Goal: Task Accomplishment & Management: Use online tool/utility

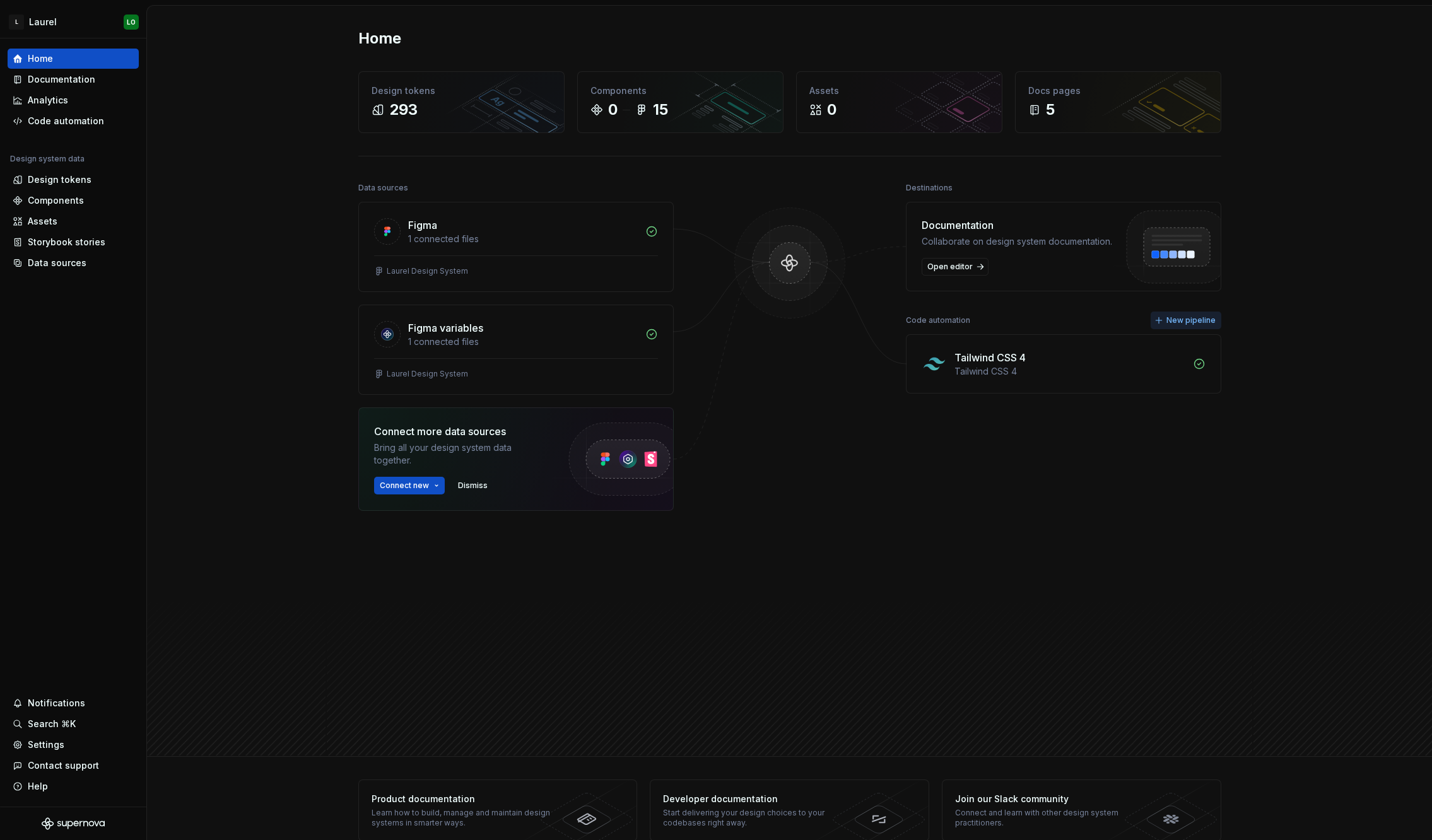
click at [1169, 318] on span "New pipeline" at bounding box center [1191, 320] width 49 height 10
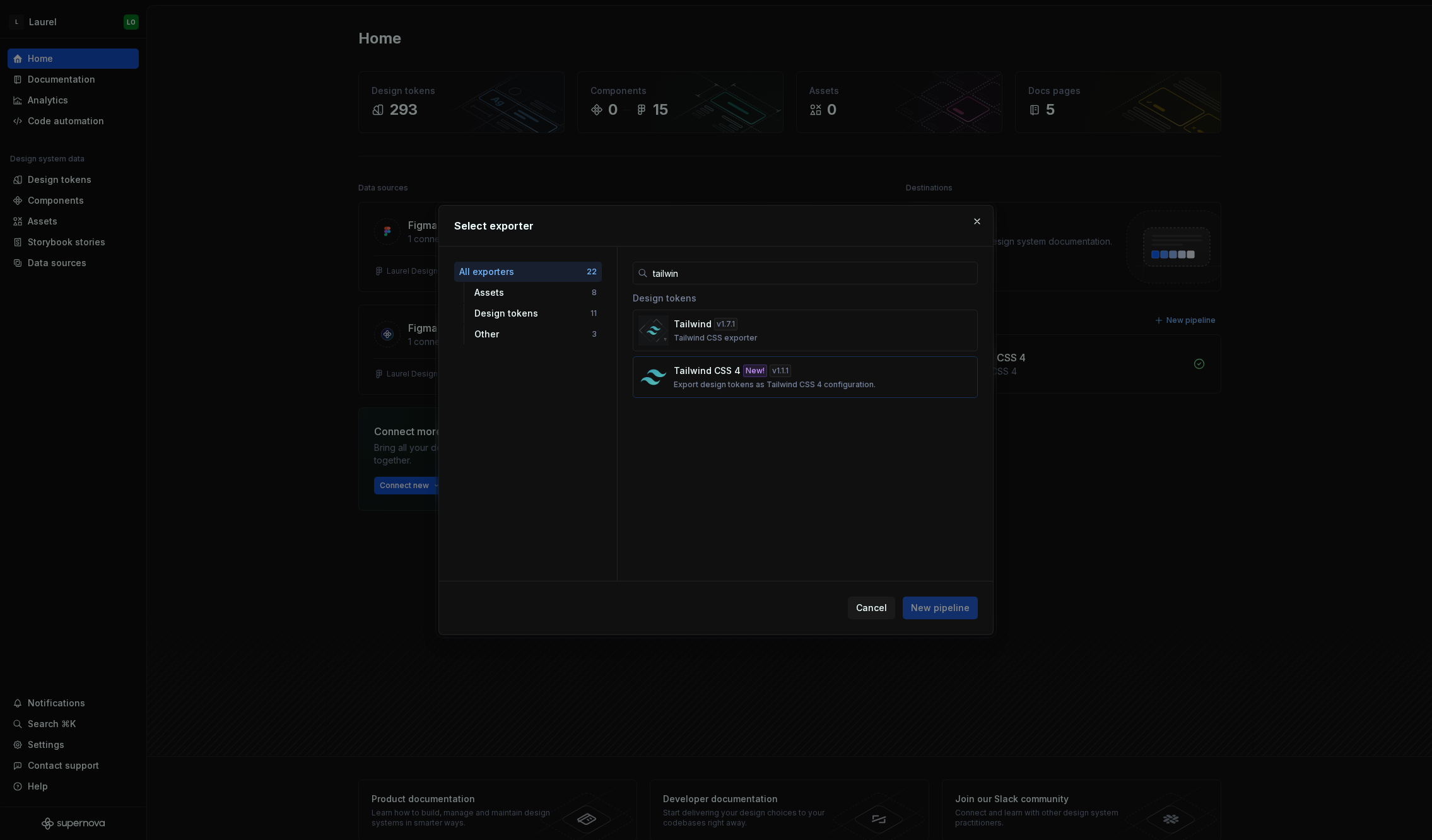
type input "tailwin"
click at [839, 381] on p "Export design tokens as Tailwind CSS 4 configuration." at bounding box center [773, 384] width 201 height 10
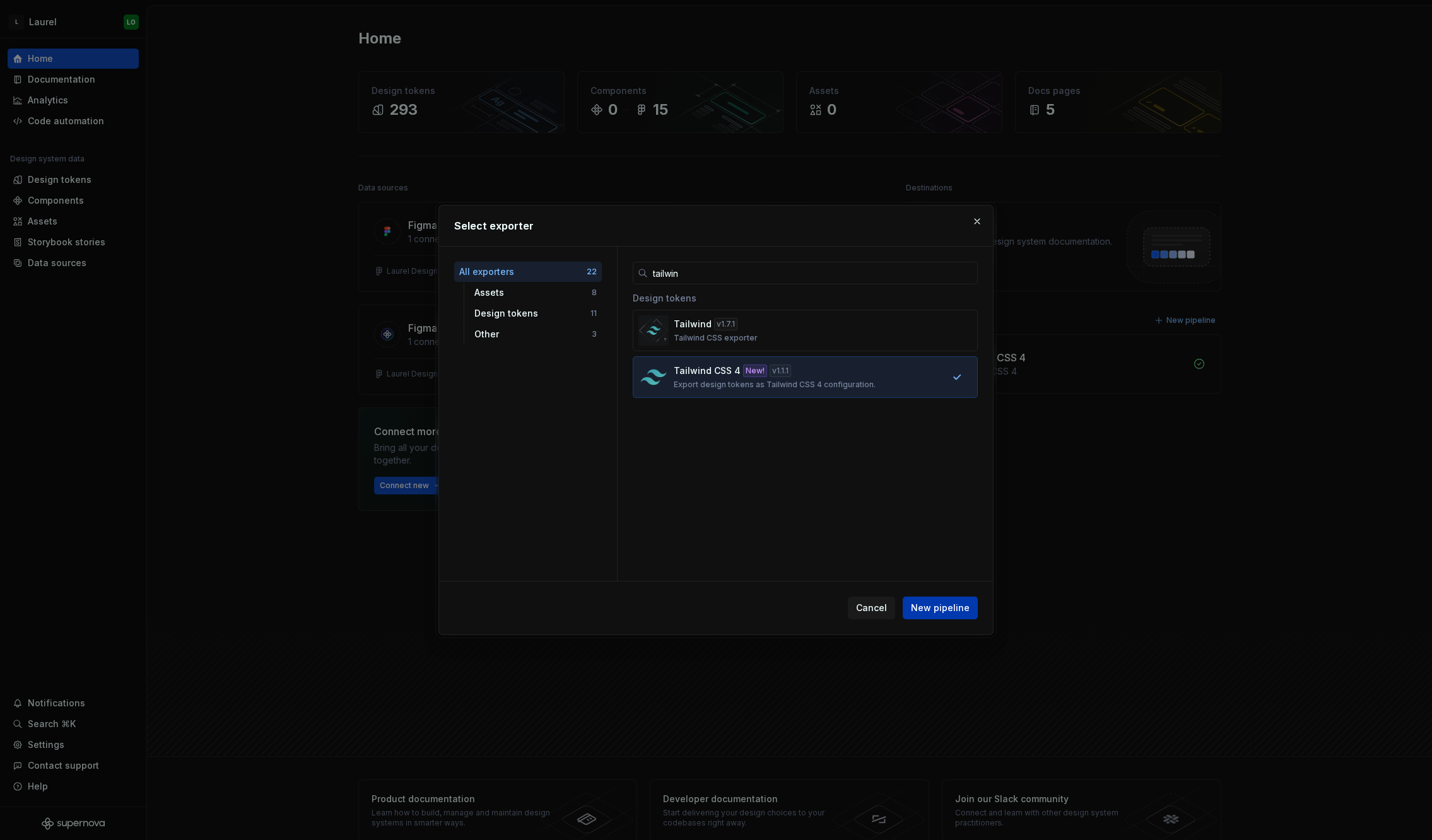
click at [956, 610] on span "New pipeline" at bounding box center [941, 607] width 59 height 13
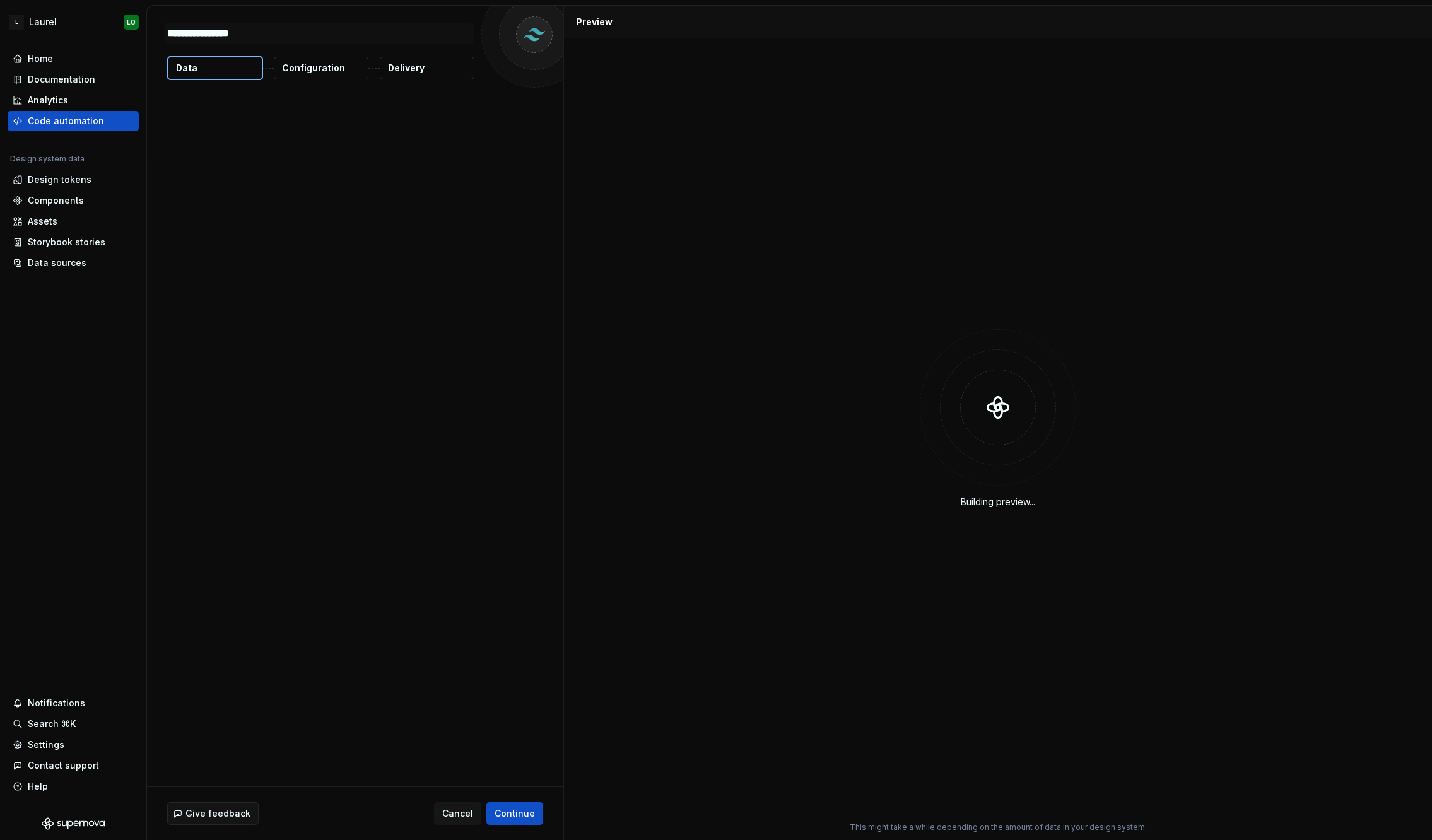
type textarea "*"
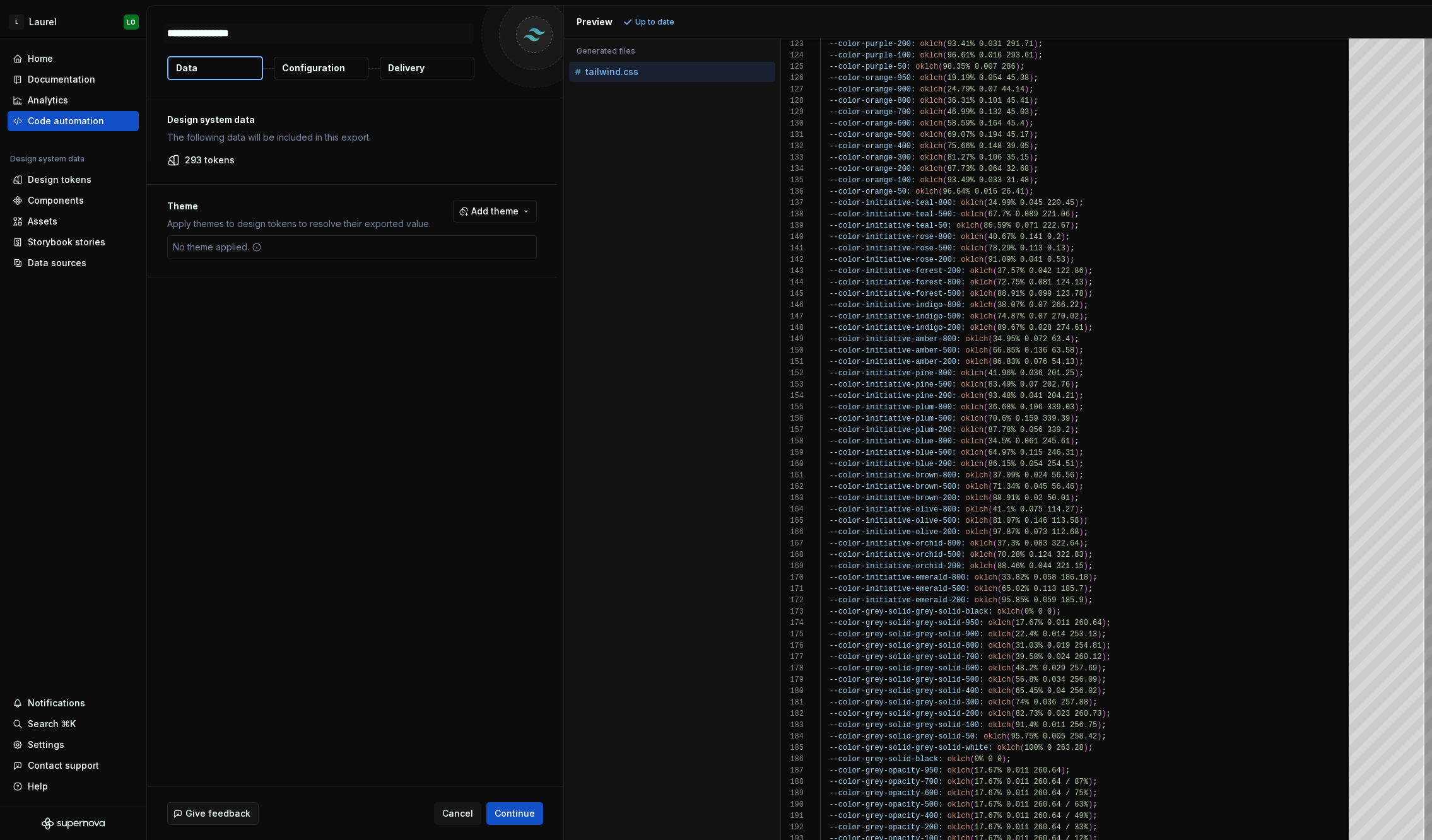
click at [468, 257] on div "No theme applied." at bounding box center [352, 247] width 370 height 24
click at [497, 216] on span "Add theme" at bounding box center [494, 211] width 47 height 13
click at [412, 261] on div "Dark" at bounding box center [418, 261] width 21 height 13
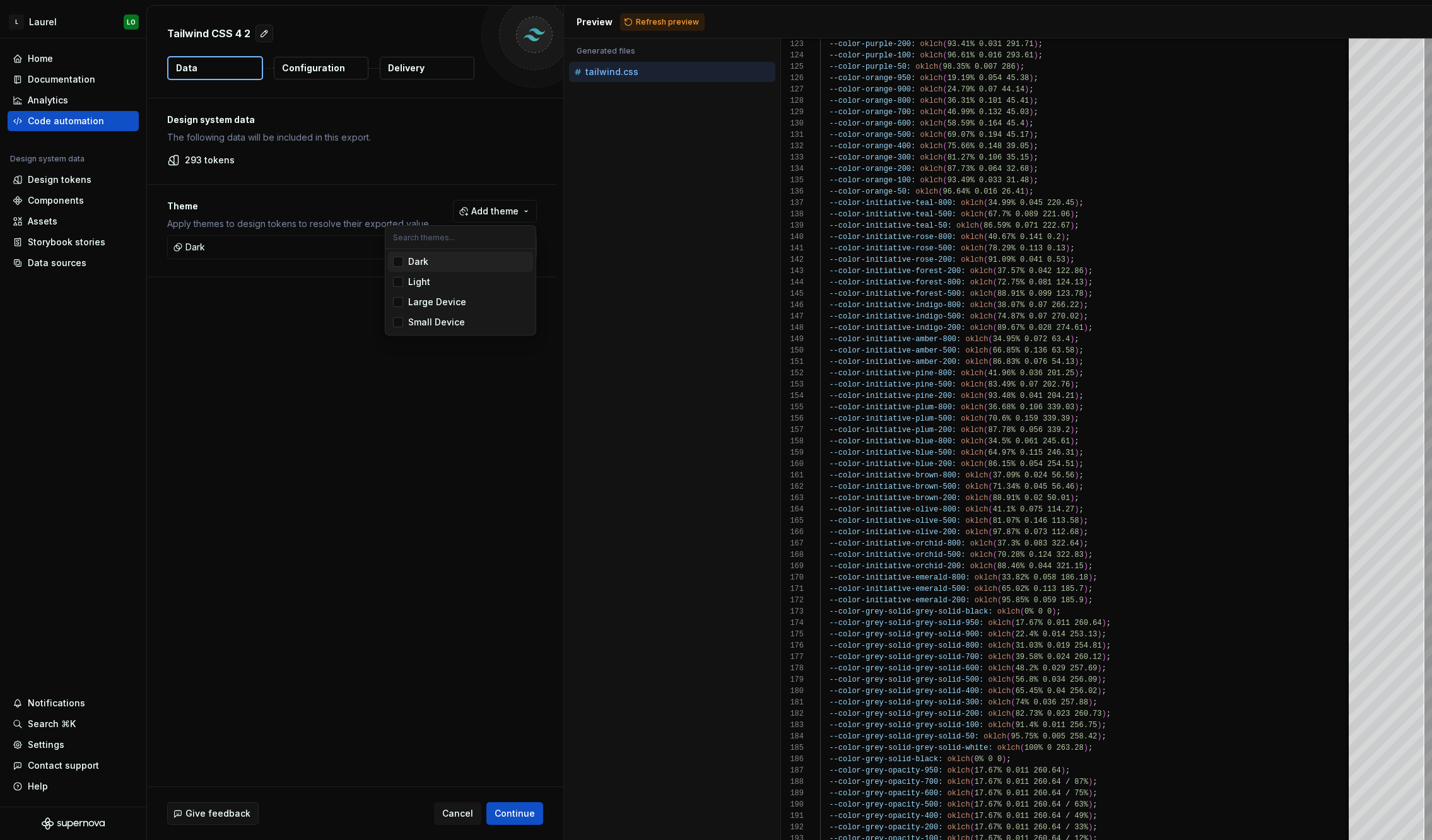
click at [412, 261] on div "Dark" at bounding box center [418, 261] width 21 height 13
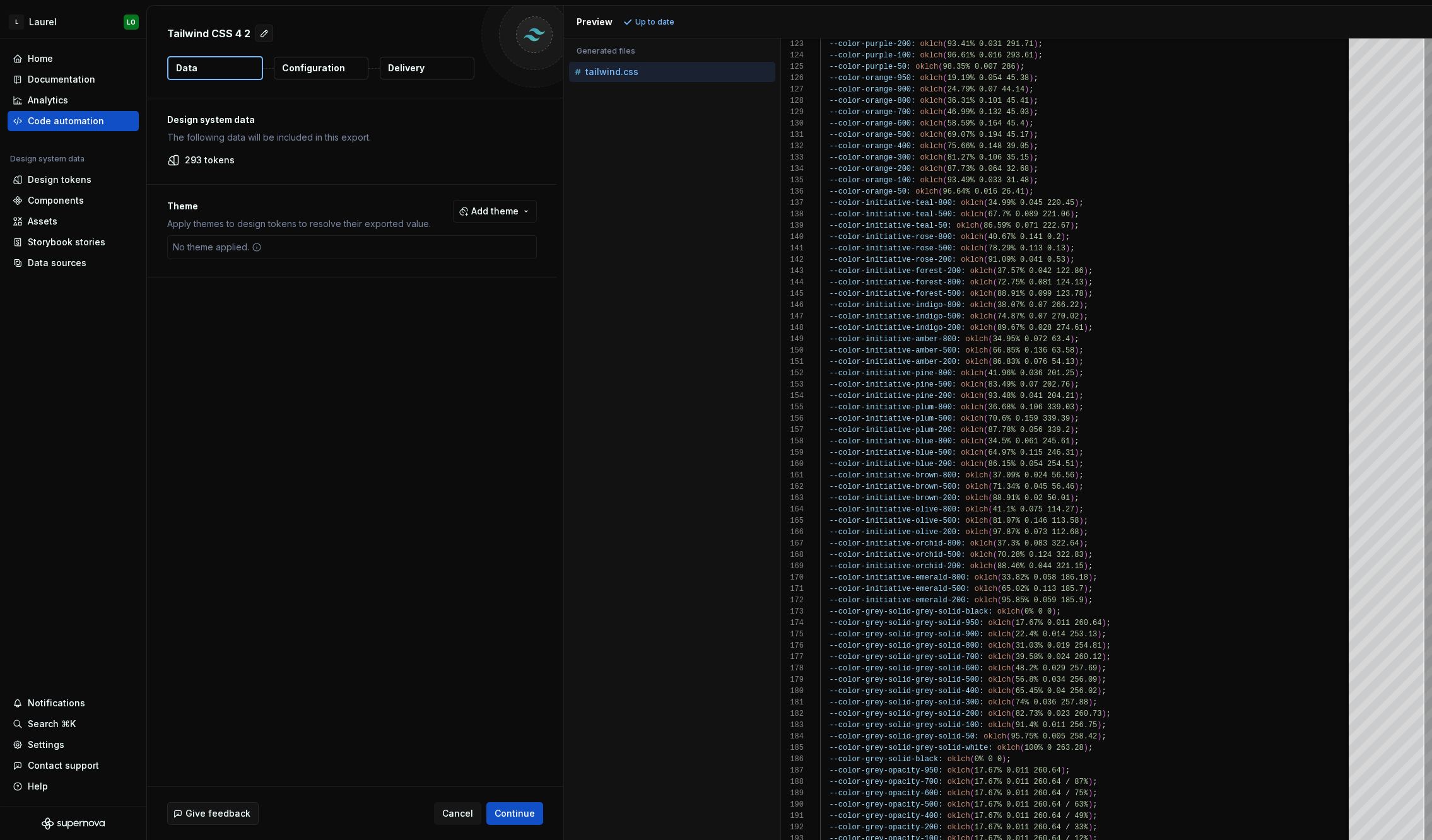
click at [319, 66] on html "L [PERSON_NAME] Home Documentation Analytics Code automation Design system data…" at bounding box center [716, 420] width 1432 height 840
click at [325, 70] on p "Configuration" at bounding box center [314, 68] width 63 height 13
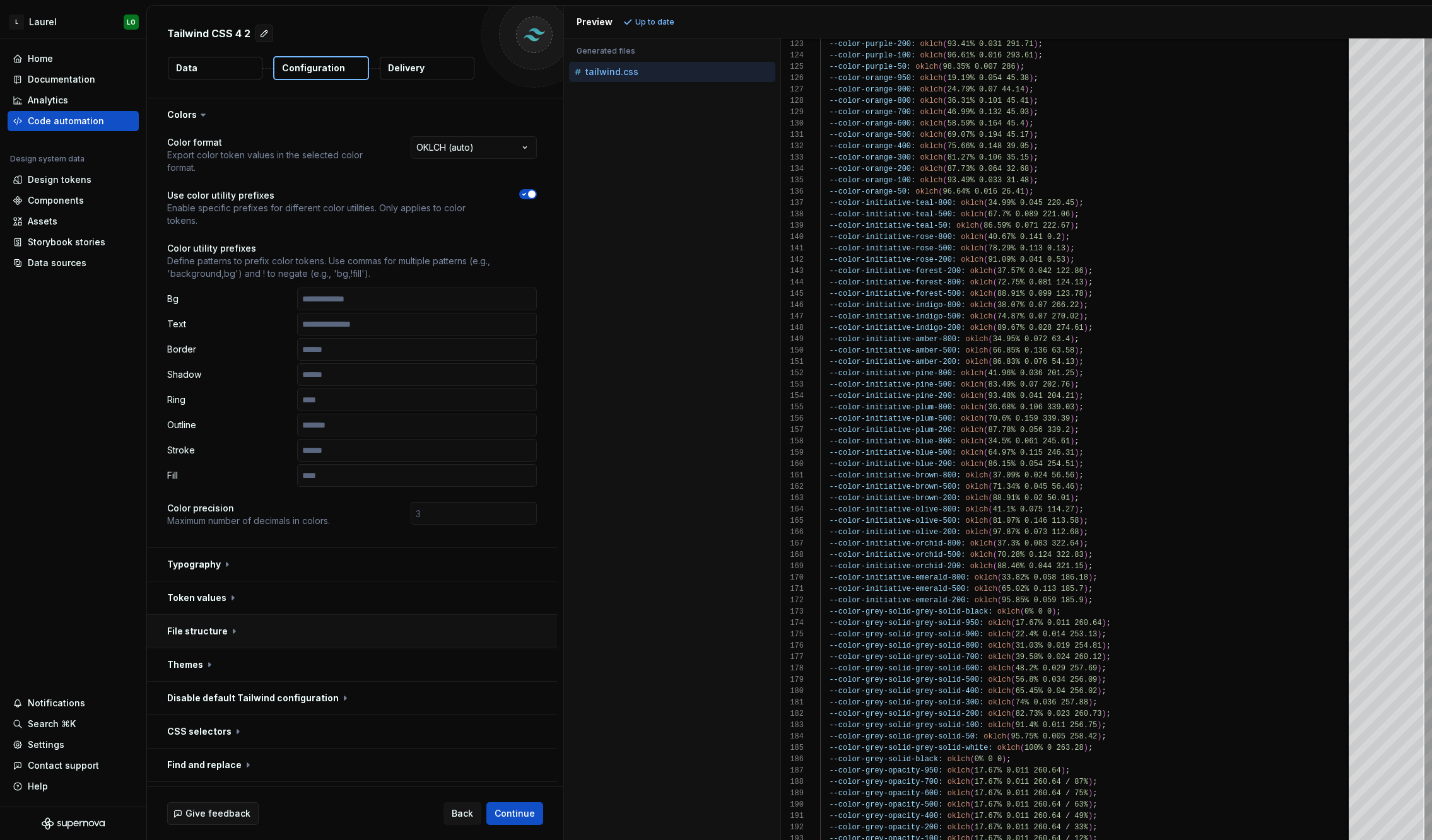
scroll to position [63, 0]
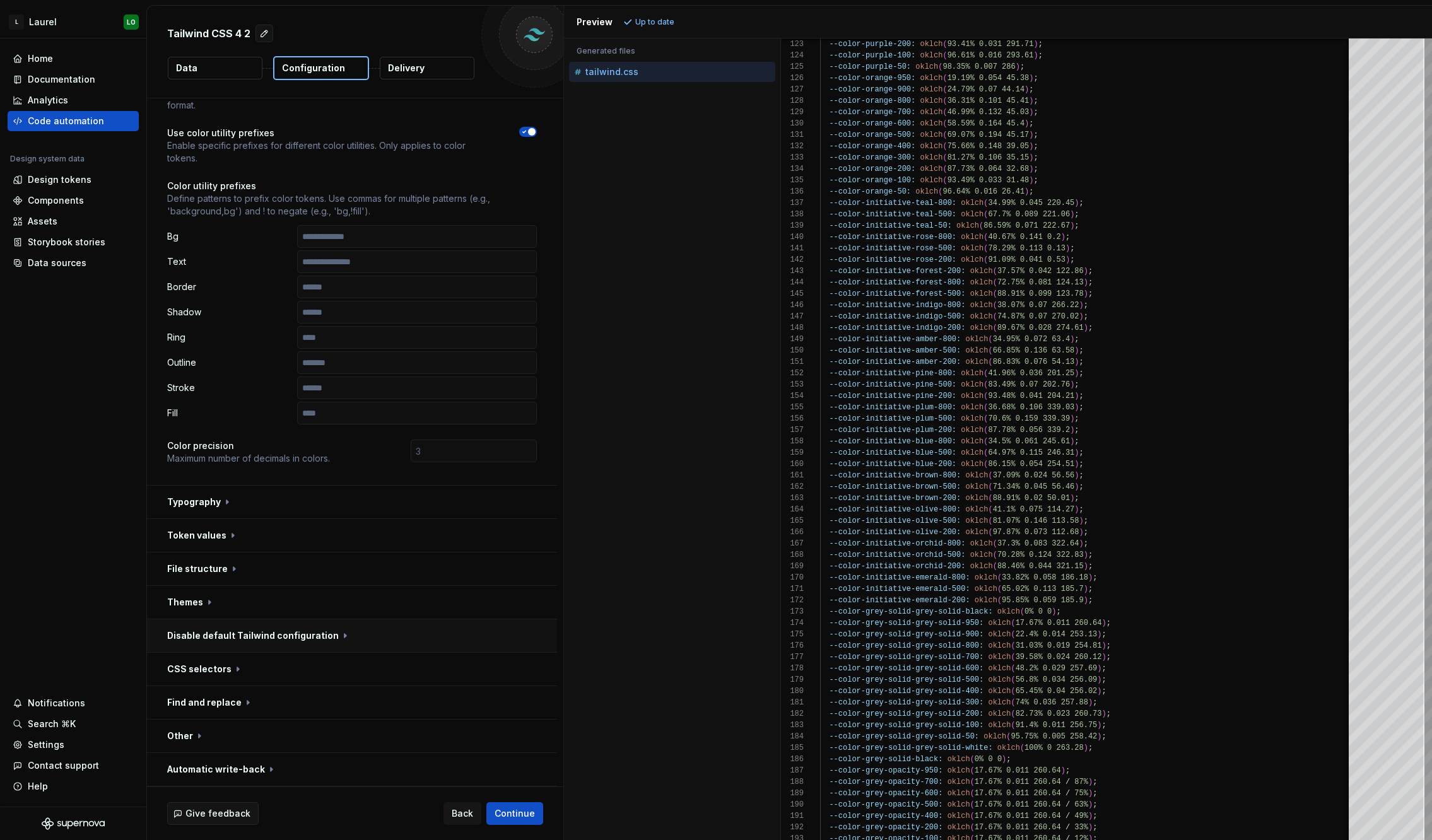
click at [200, 621] on button "button" at bounding box center [352, 635] width 410 height 32
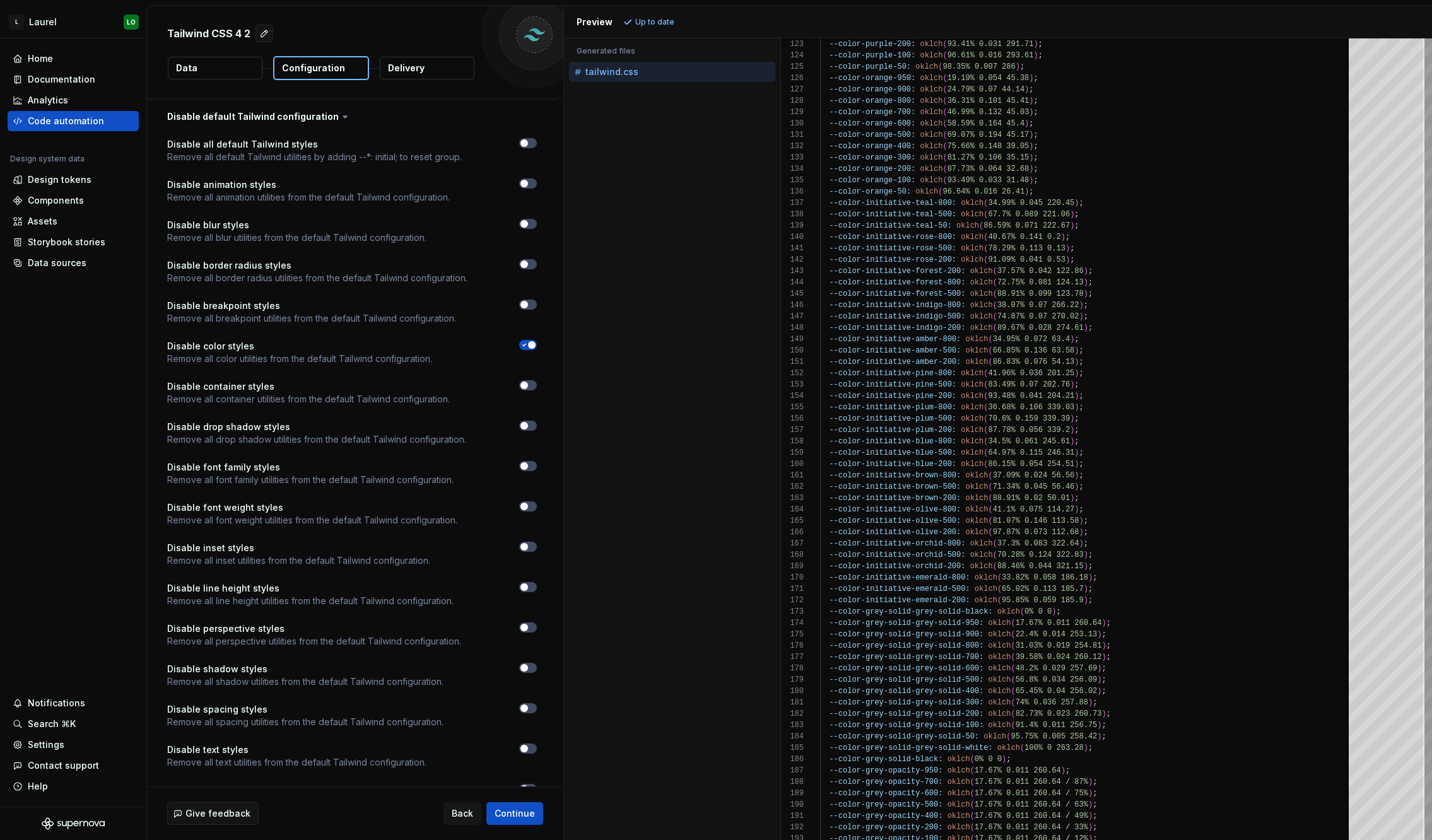
scroll to position [646, 0]
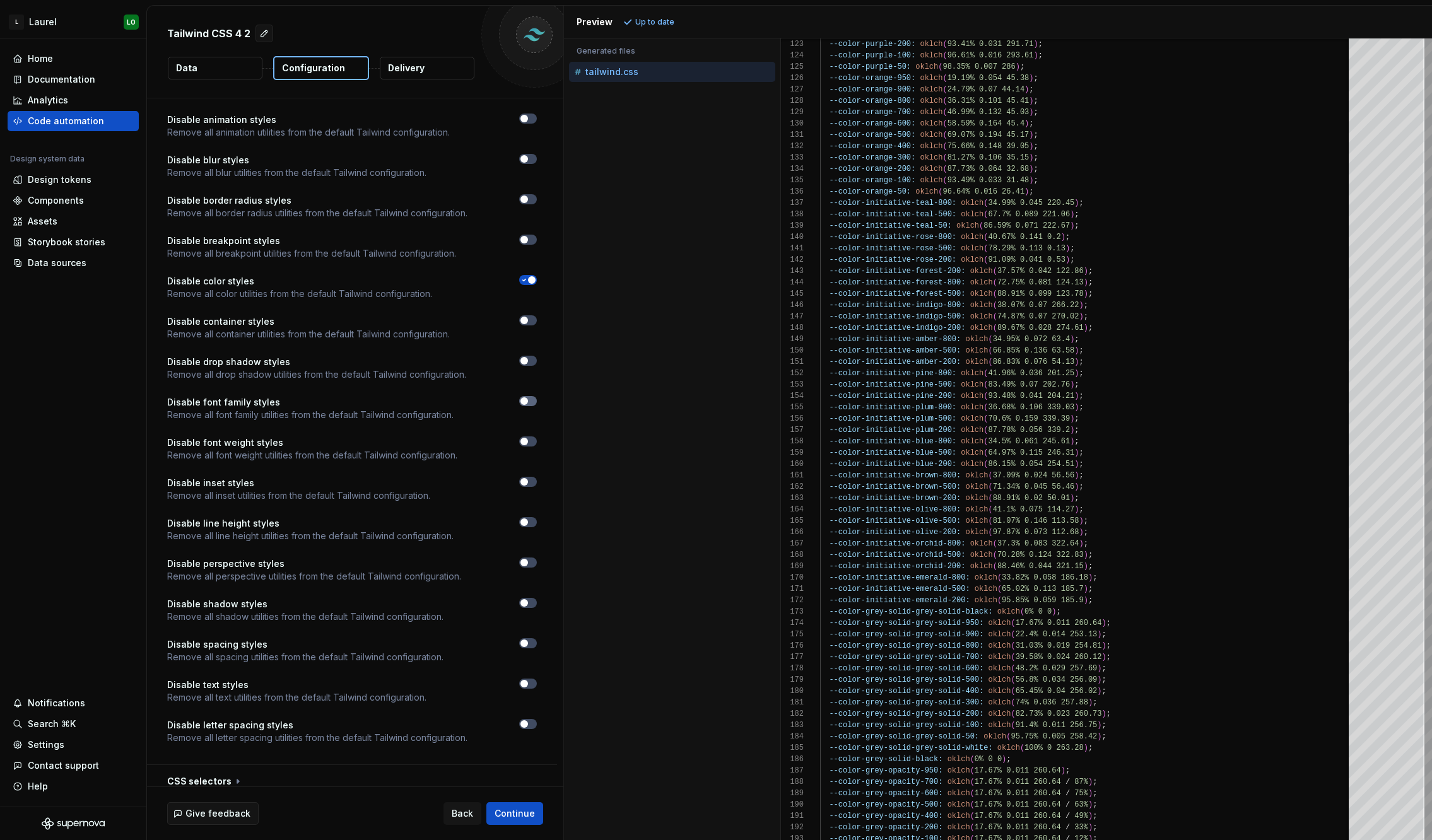
click at [529, 402] on button "button" at bounding box center [528, 401] width 18 height 10
click at [652, 20] on span "Refresh preview" at bounding box center [667, 22] width 63 height 10
type textarea "**********"
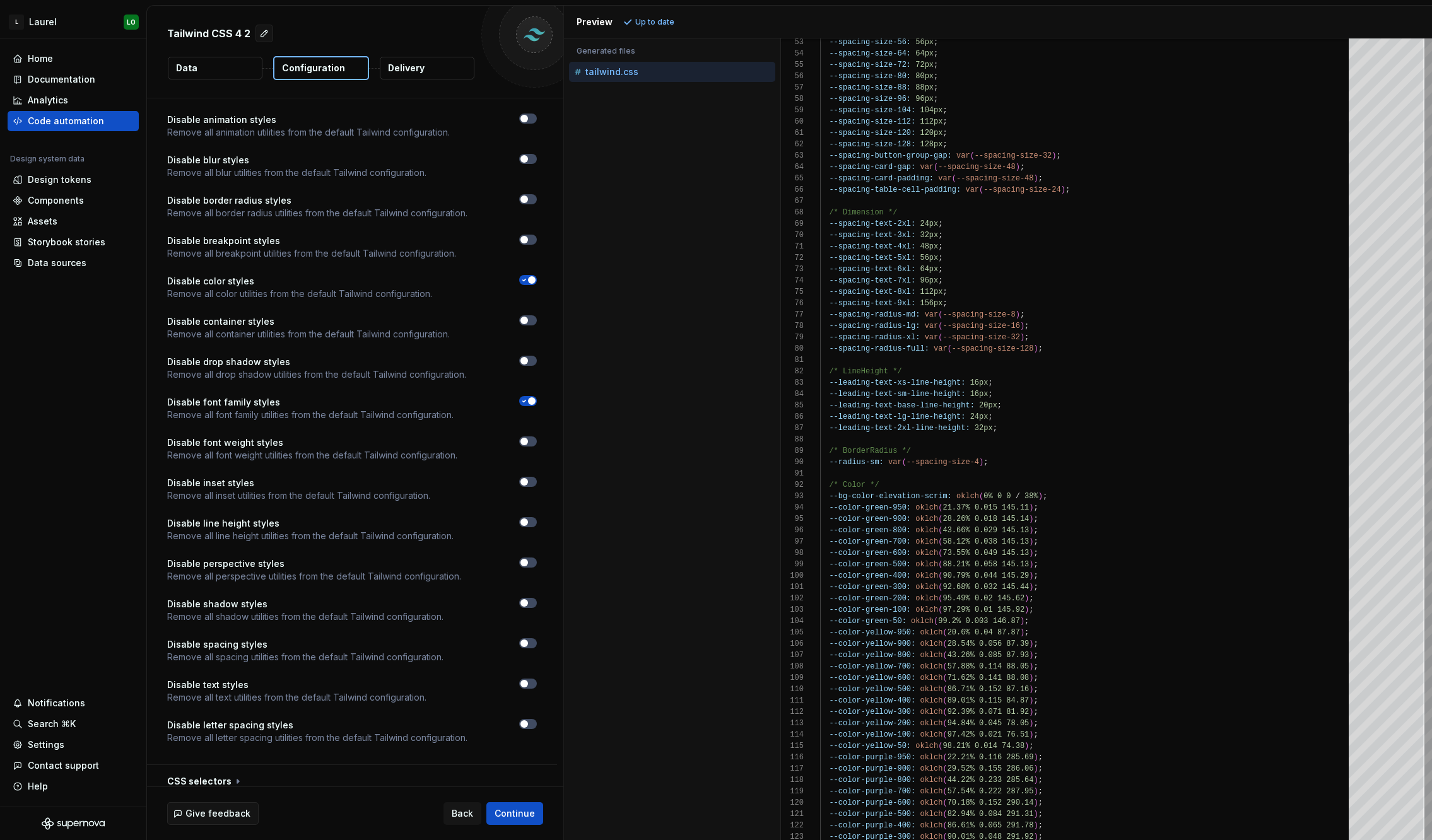
scroll to position [114, 0]
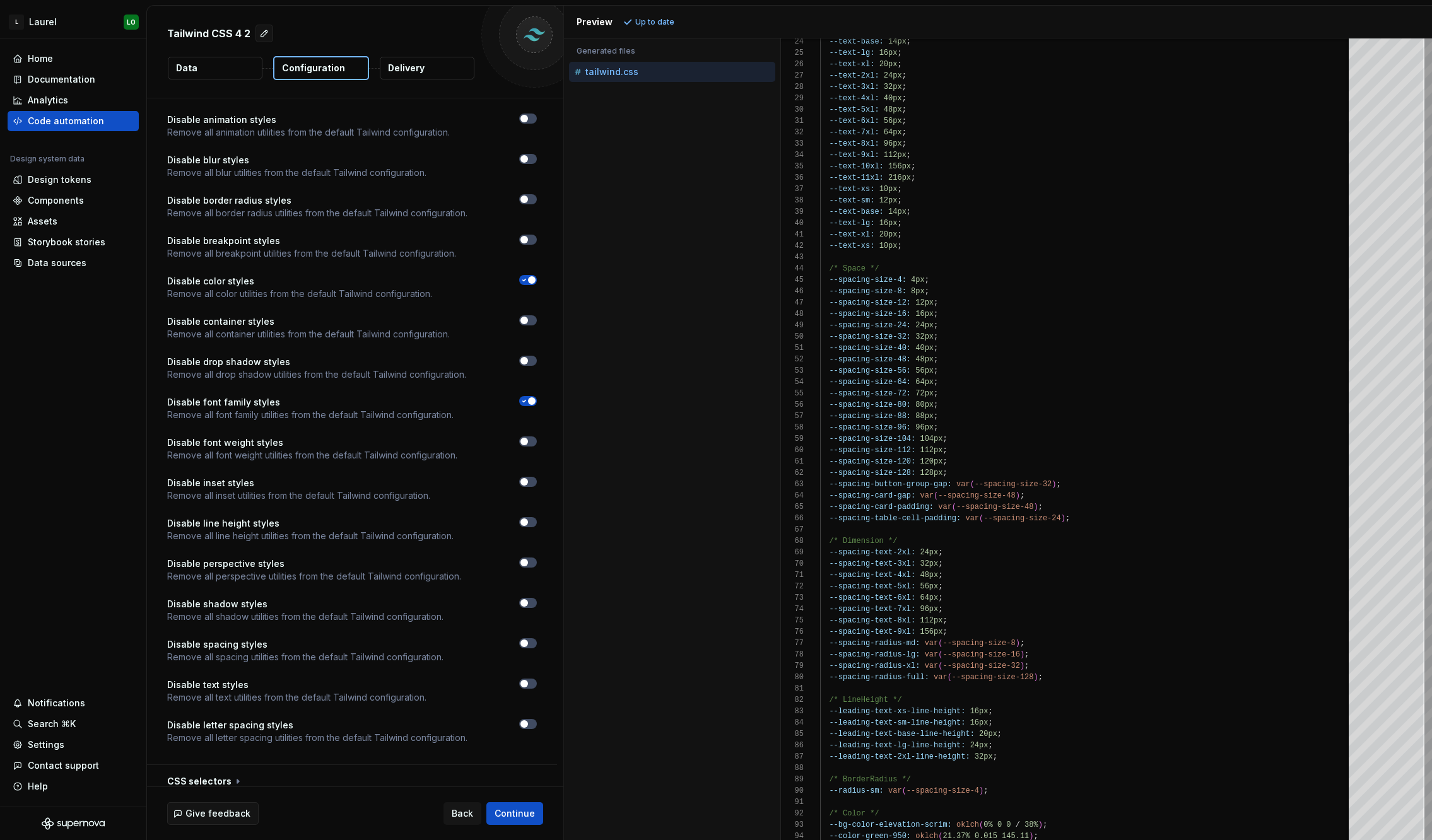
click at [526, 403] on icon "button" at bounding box center [524, 401] width 10 height 8
type button "on"
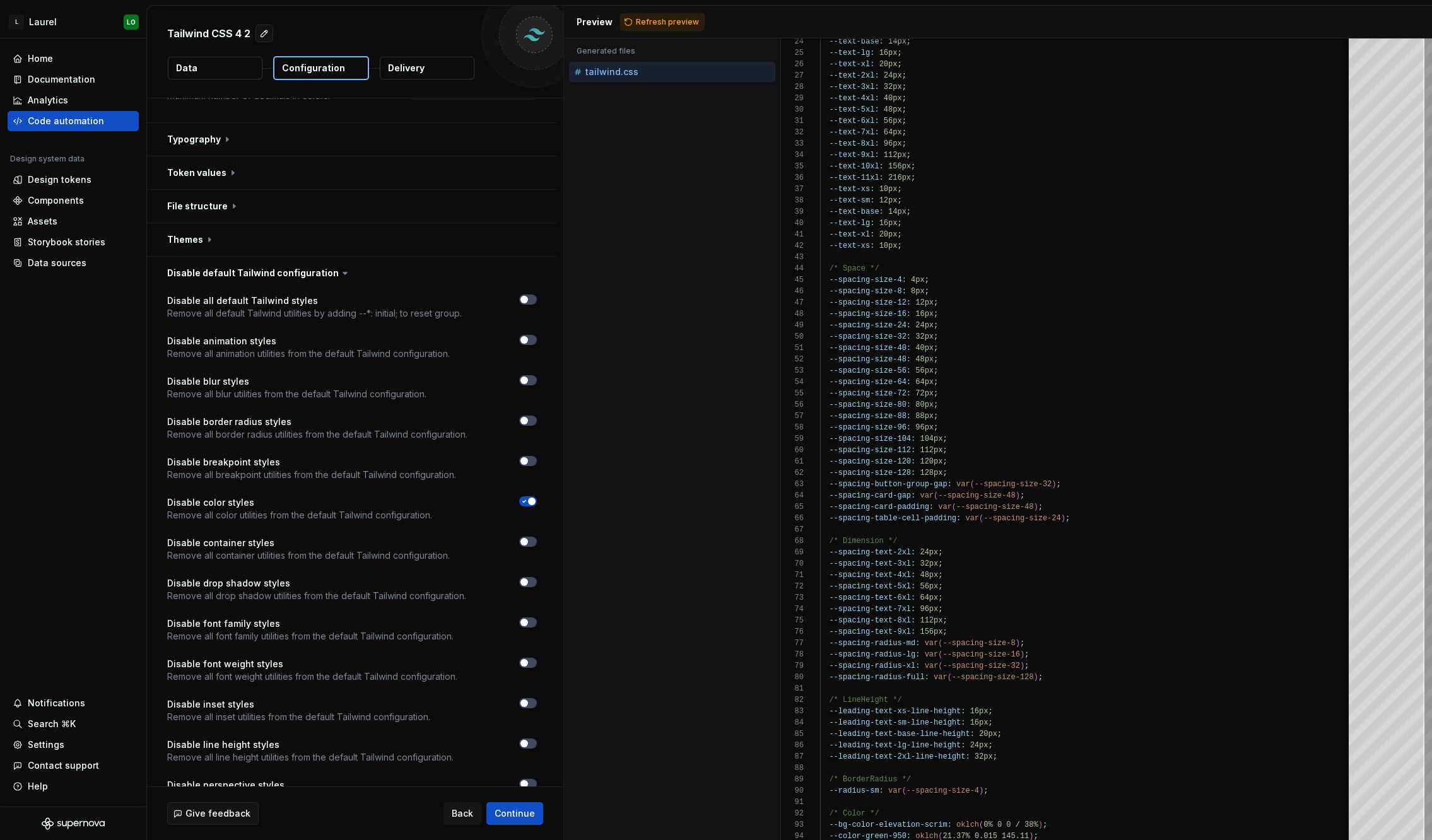
scroll to position [758, 0]
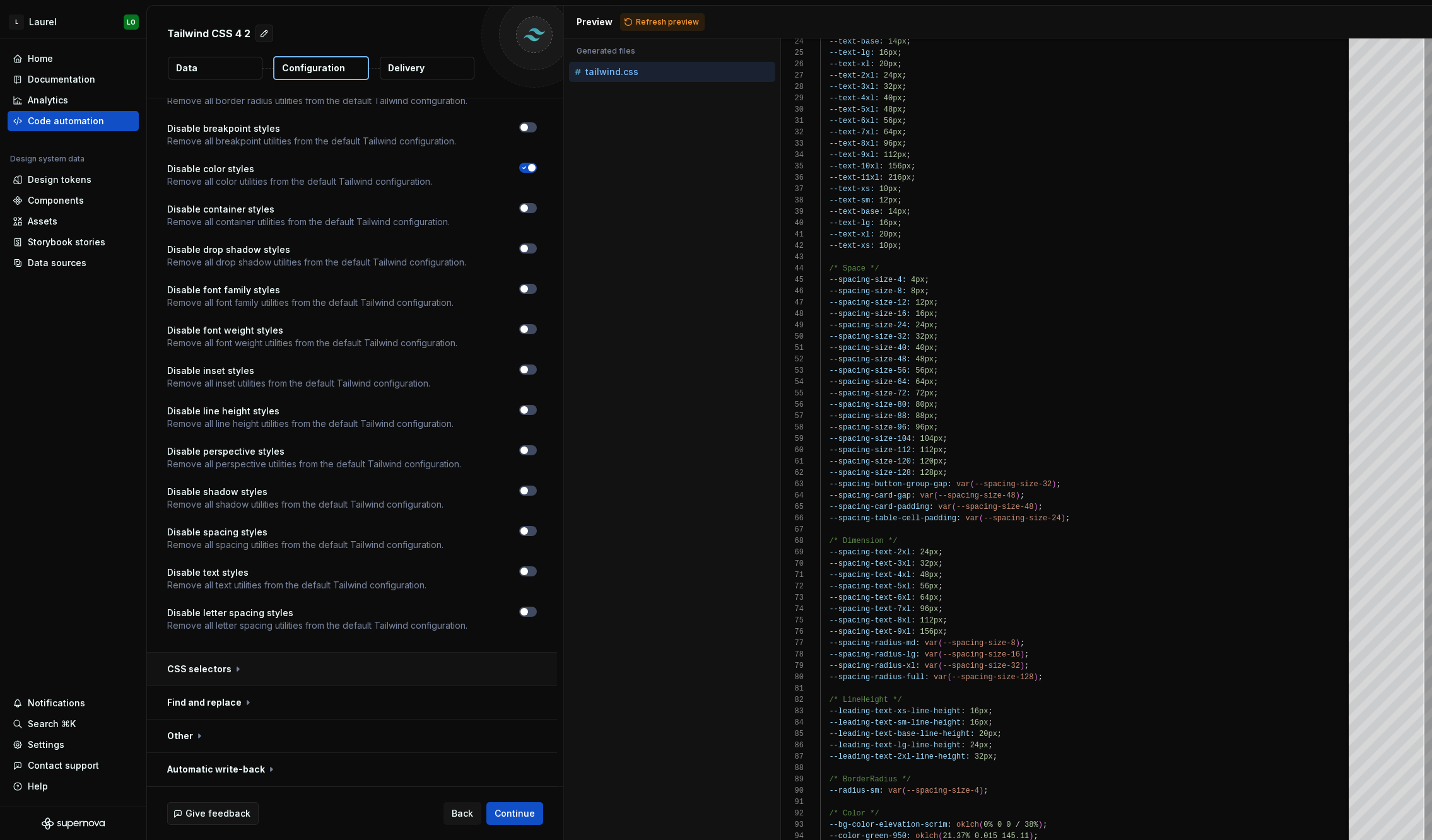
click at [203, 661] on button "button" at bounding box center [352, 668] width 410 height 32
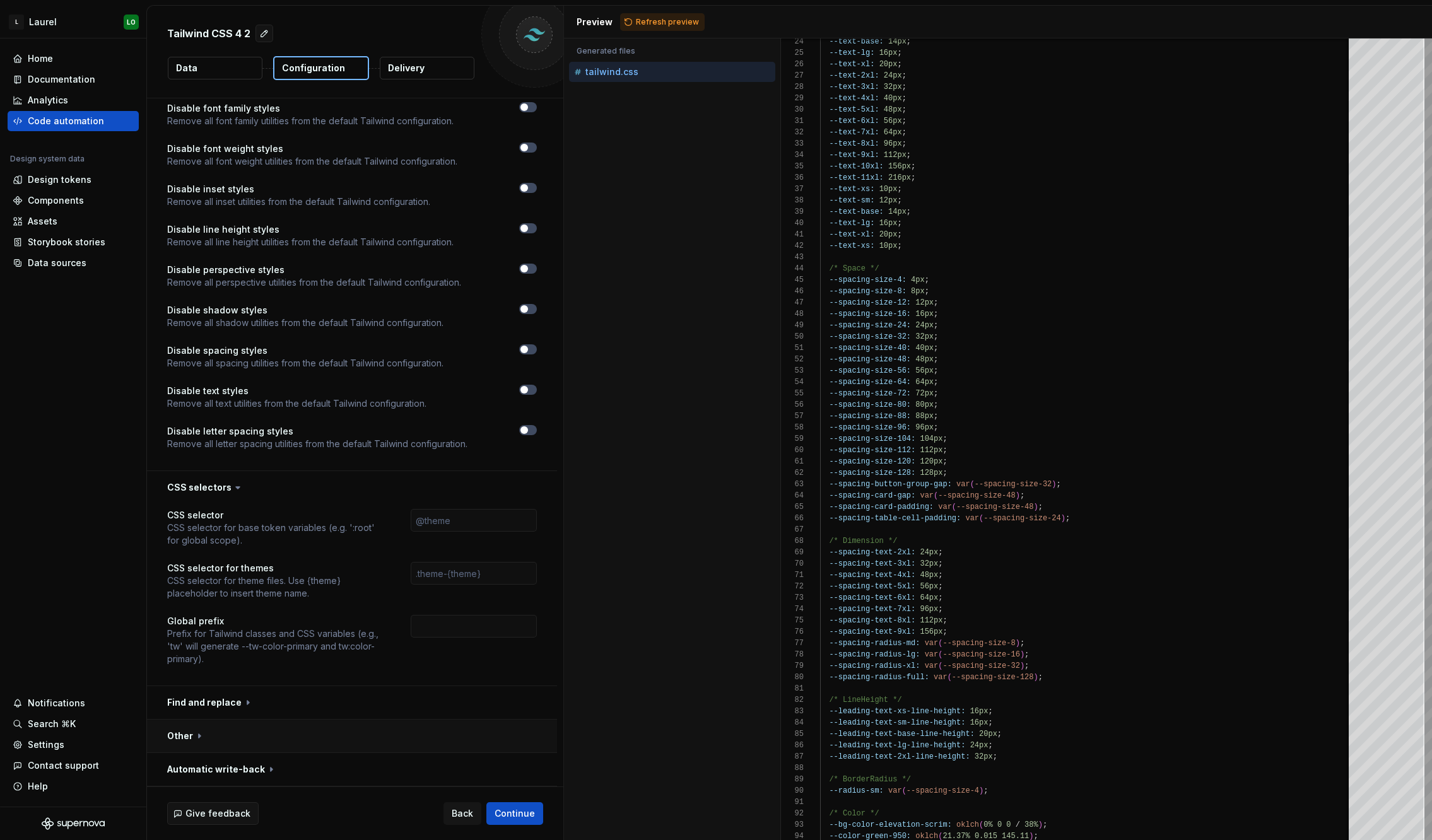
click at [202, 739] on button "button" at bounding box center [352, 735] width 410 height 32
click at [221, 705] on button "button" at bounding box center [352, 701] width 410 height 32
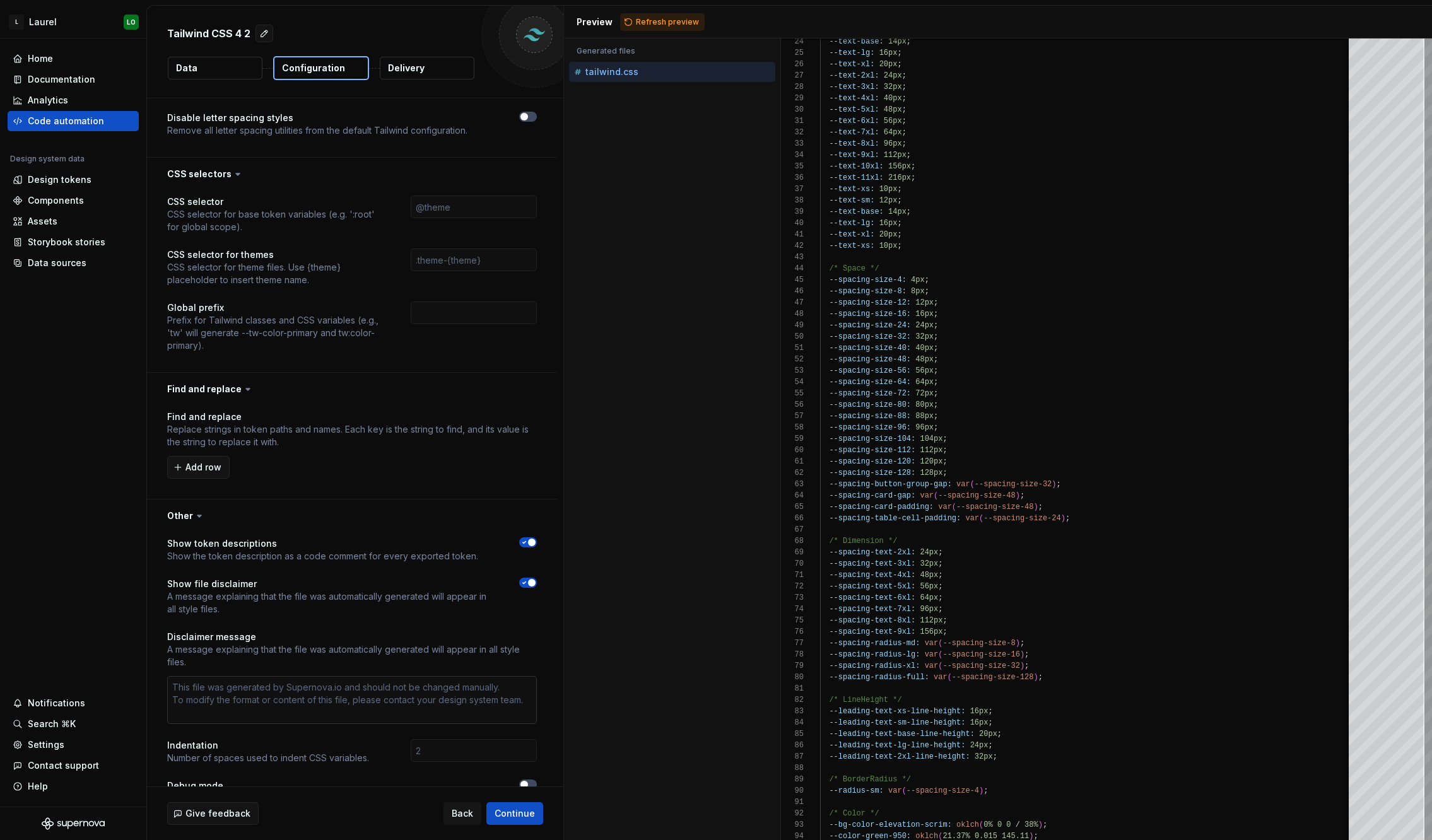
scroll to position [1326, 0]
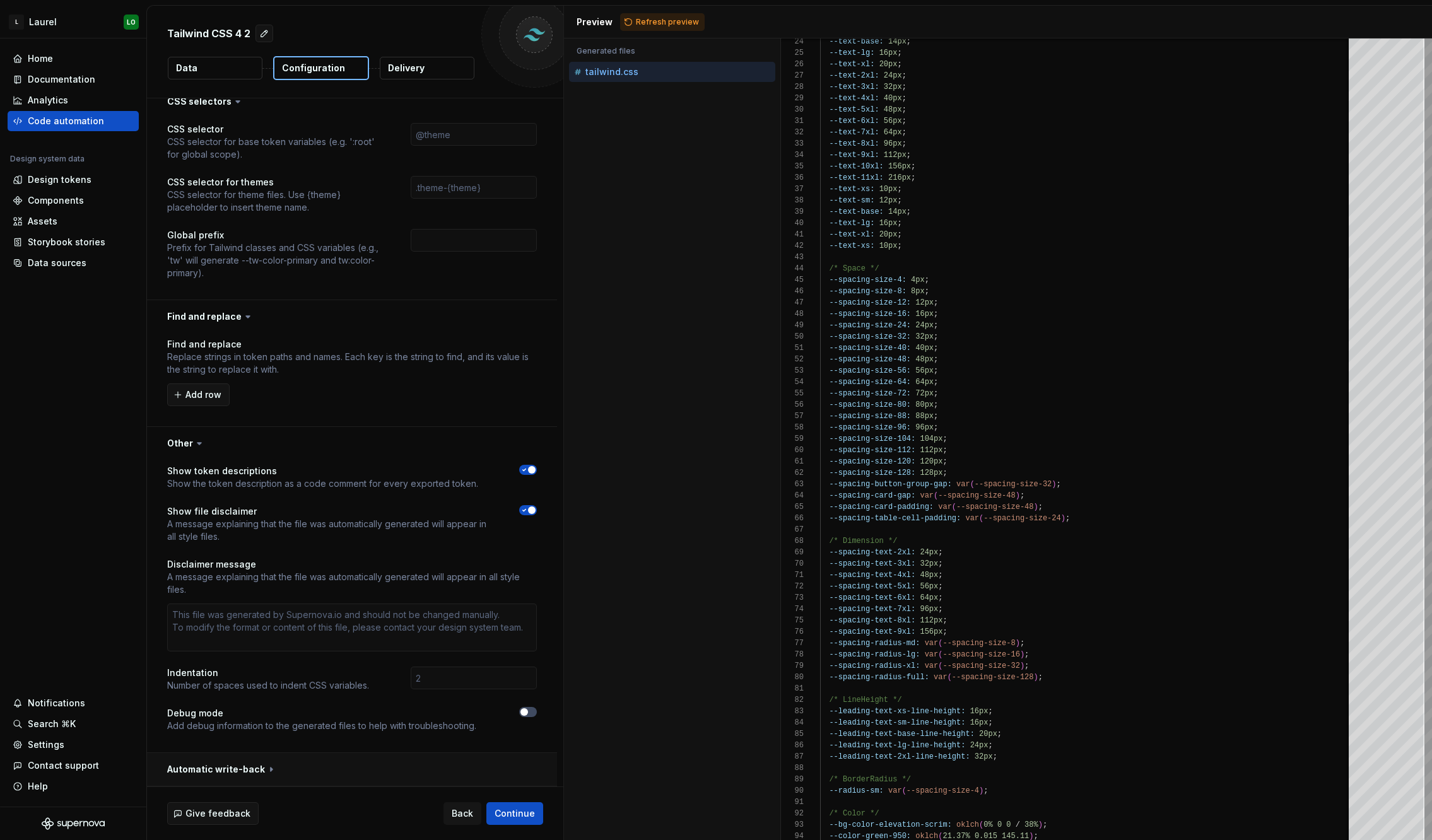
click at [205, 757] on button "button" at bounding box center [352, 768] width 410 height 32
type textarea "*"
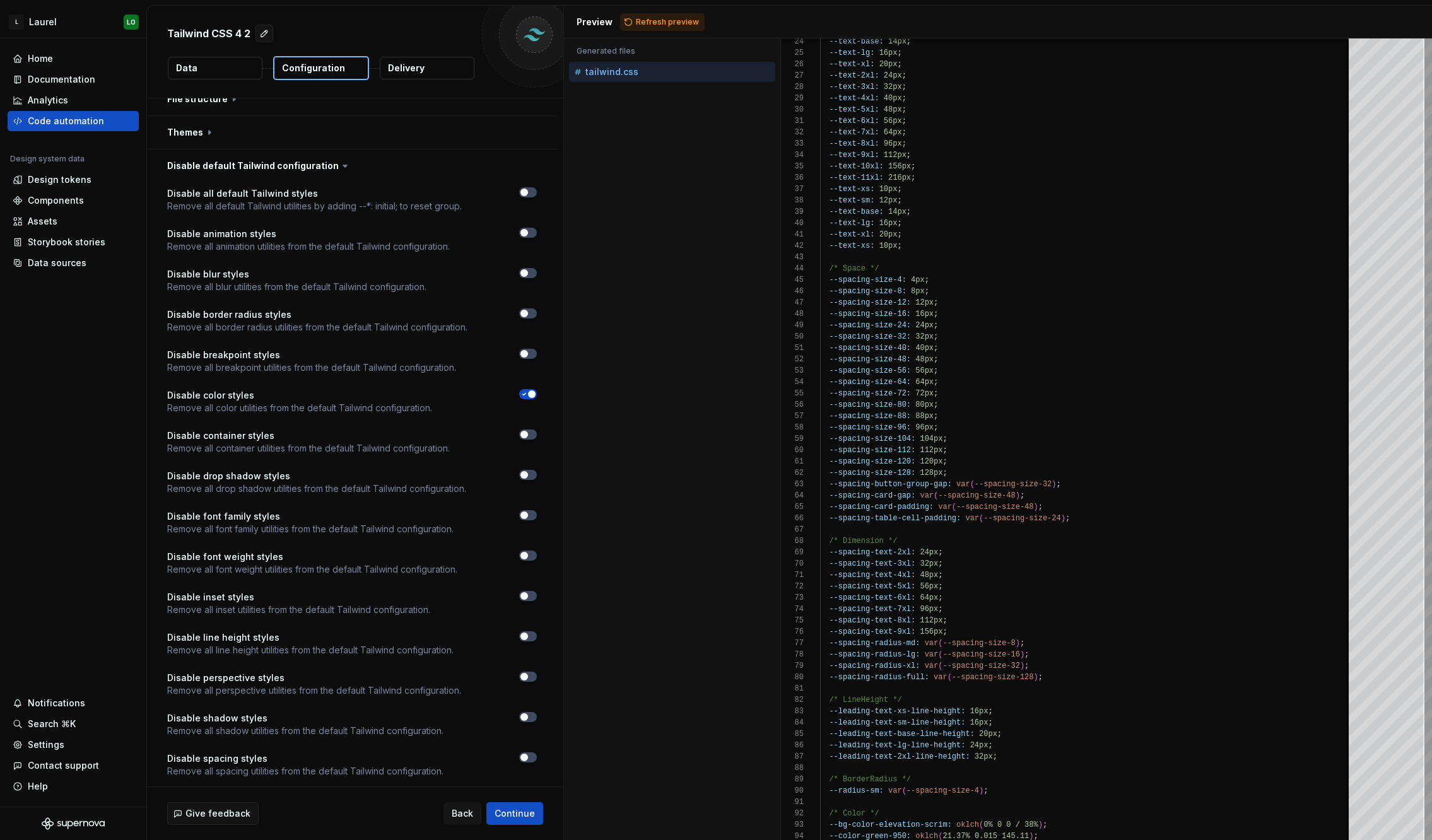
scroll to position [468, 0]
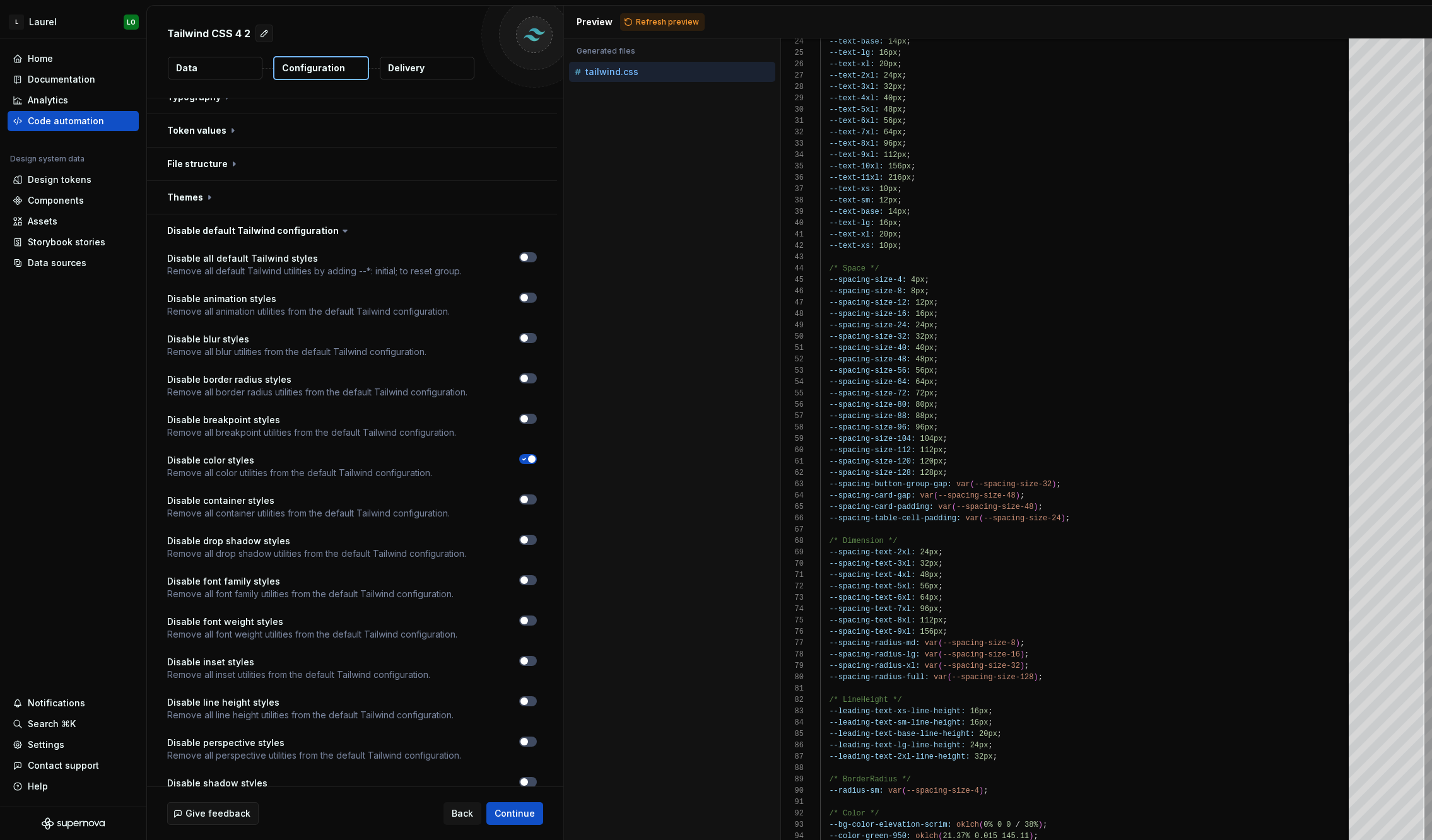
click at [528, 461] on span "button" at bounding box center [532, 459] width 8 height 8
type textarea "*"
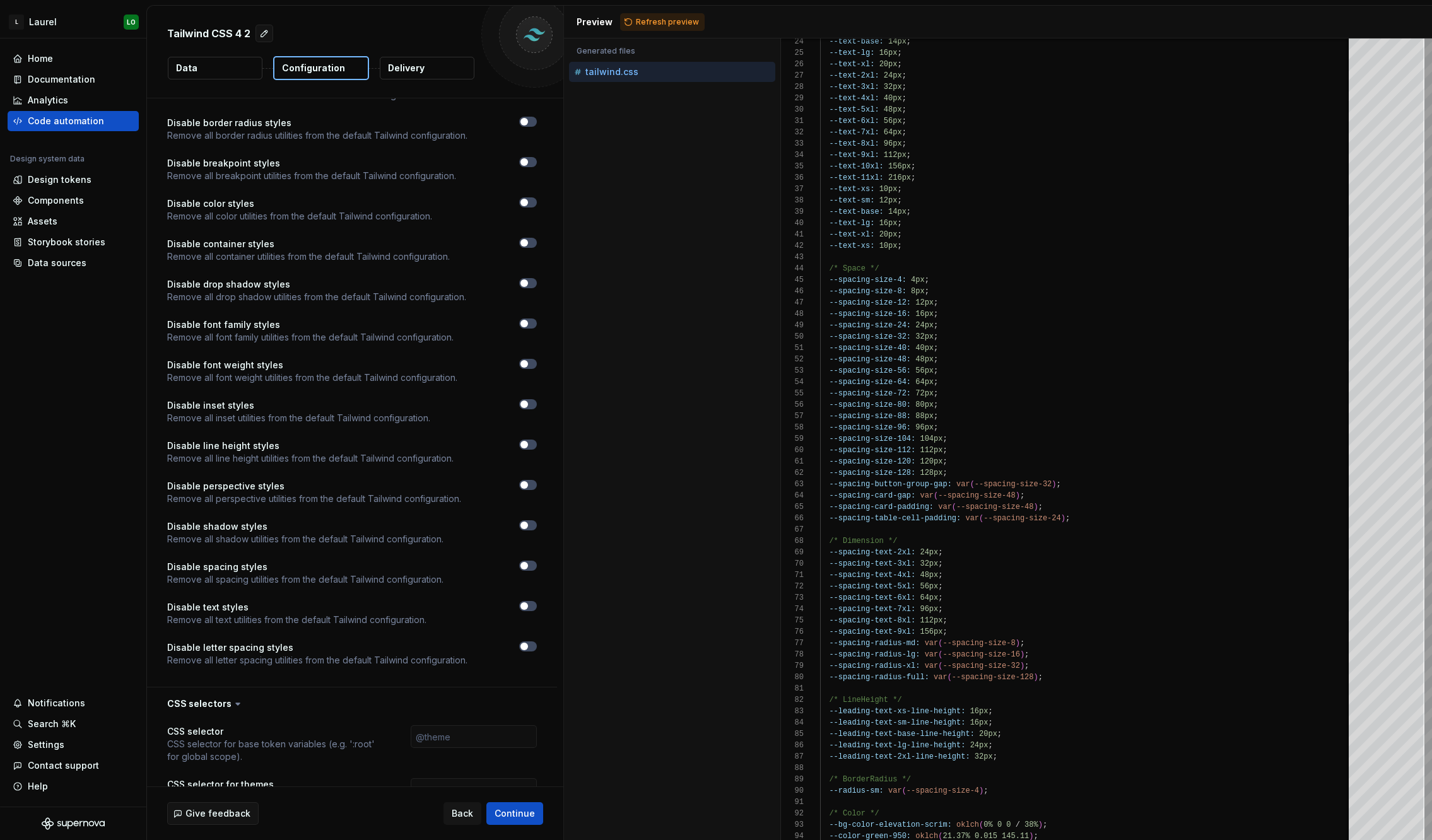
scroll to position [788, 0]
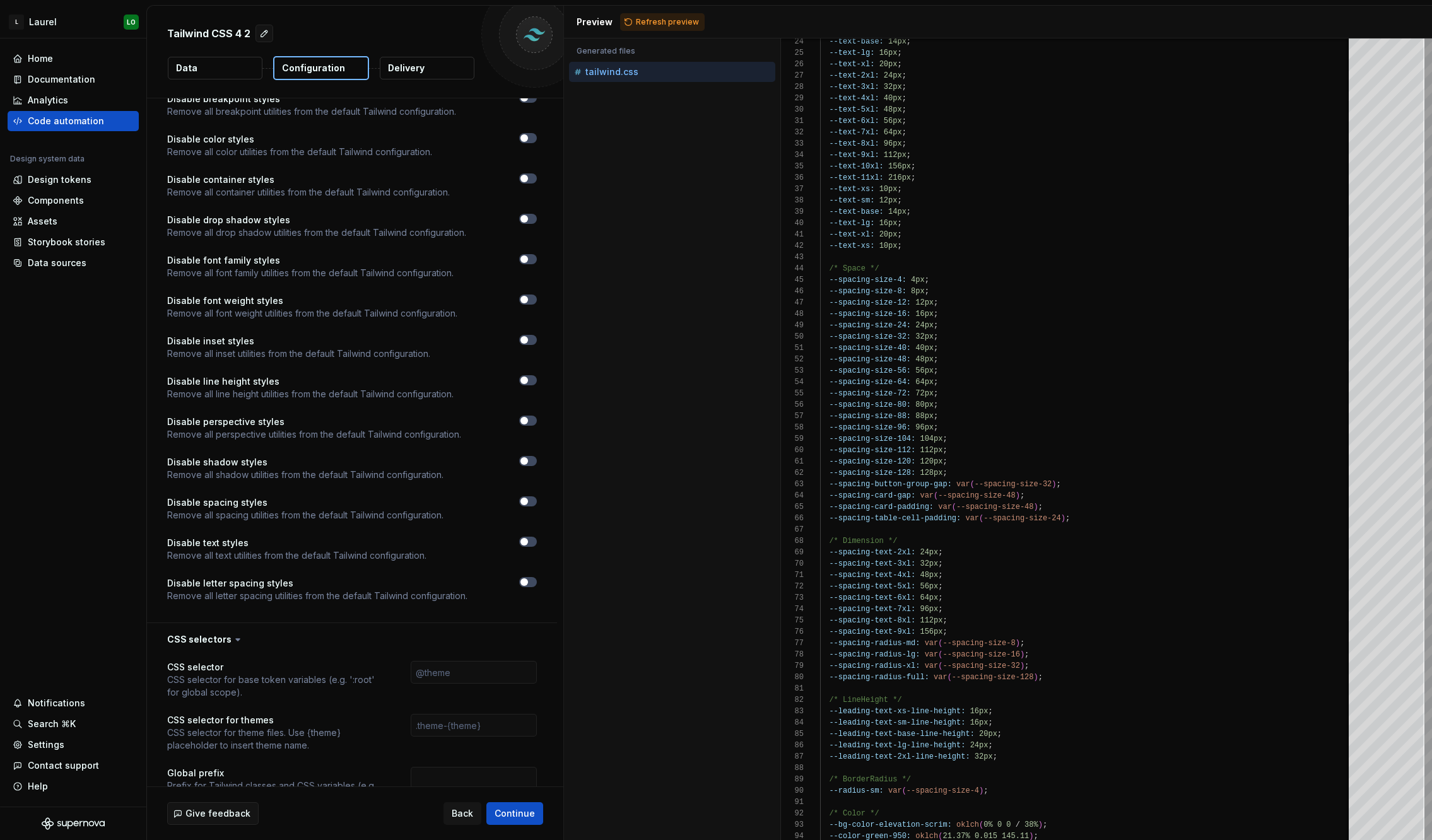
type button "on"
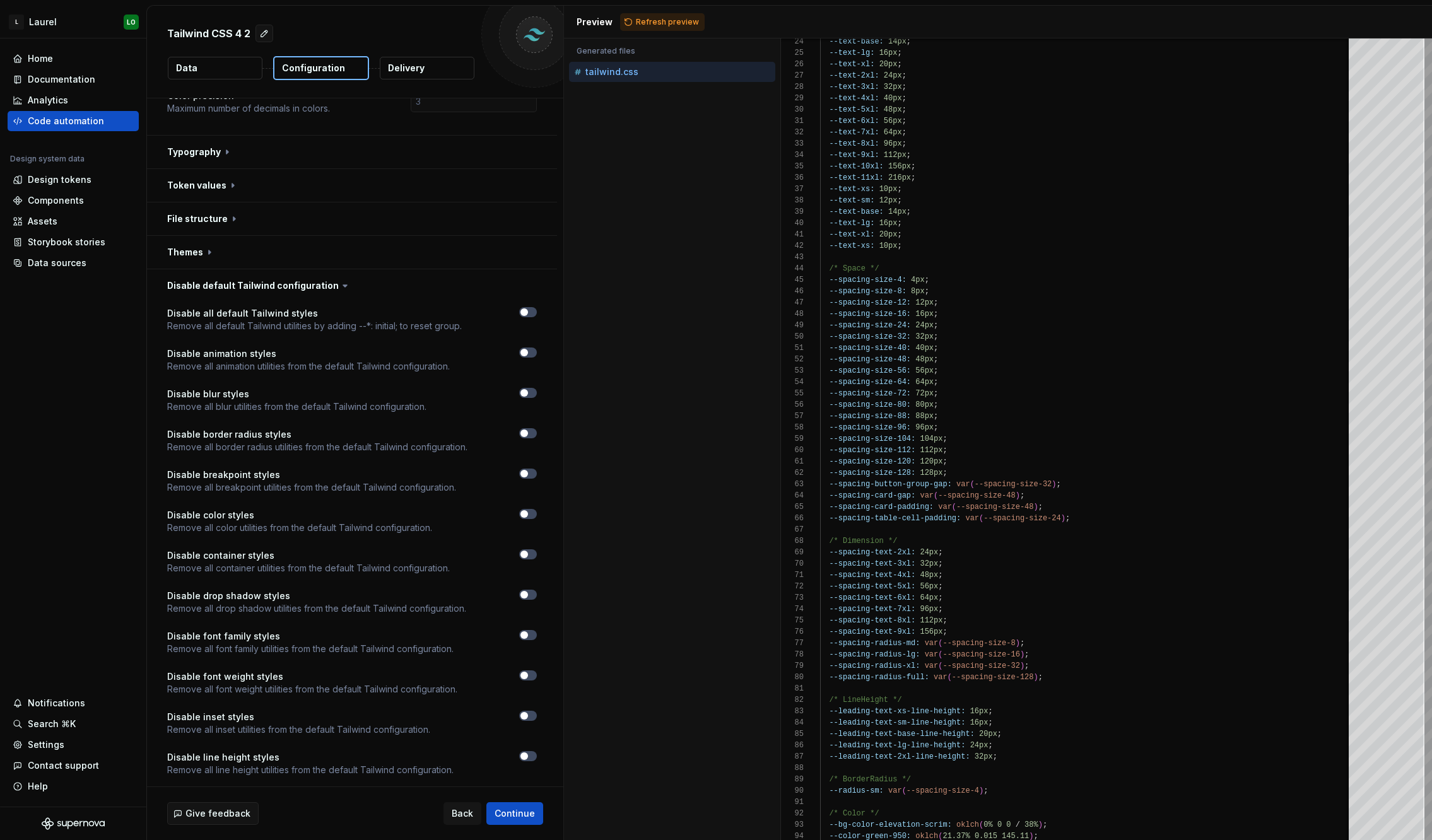
scroll to position [81, 0]
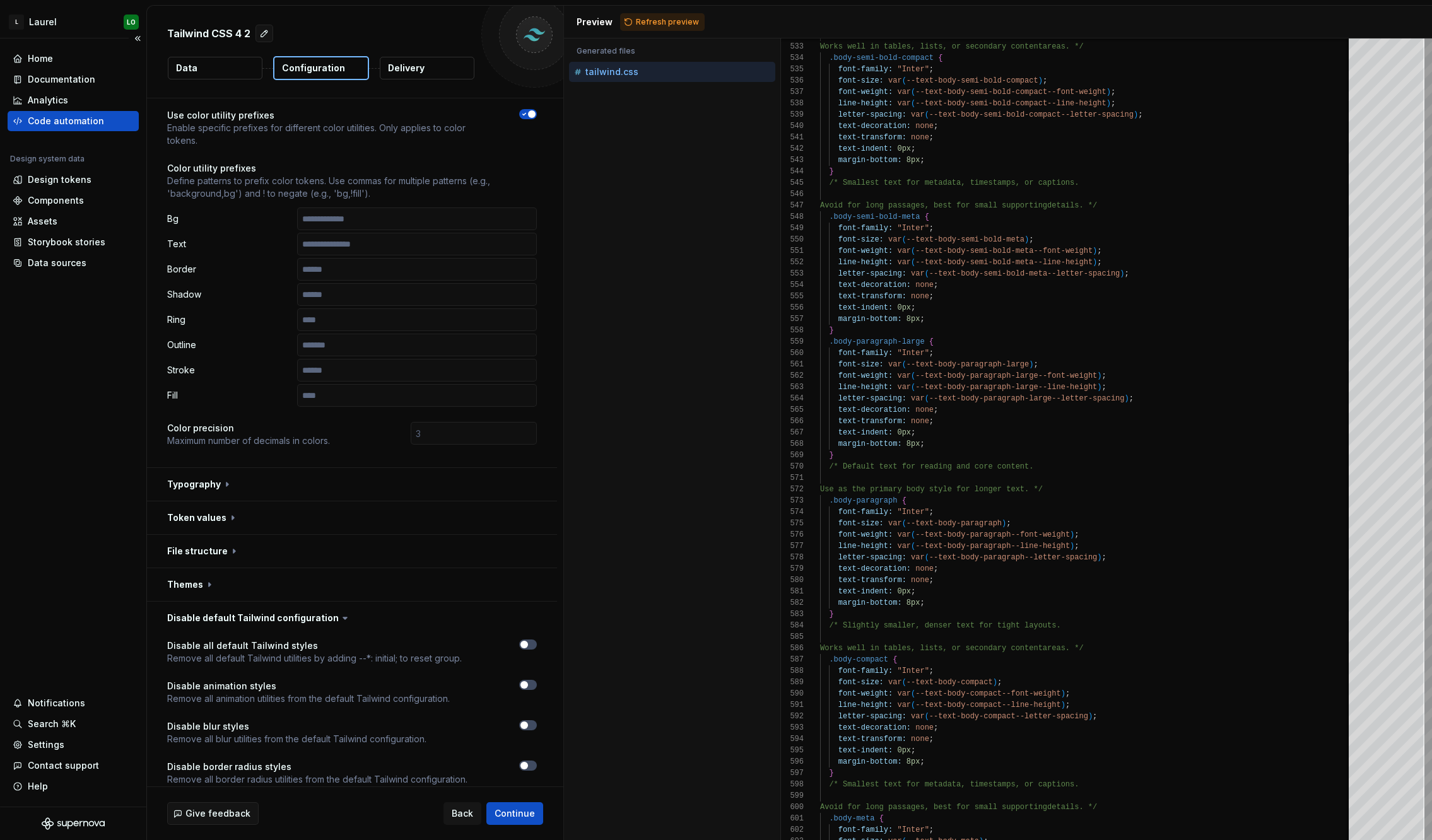
click at [72, 123] on div "Code automation" at bounding box center [66, 121] width 77 height 13
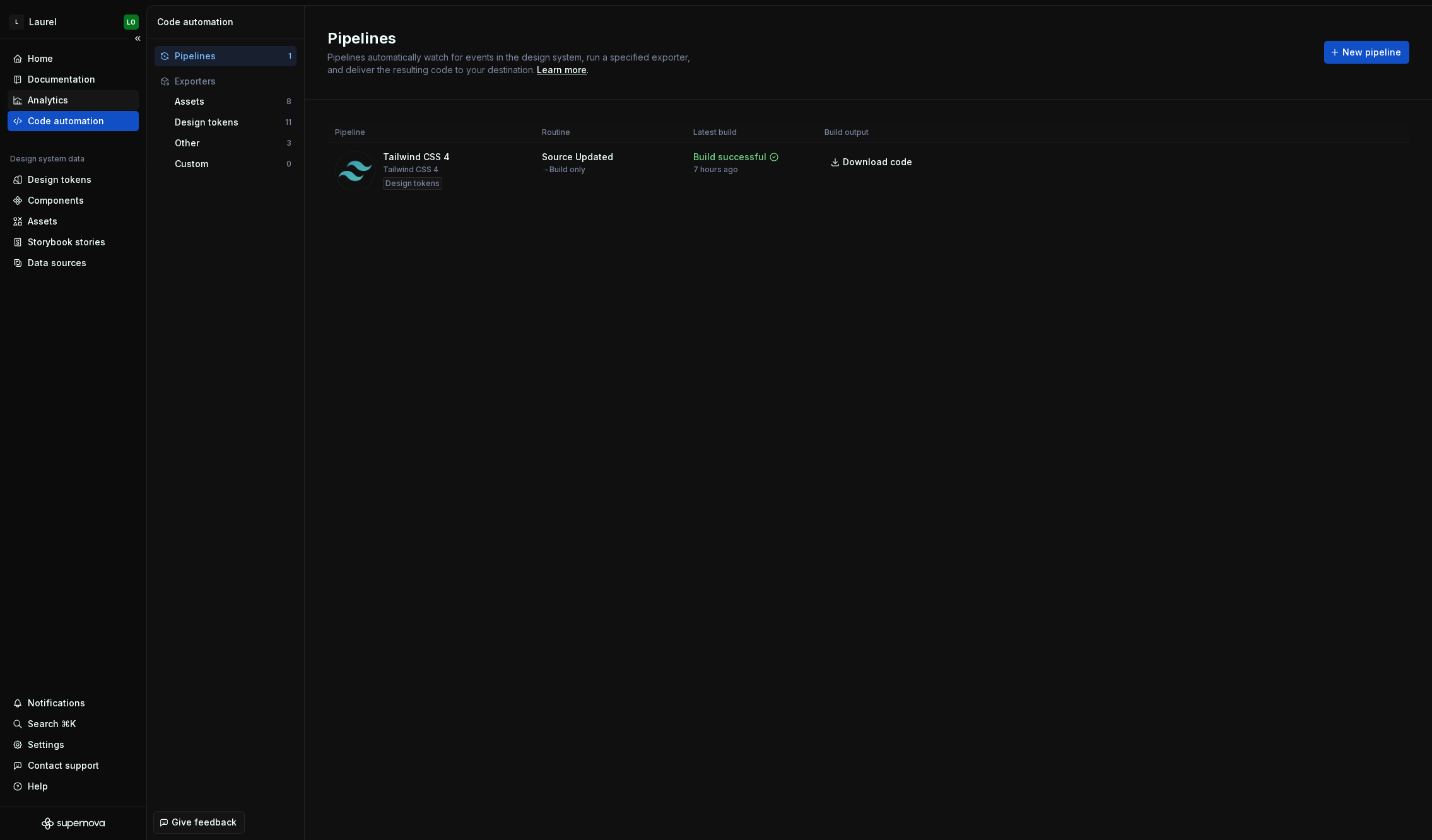
click at [77, 98] on div "Analytics" at bounding box center [73, 100] width 121 height 13
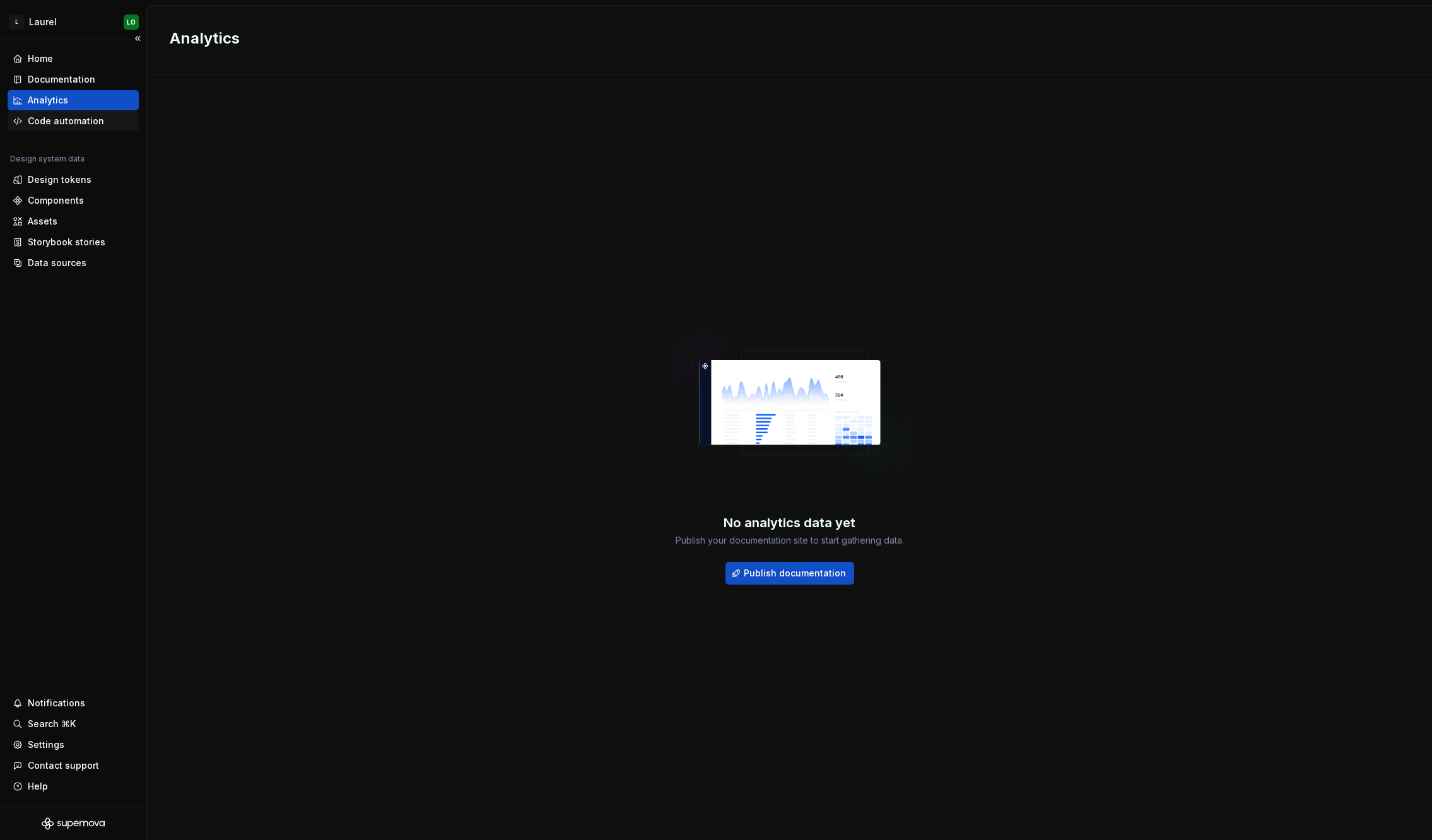
click at [79, 118] on div "Code automation" at bounding box center [66, 121] width 77 height 13
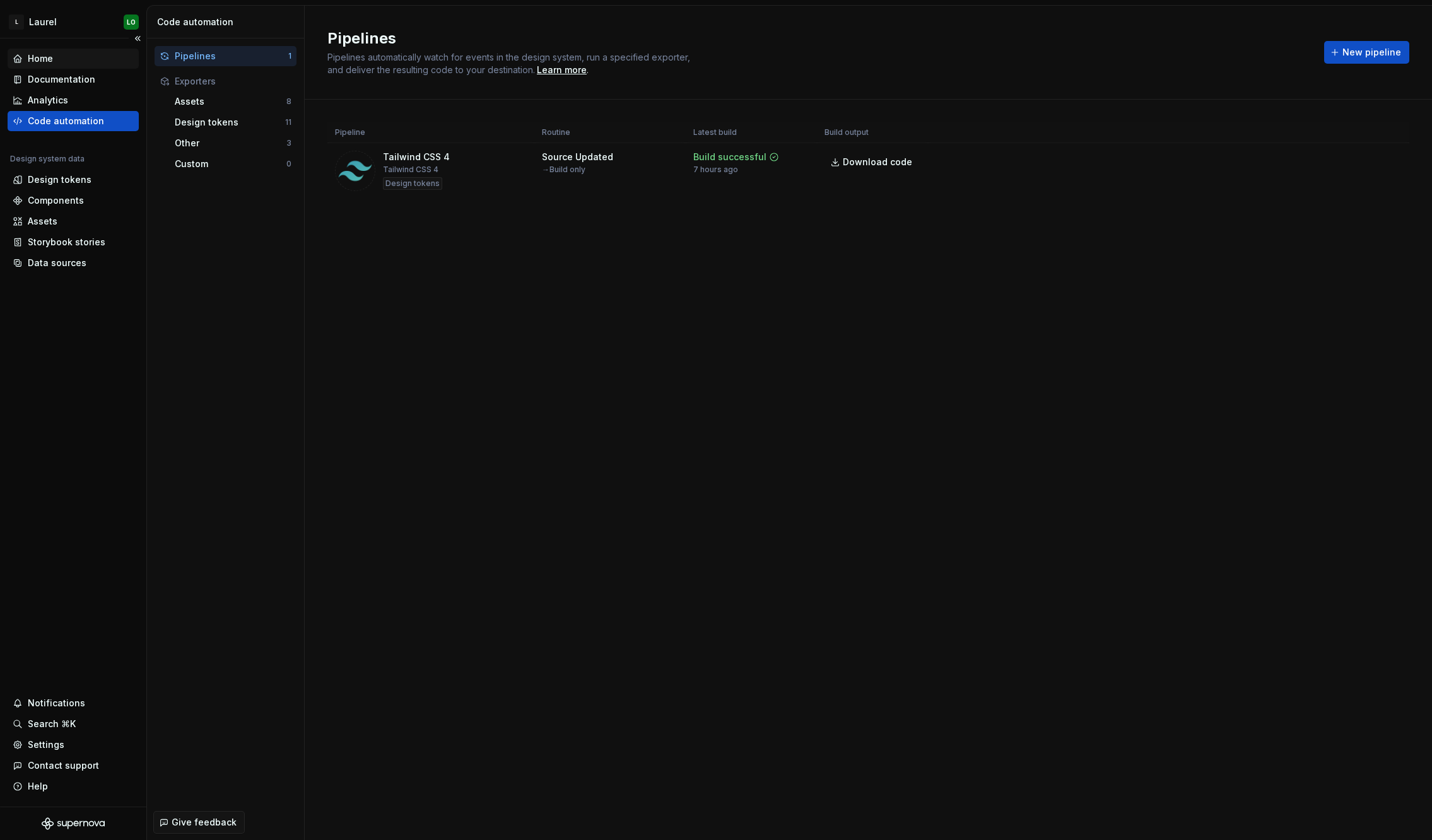
click at [50, 55] on div "Home" at bounding box center [40, 58] width 26 height 13
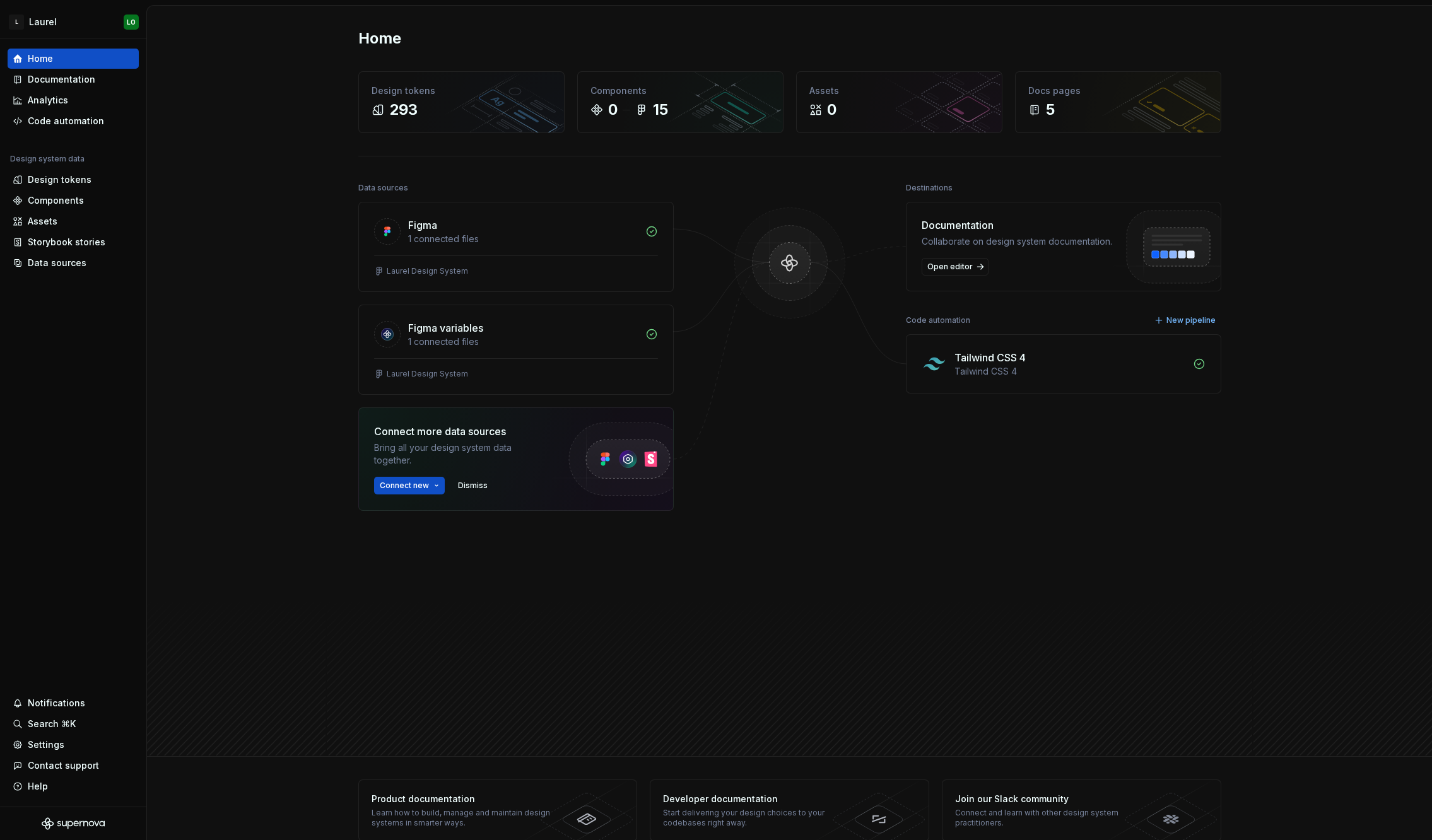
click at [1194, 364] on icon at bounding box center [1199, 364] width 10 height 10
click at [1193, 323] on span "New pipeline" at bounding box center [1191, 320] width 49 height 10
click at [1174, 327] on button "New pipeline" at bounding box center [1186, 320] width 71 height 18
click at [1174, 321] on span "New pipeline" at bounding box center [1191, 320] width 49 height 10
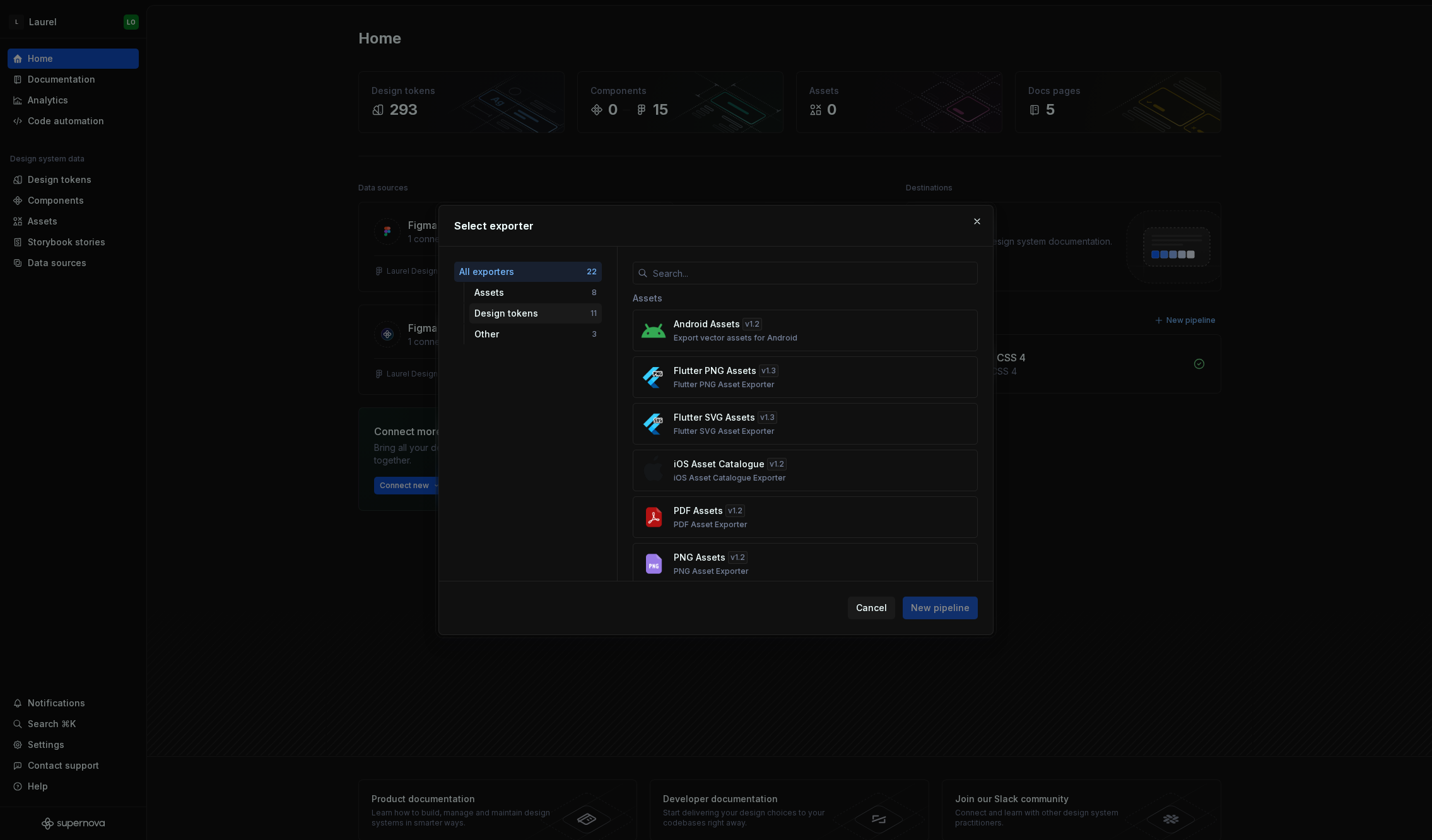
click at [490, 312] on div "Design tokens" at bounding box center [533, 313] width 116 height 13
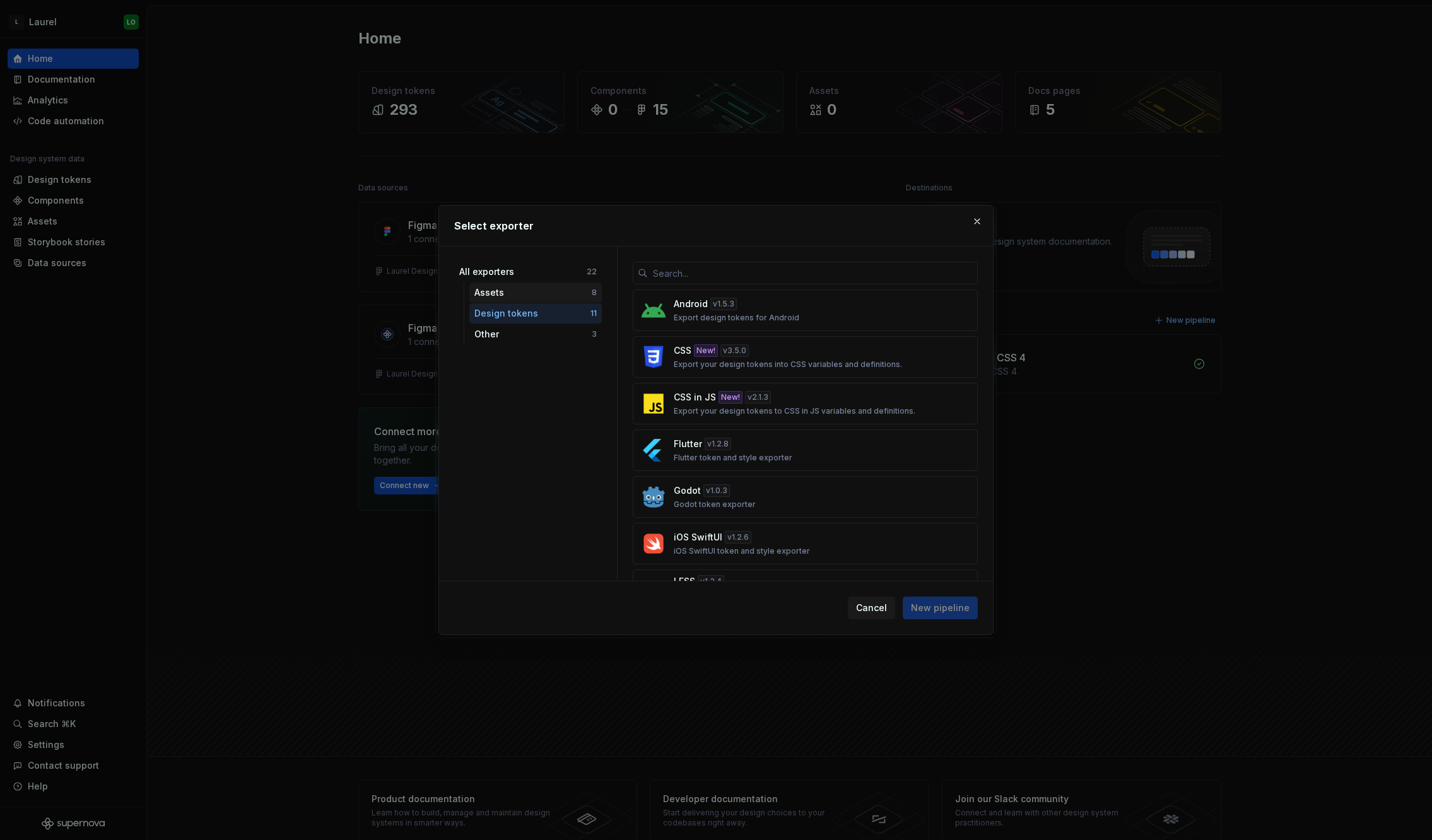
click at [510, 296] on div "Assets" at bounding box center [533, 292] width 117 height 13
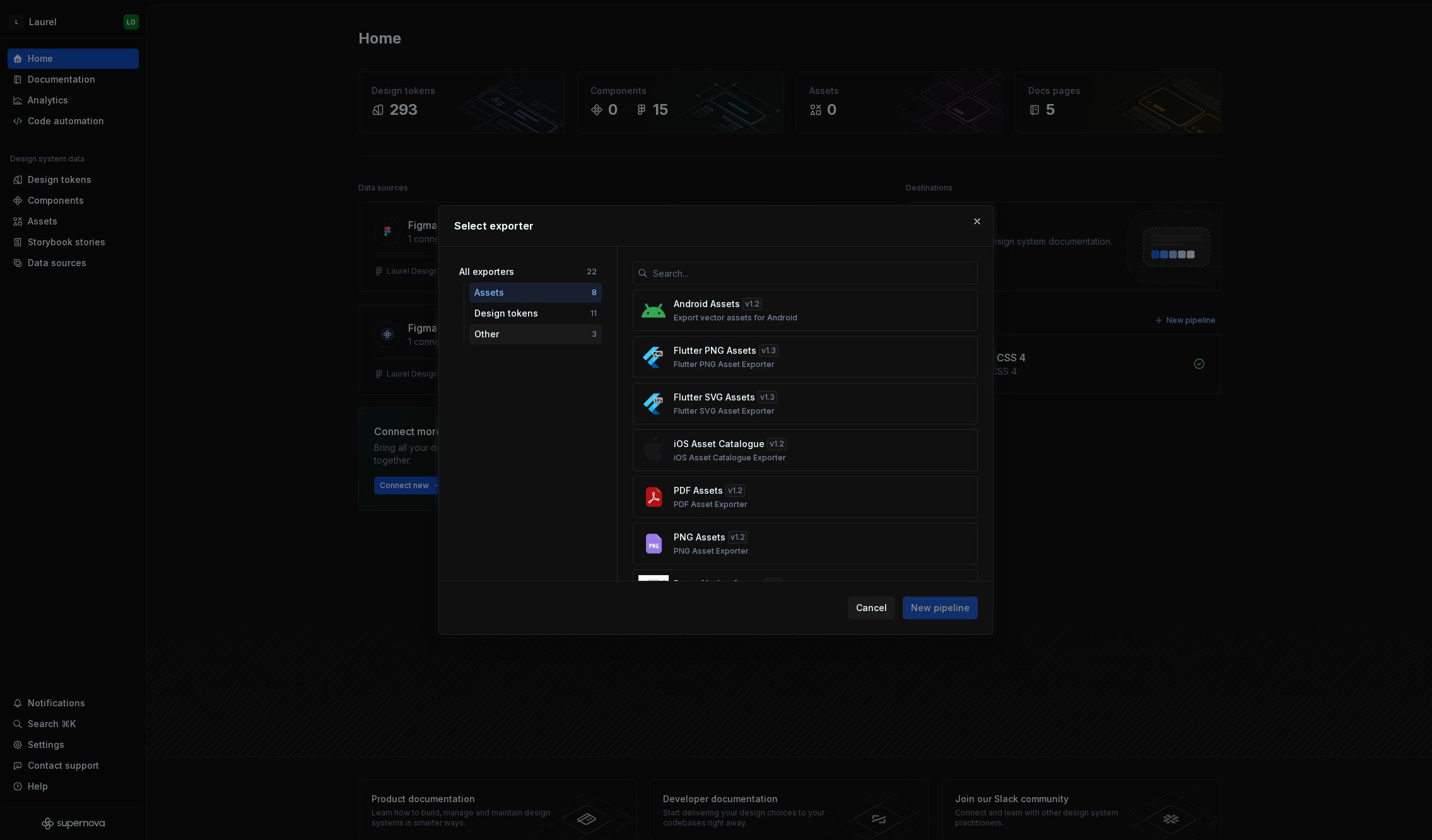
click at [507, 325] on div "Other 3" at bounding box center [535, 334] width 133 height 21
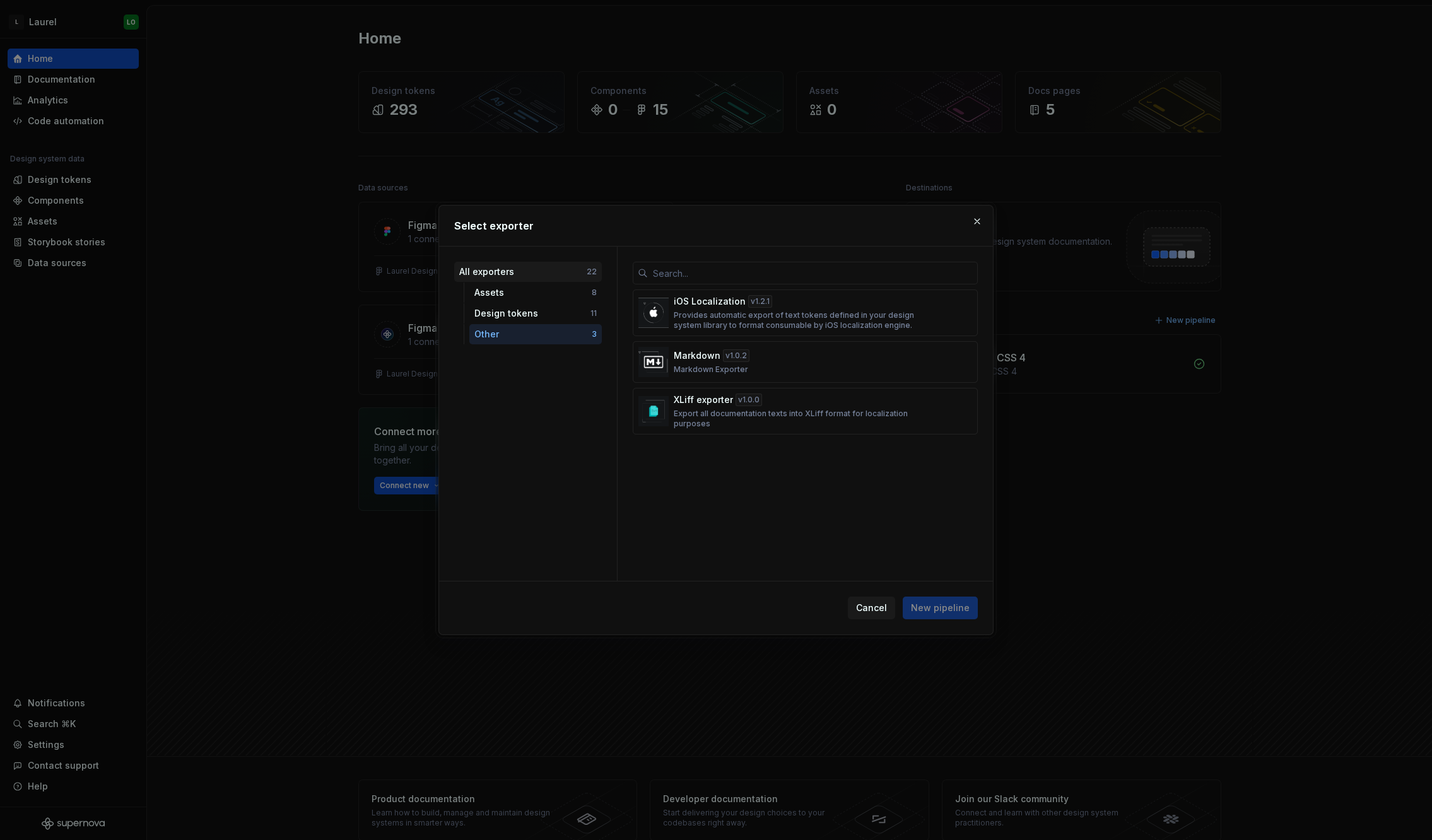
click at [513, 272] on div "All exporters" at bounding box center [523, 271] width 128 height 13
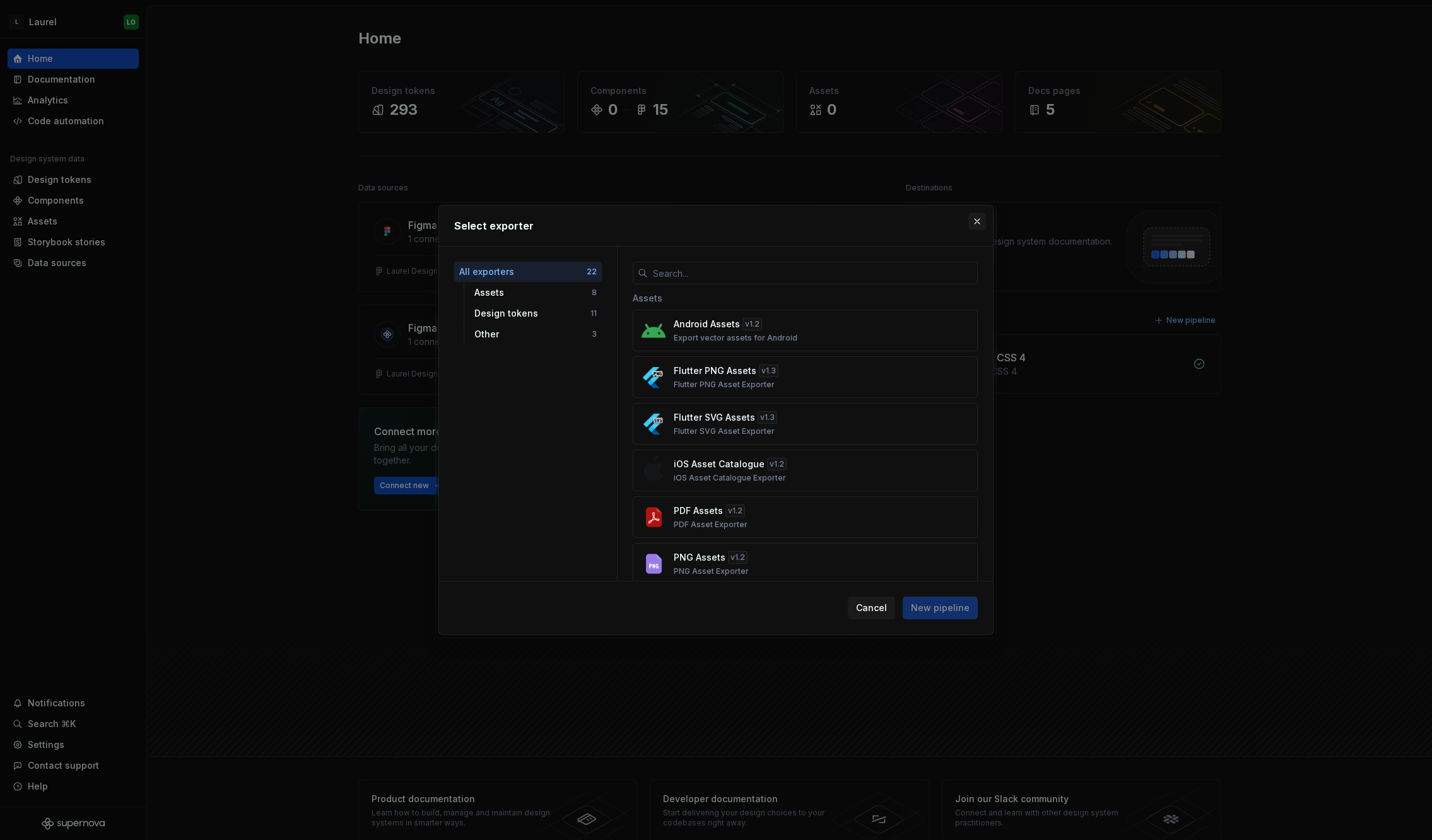
click at [975, 223] on button "button" at bounding box center [977, 221] width 18 height 18
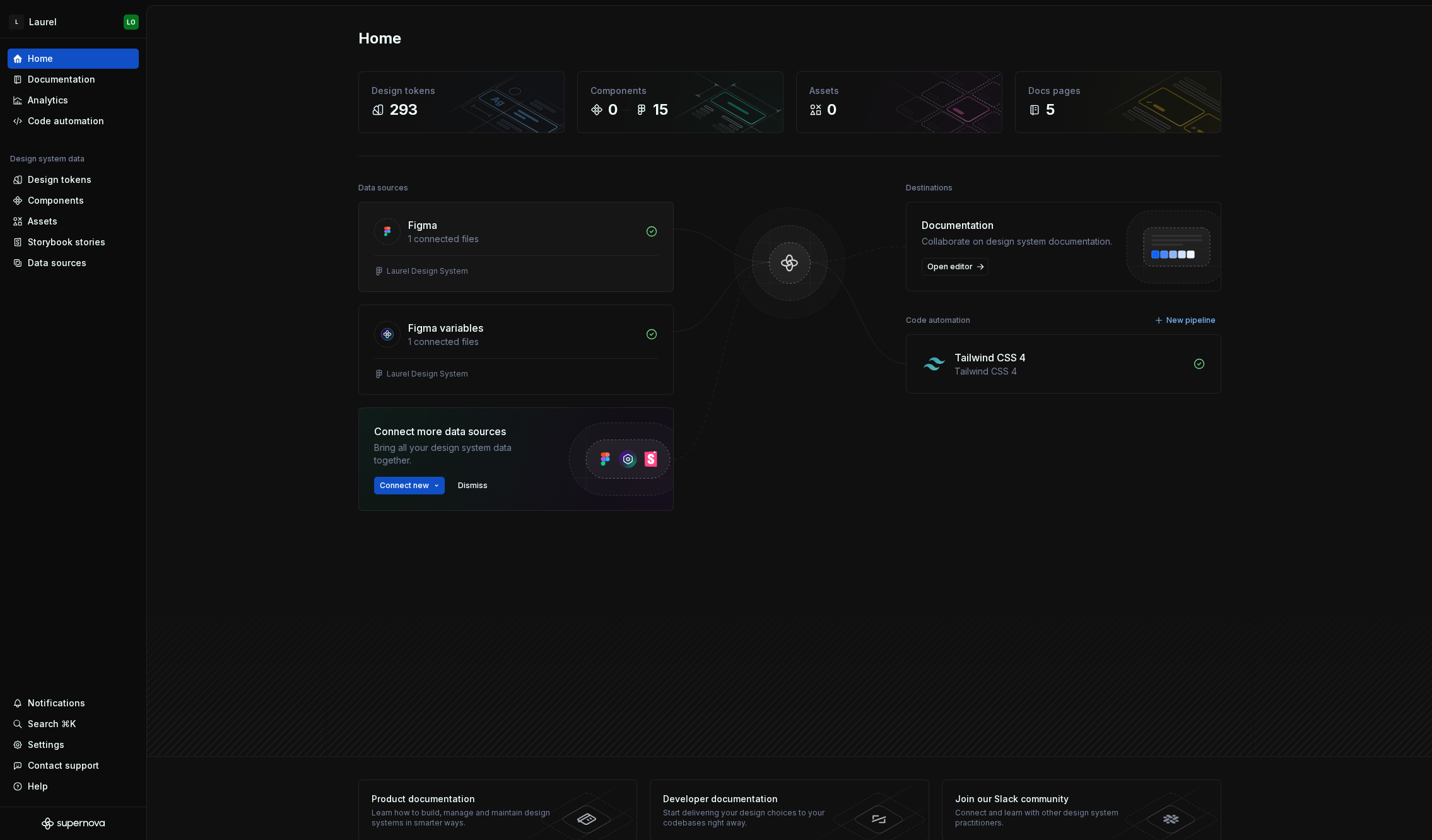
click at [564, 259] on div "Laurel Design System" at bounding box center [516, 273] width 315 height 36
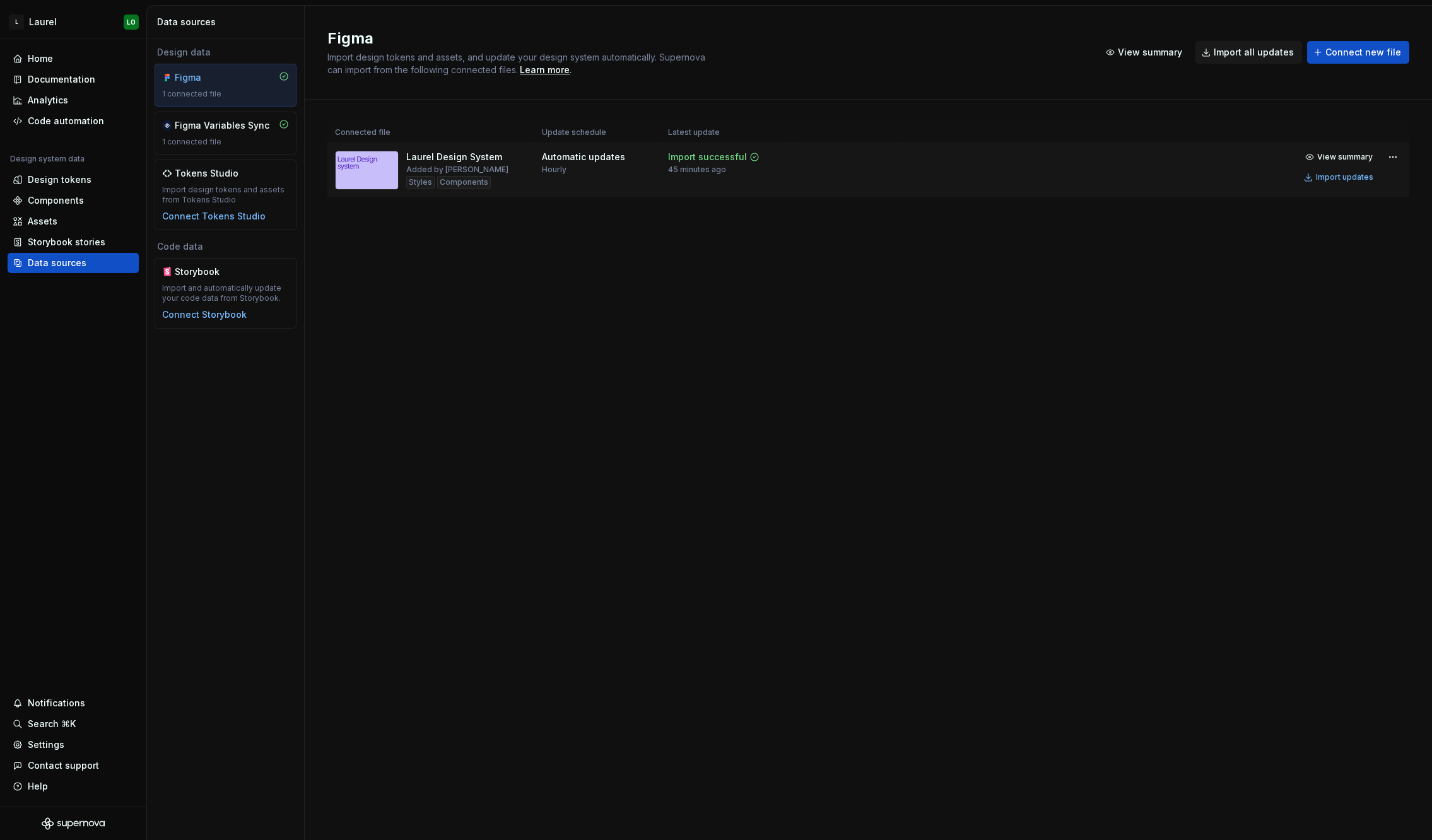
click at [365, 170] on img at bounding box center [367, 170] width 64 height 39
click at [79, 191] on div "Components" at bounding box center [73, 200] width 131 height 21
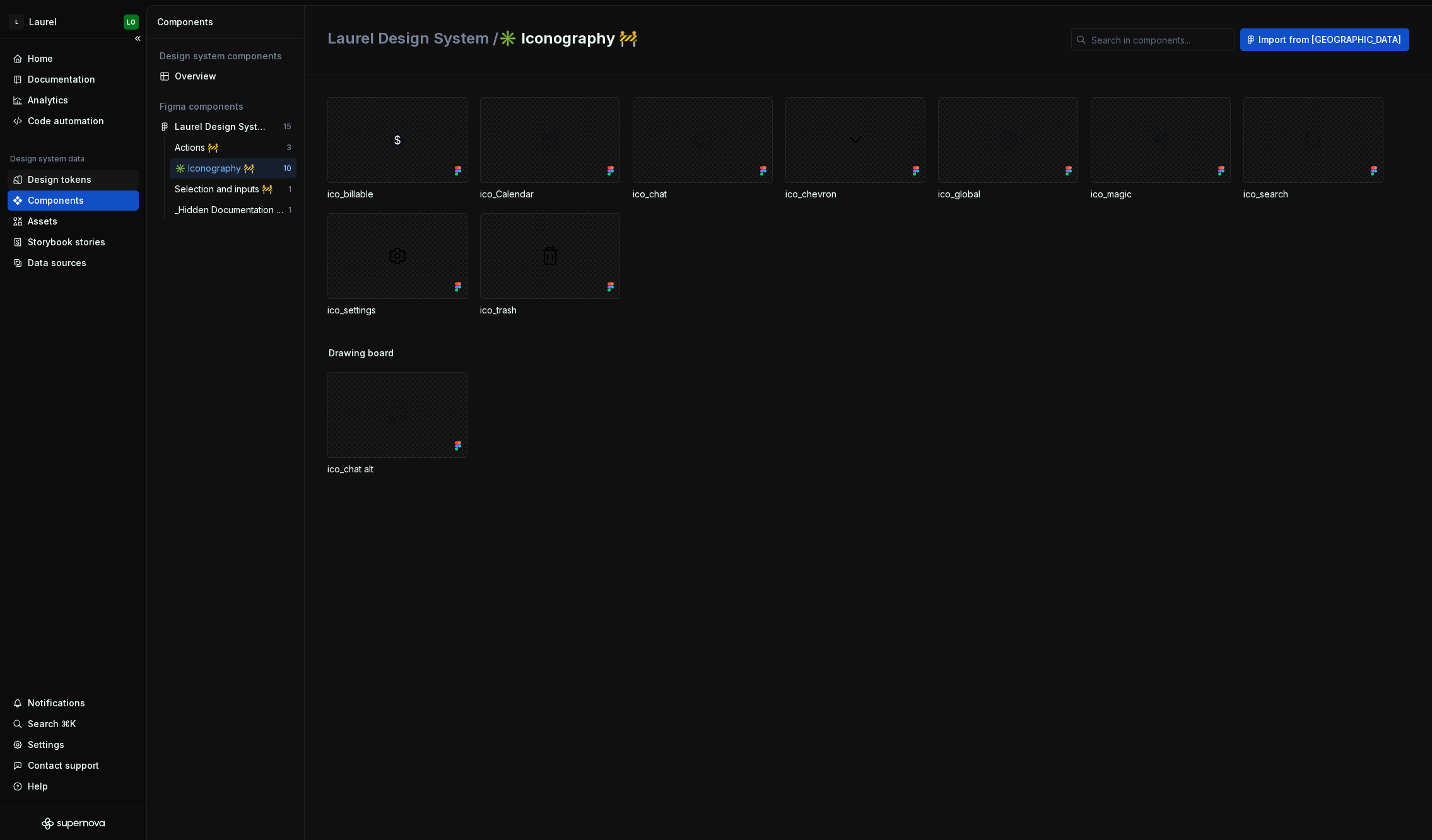
click at [77, 179] on div "Design tokens" at bounding box center [59, 179] width 64 height 13
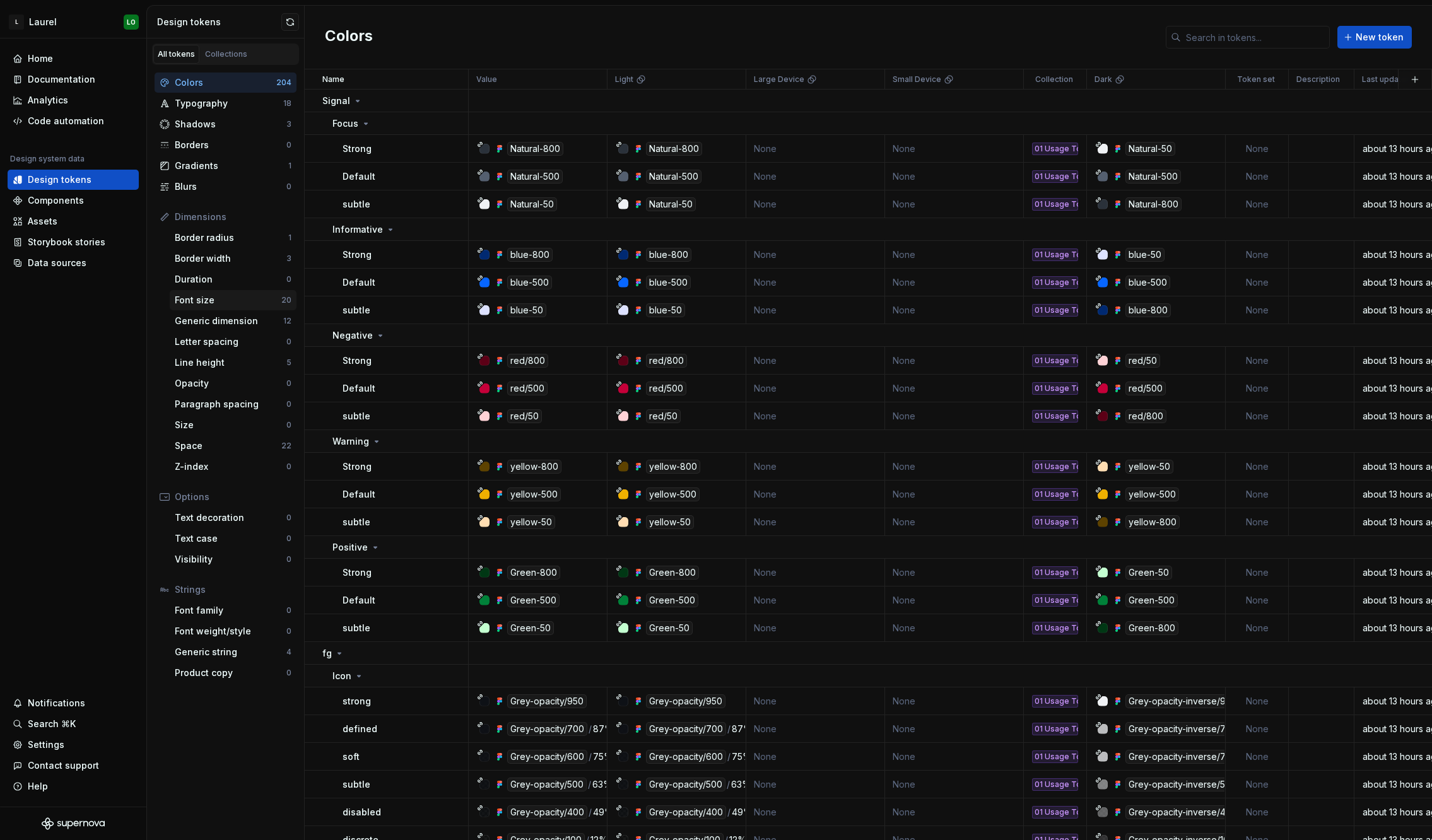
click at [248, 306] on div "Font size" at bounding box center [228, 300] width 106 height 13
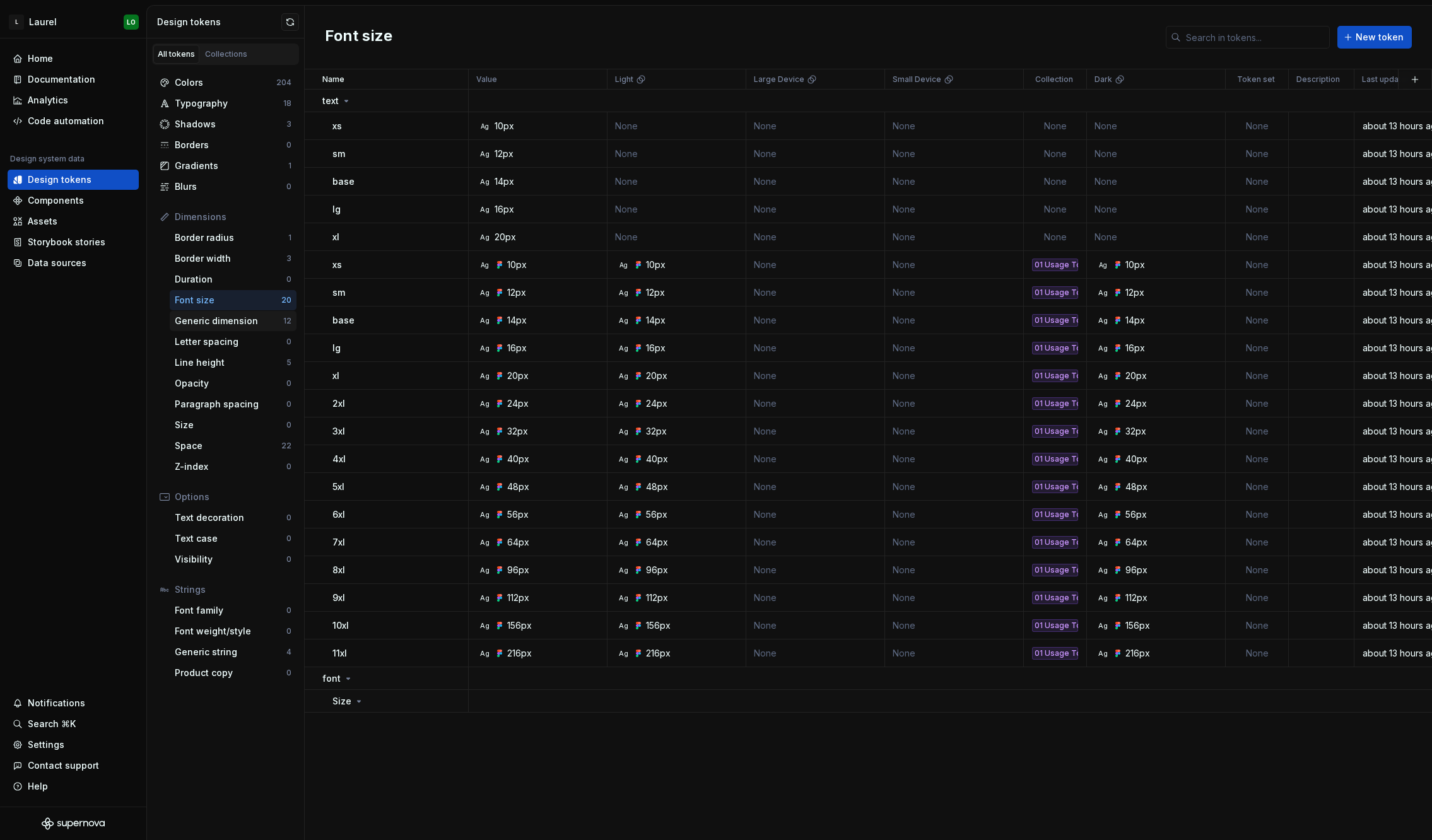
click at [252, 325] on div "Generic dimension" at bounding box center [229, 320] width 108 height 13
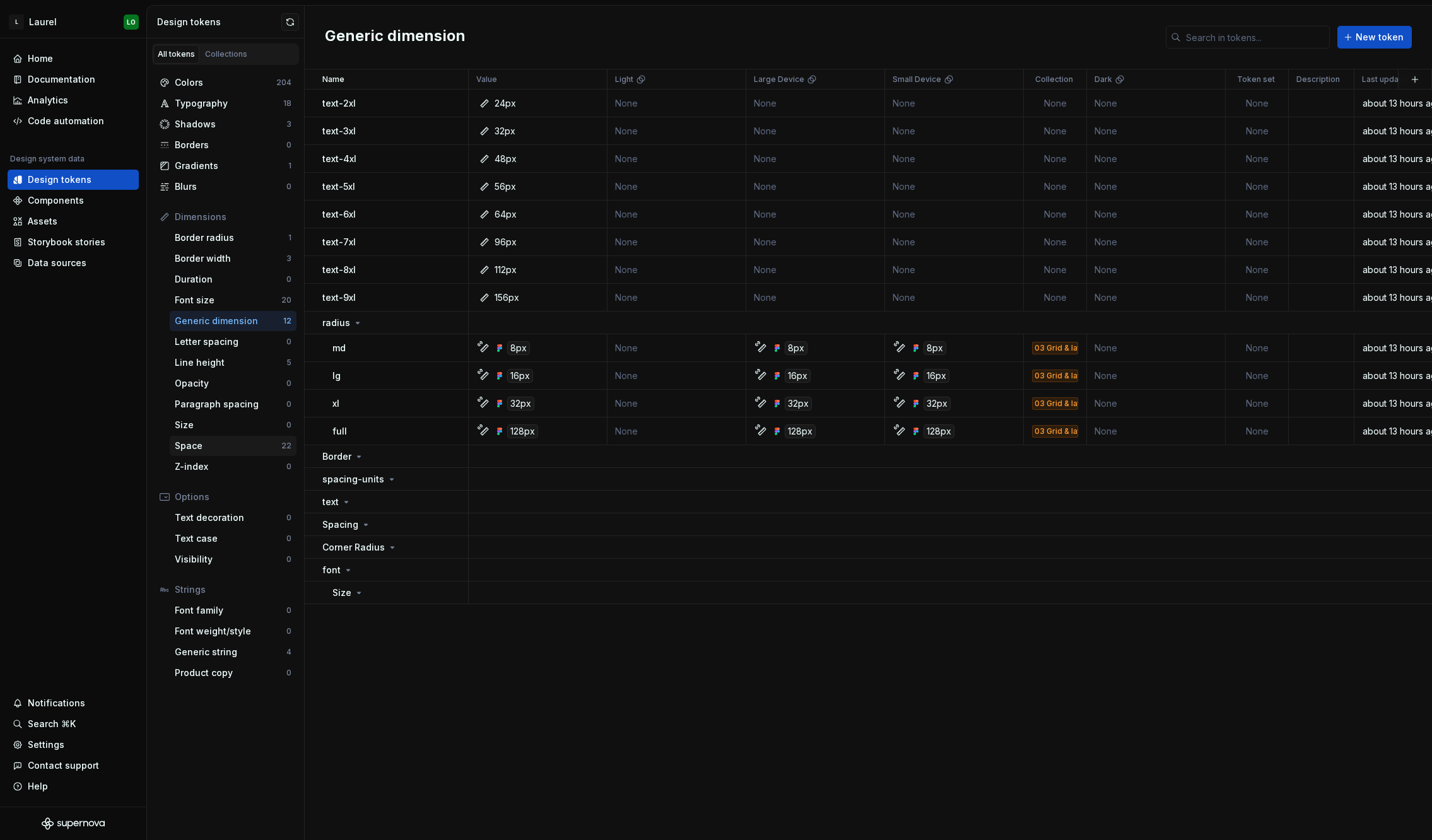
click at [244, 437] on div "Space 22" at bounding box center [233, 445] width 127 height 21
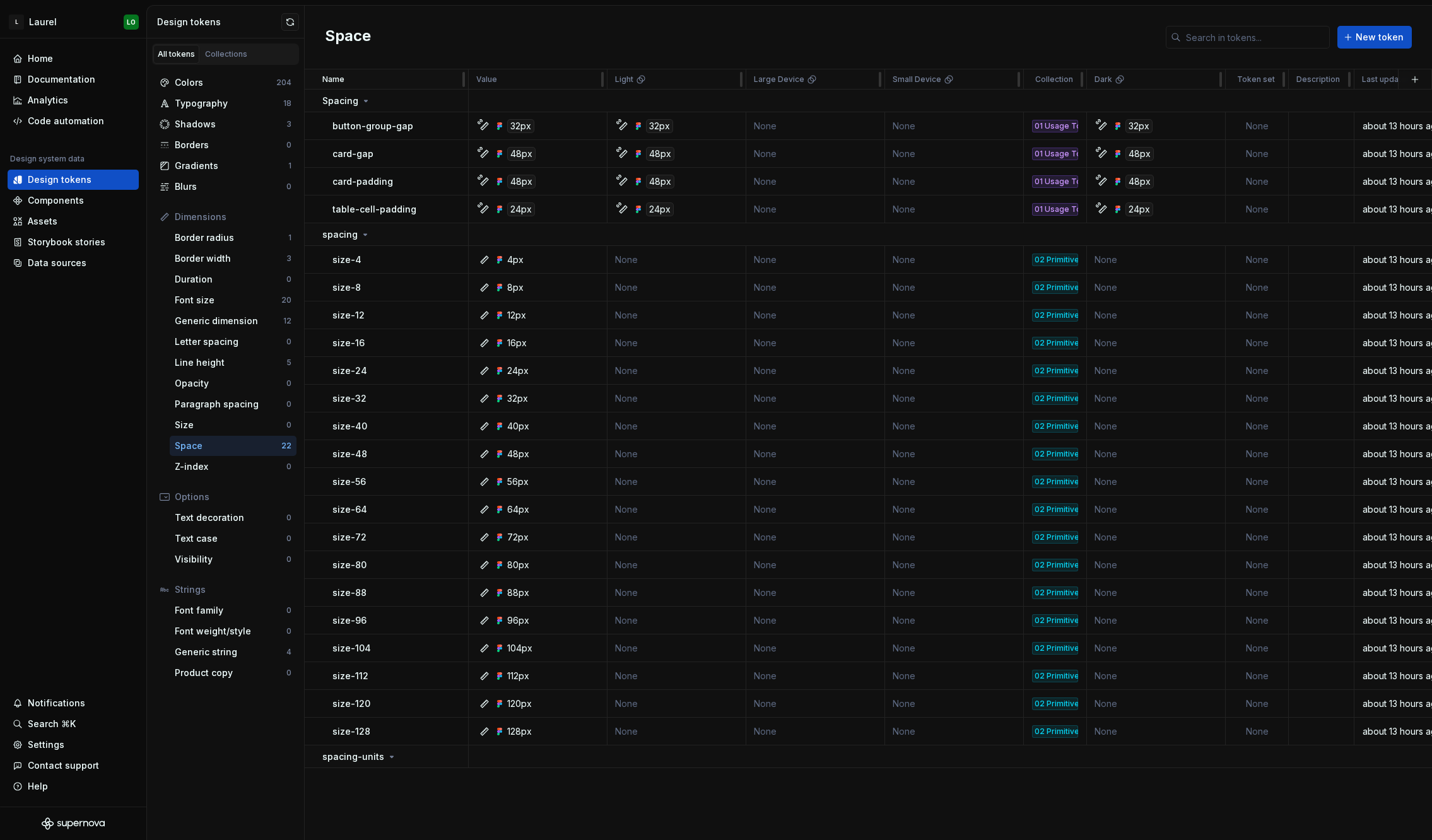
click at [352, 77] on div "Name" at bounding box center [391, 80] width 139 height 10
click at [330, 82] on p "Name" at bounding box center [333, 80] width 22 height 10
click at [493, 77] on p "Value" at bounding box center [487, 80] width 21 height 10
click at [598, 81] on div at bounding box center [602, 80] width 10 height 21
click at [593, 79] on html "L [PERSON_NAME] Home Documentation Analytics Code automation Design system data…" at bounding box center [716, 420] width 1432 height 840
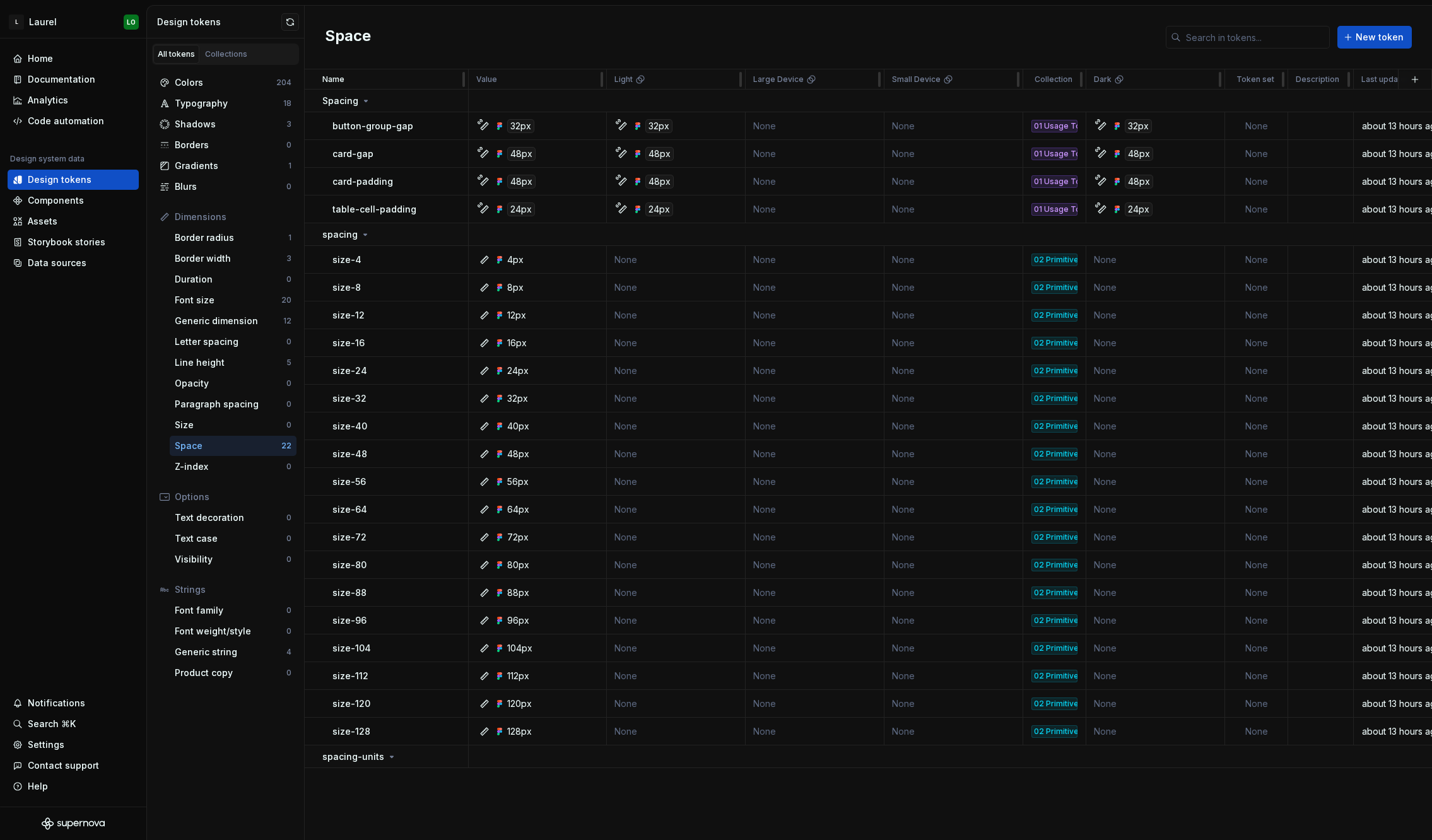
click at [593, 79] on html "L [PERSON_NAME] Home Documentation Analytics Code automation Design system data…" at bounding box center [716, 420] width 1432 height 840
click at [594, 80] on html "L [PERSON_NAME] Home Documentation Analytics Code automation Design system data…" at bounding box center [716, 420] width 1432 height 840
click at [226, 95] on div "Typography 18" at bounding box center [225, 103] width 142 height 21
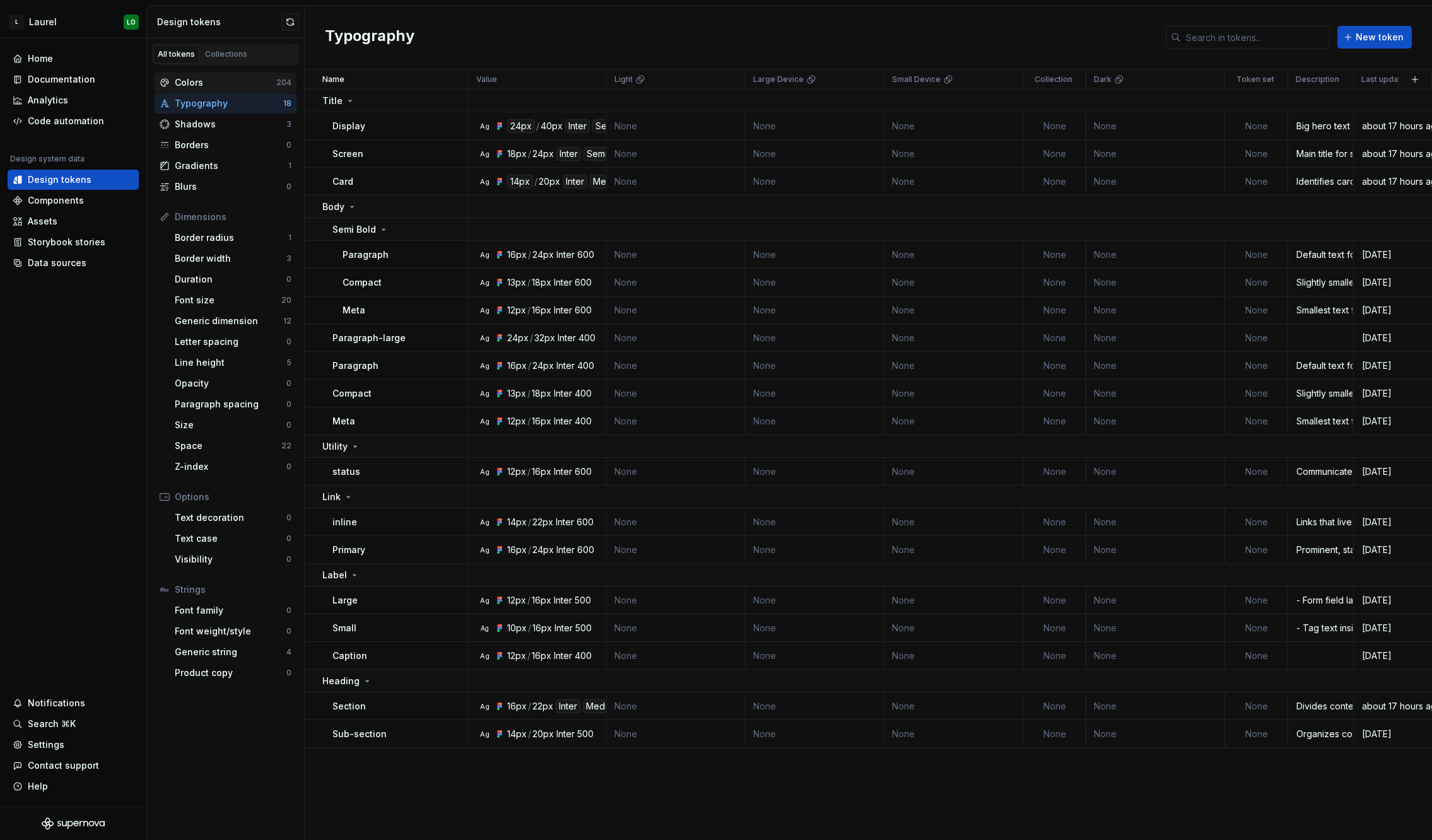
click at [233, 80] on div "Colors" at bounding box center [225, 83] width 101 height 13
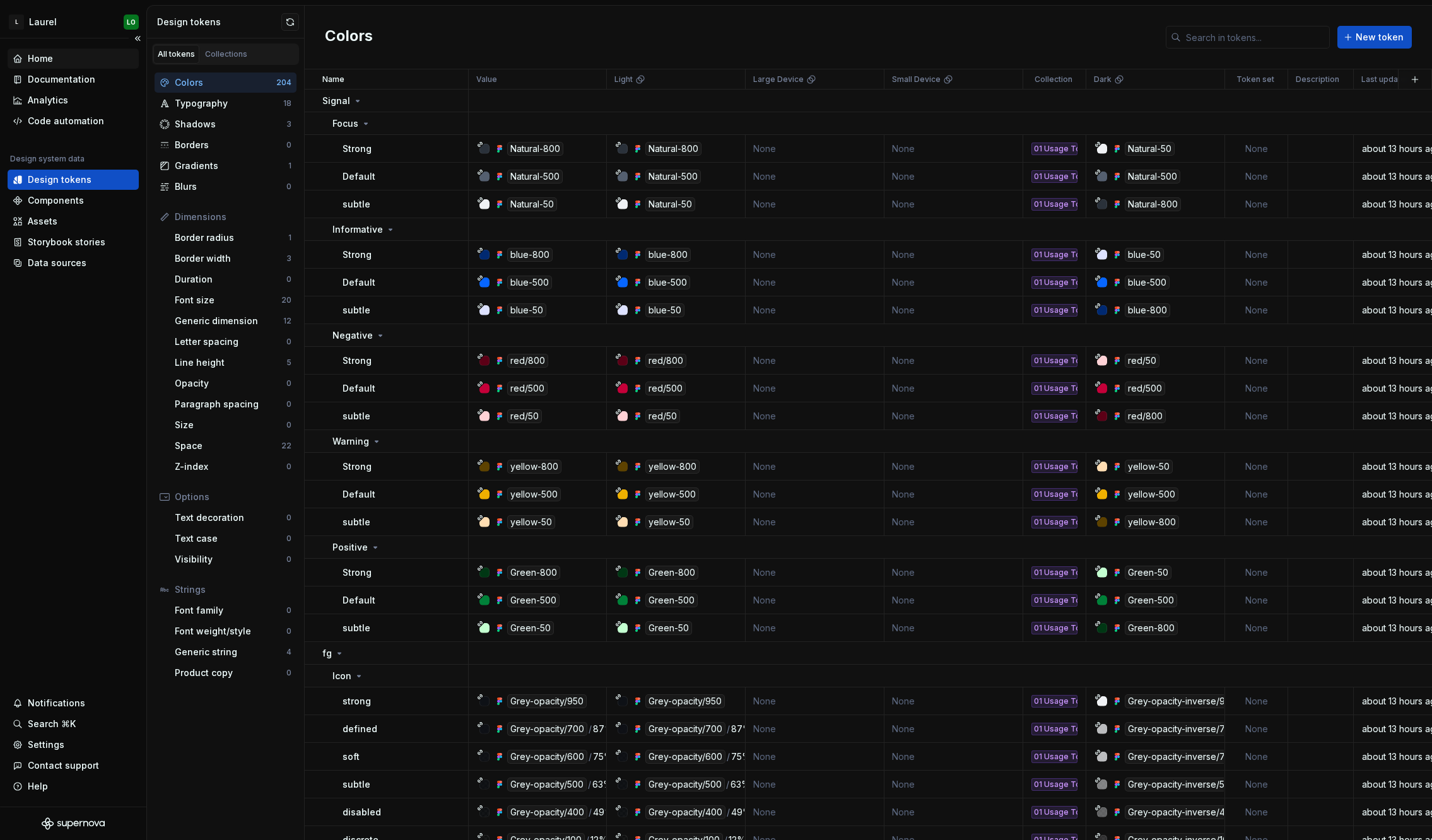
click at [59, 56] on div "Home" at bounding box center [73, 58] width 121 height 13
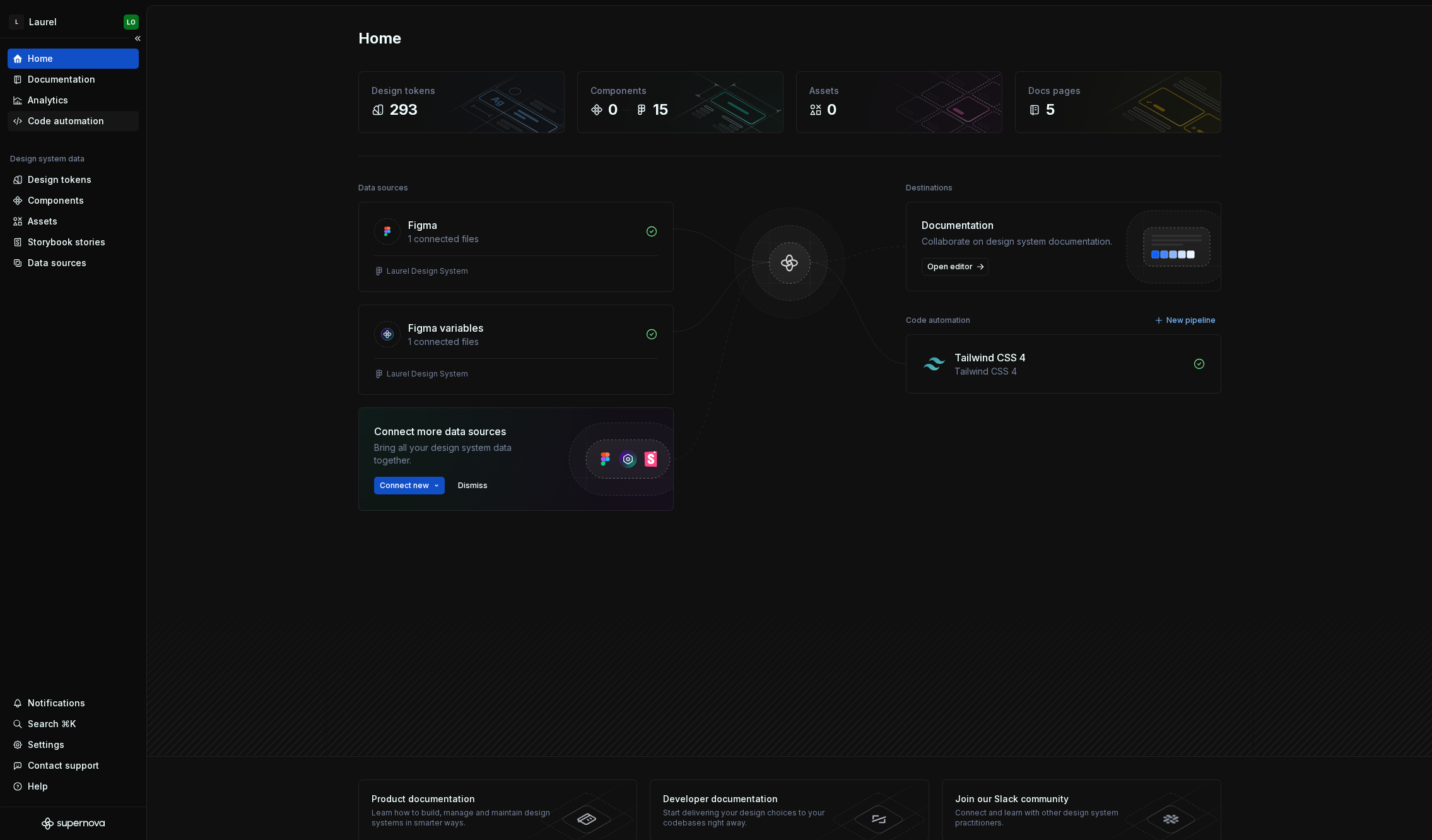
click at [72, 116] on div "Code automation" at bounding box center [66, 121] width 77 height 13
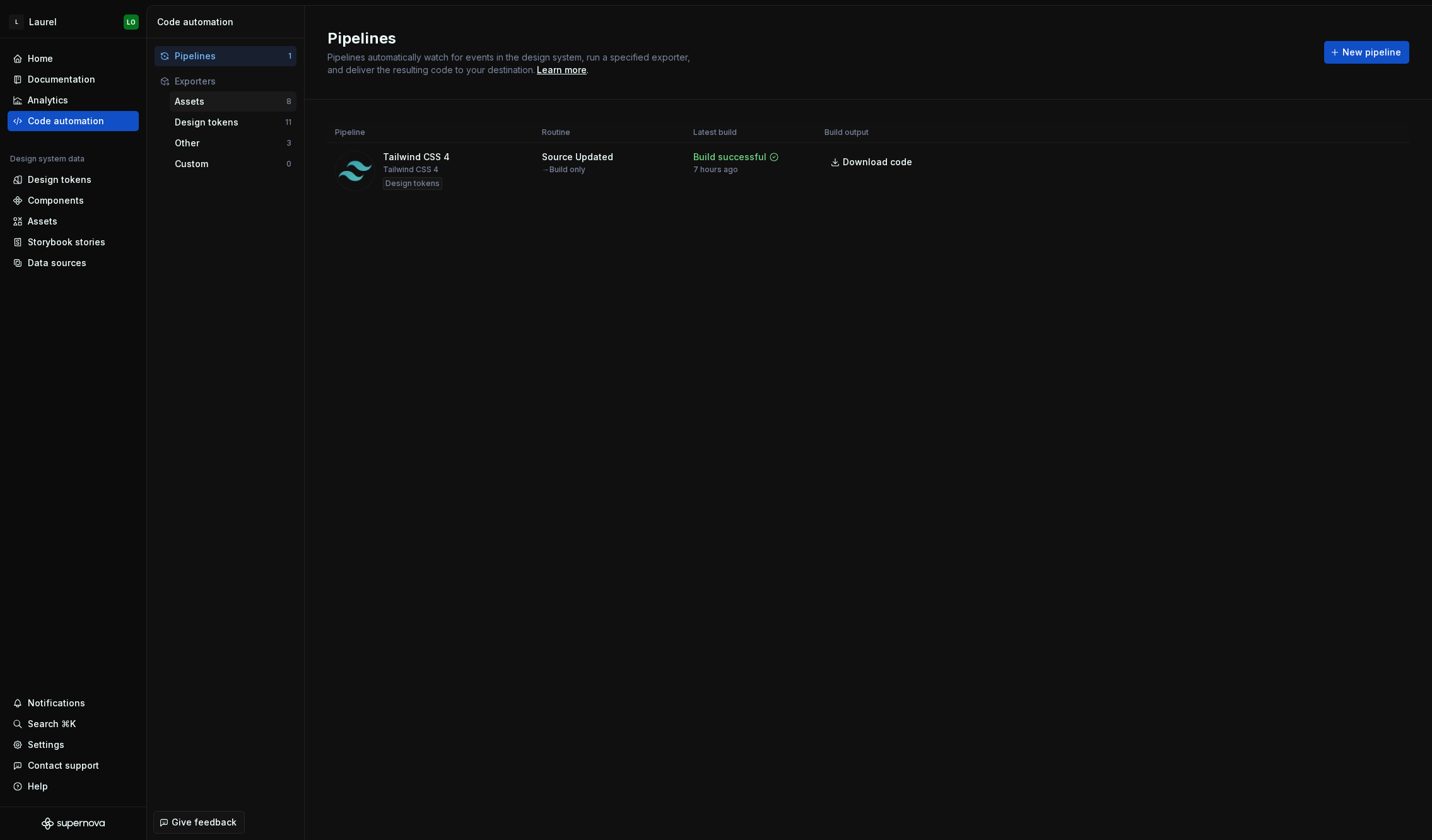
click at [231, 98] on div "Assets" at bounding box center [231, 101] width 112 height 13
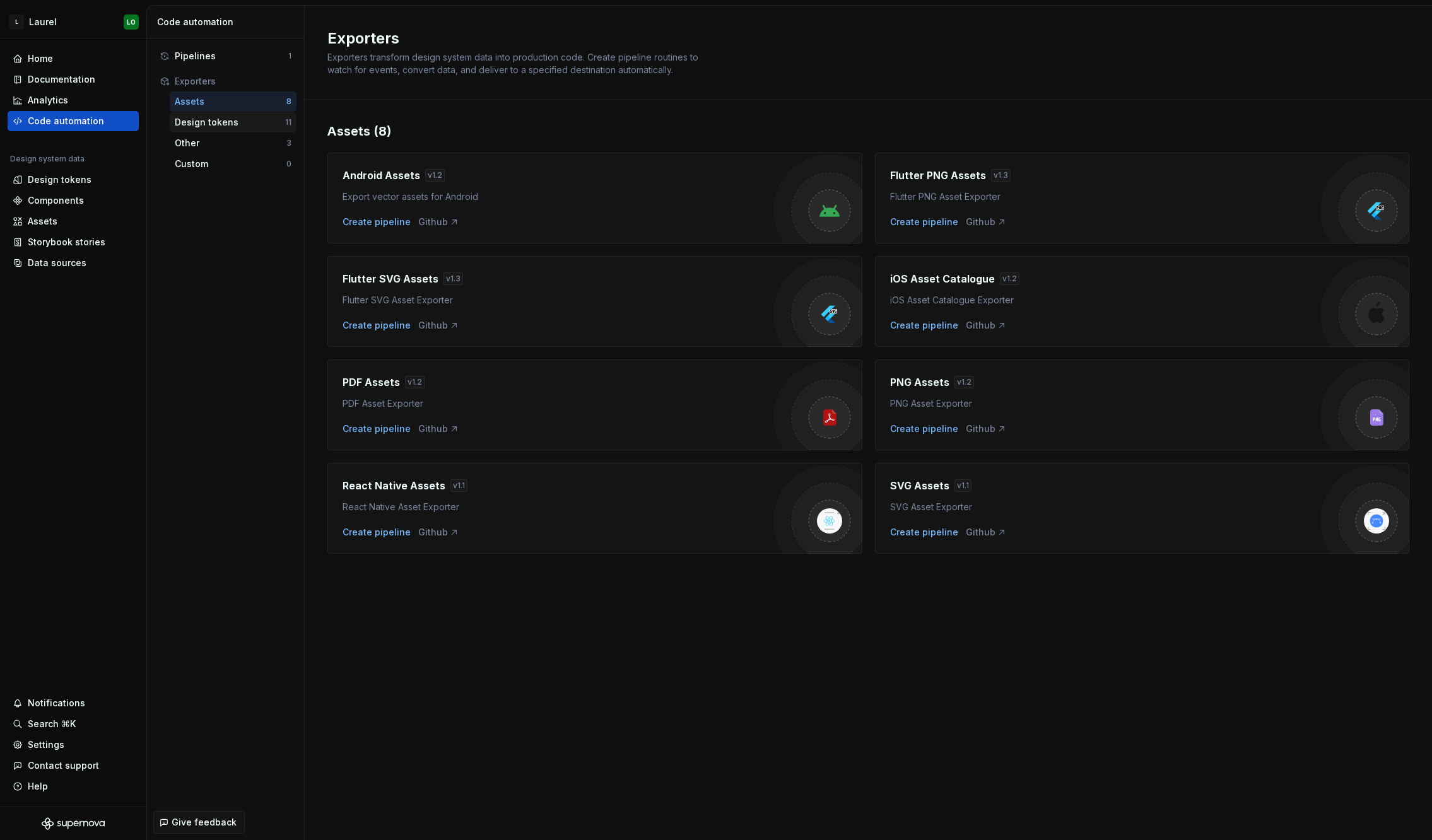
click at [231, 119] on div "Design tokens" at bounding box center [230, 122] width 110 height 13
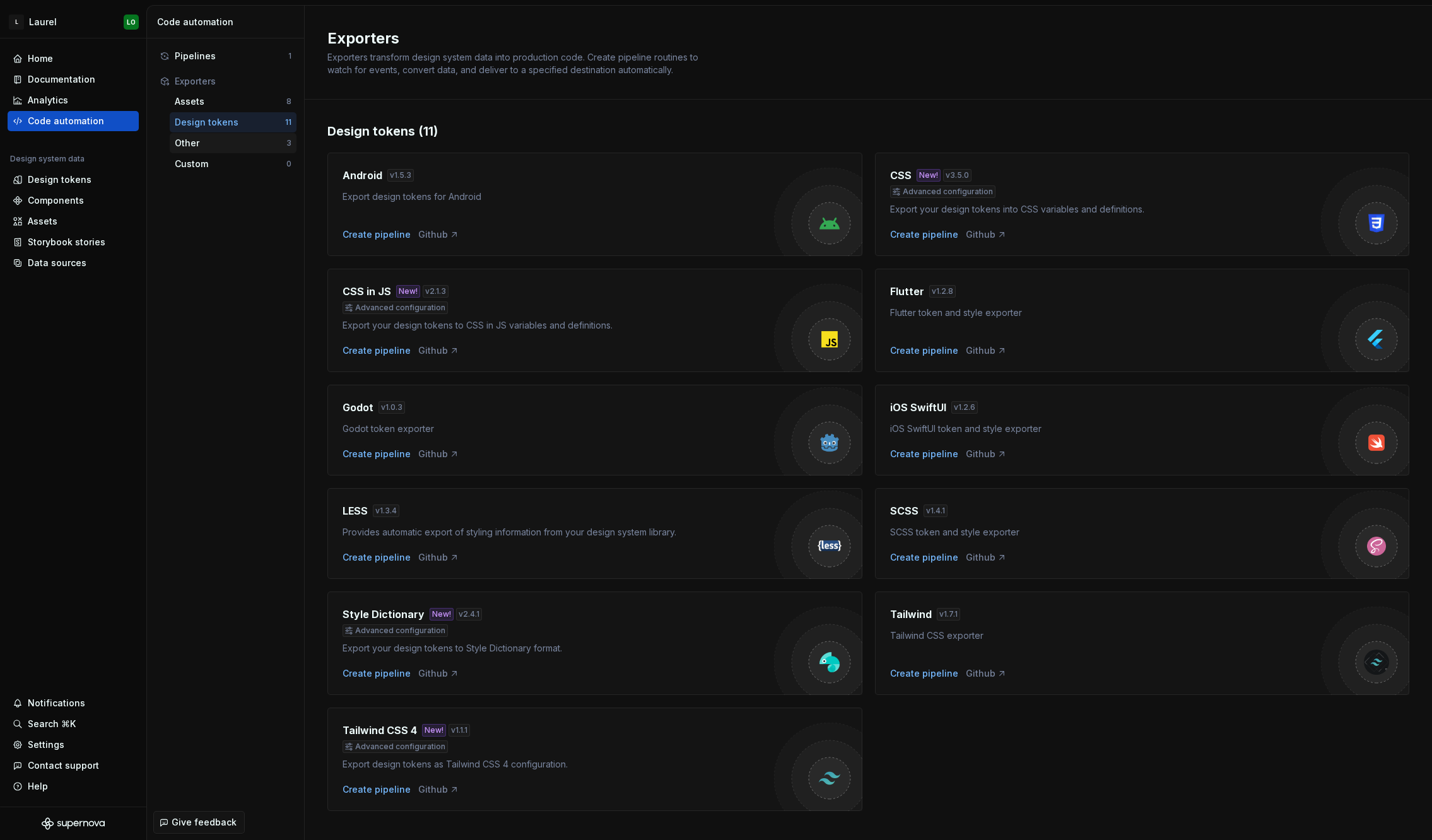
click at [226, 139] on div "Other" at bounding box center [231, 142] width 112 height 13
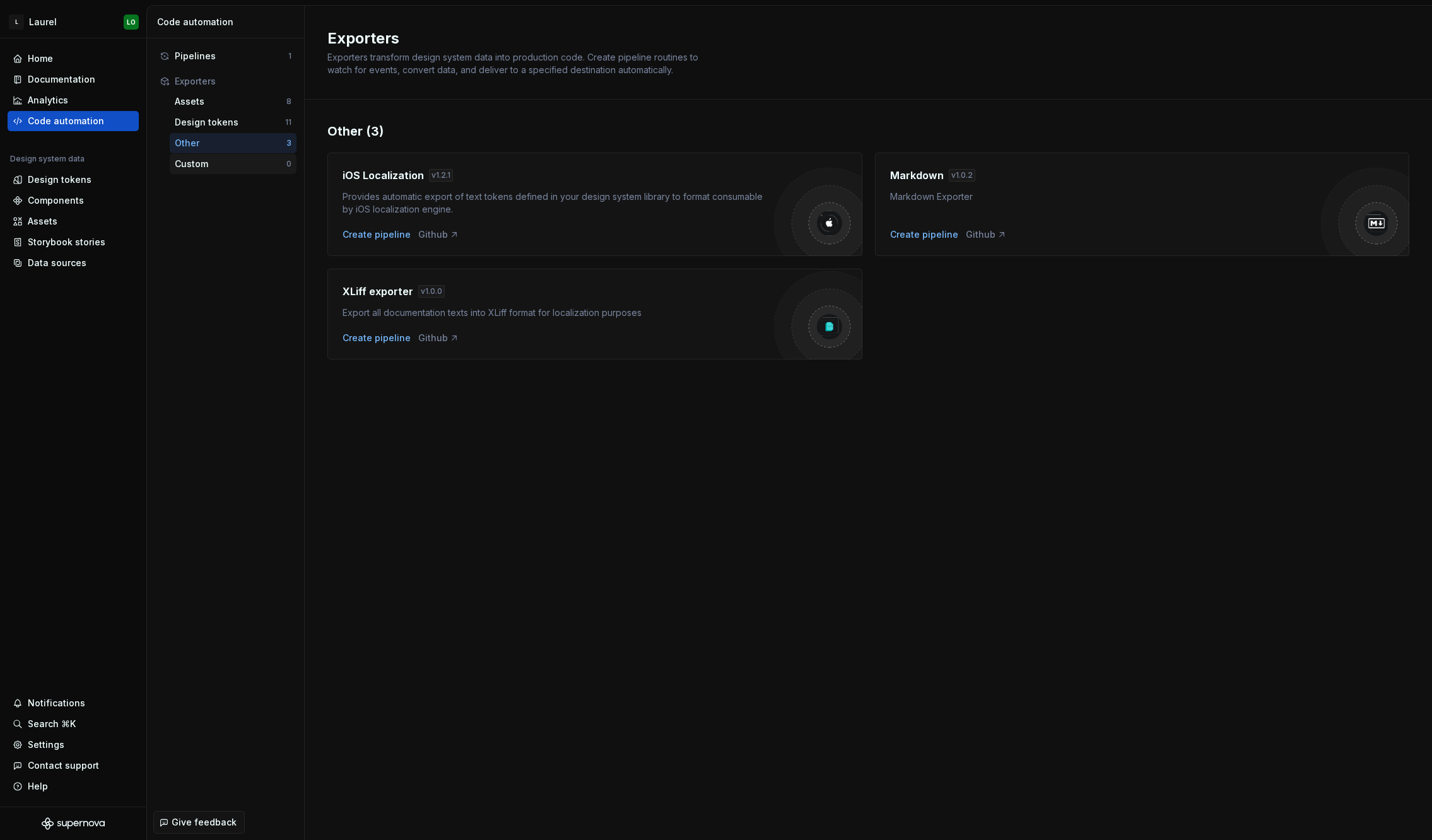
click at [225, 154] on div "Custom 0" at bounding box center [233, 164] width 127 height 21
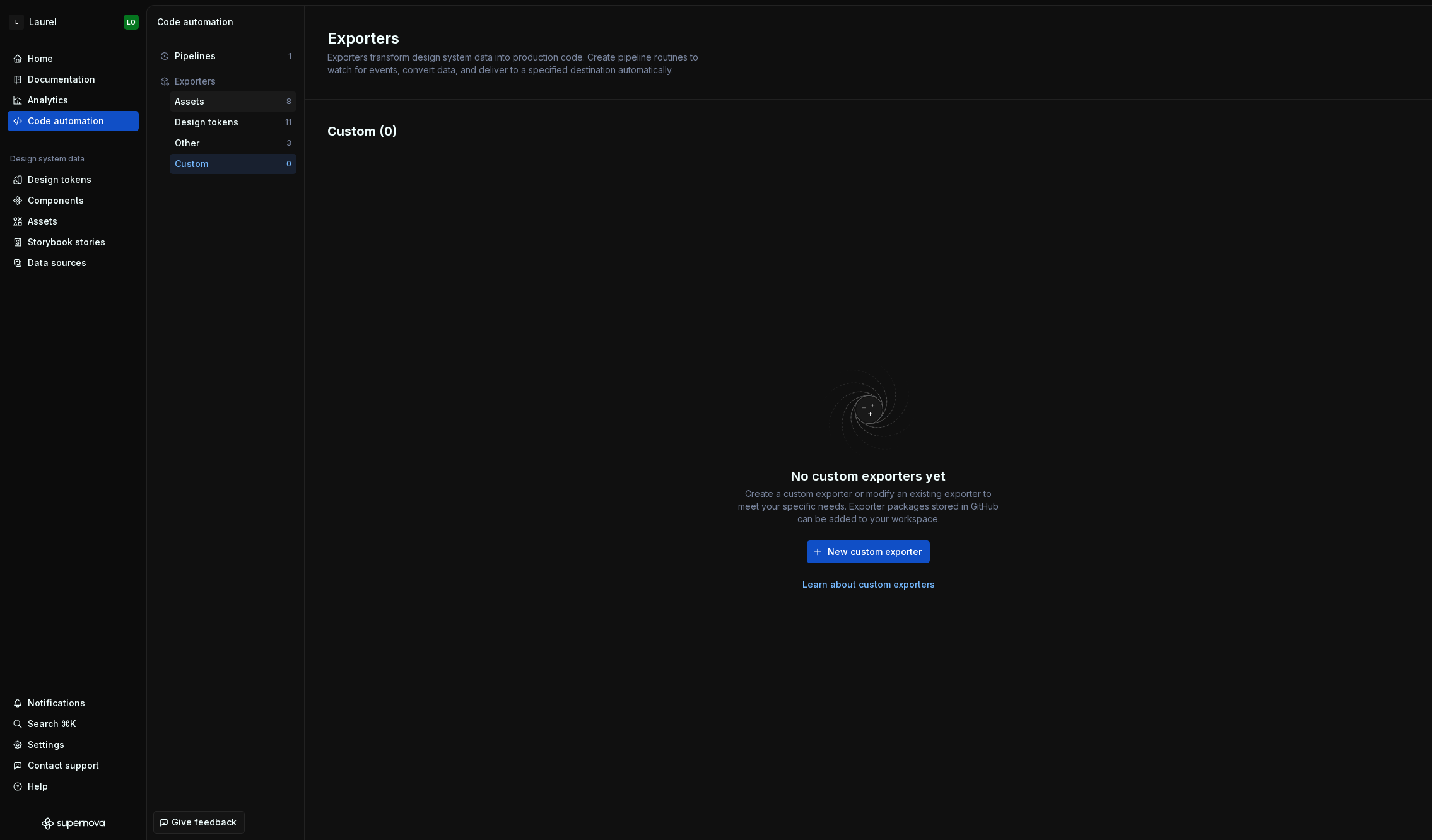
click at [230, 97] on div "Assets" at bounding box center [231, 101] width 112 height 13
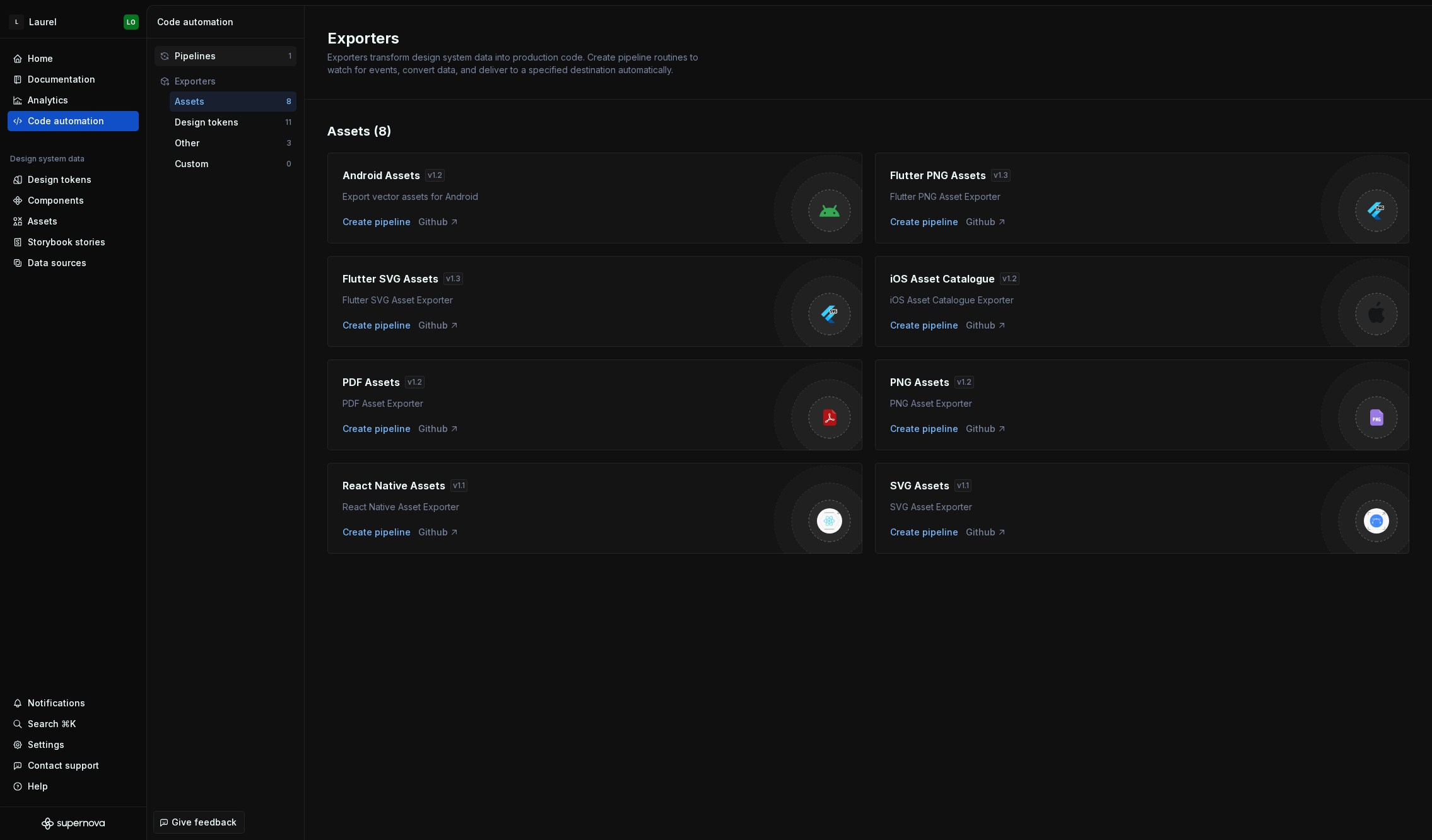
click at [211, 54] on div "Pipelines" at bounding box center [232, 56] width 114 height 13
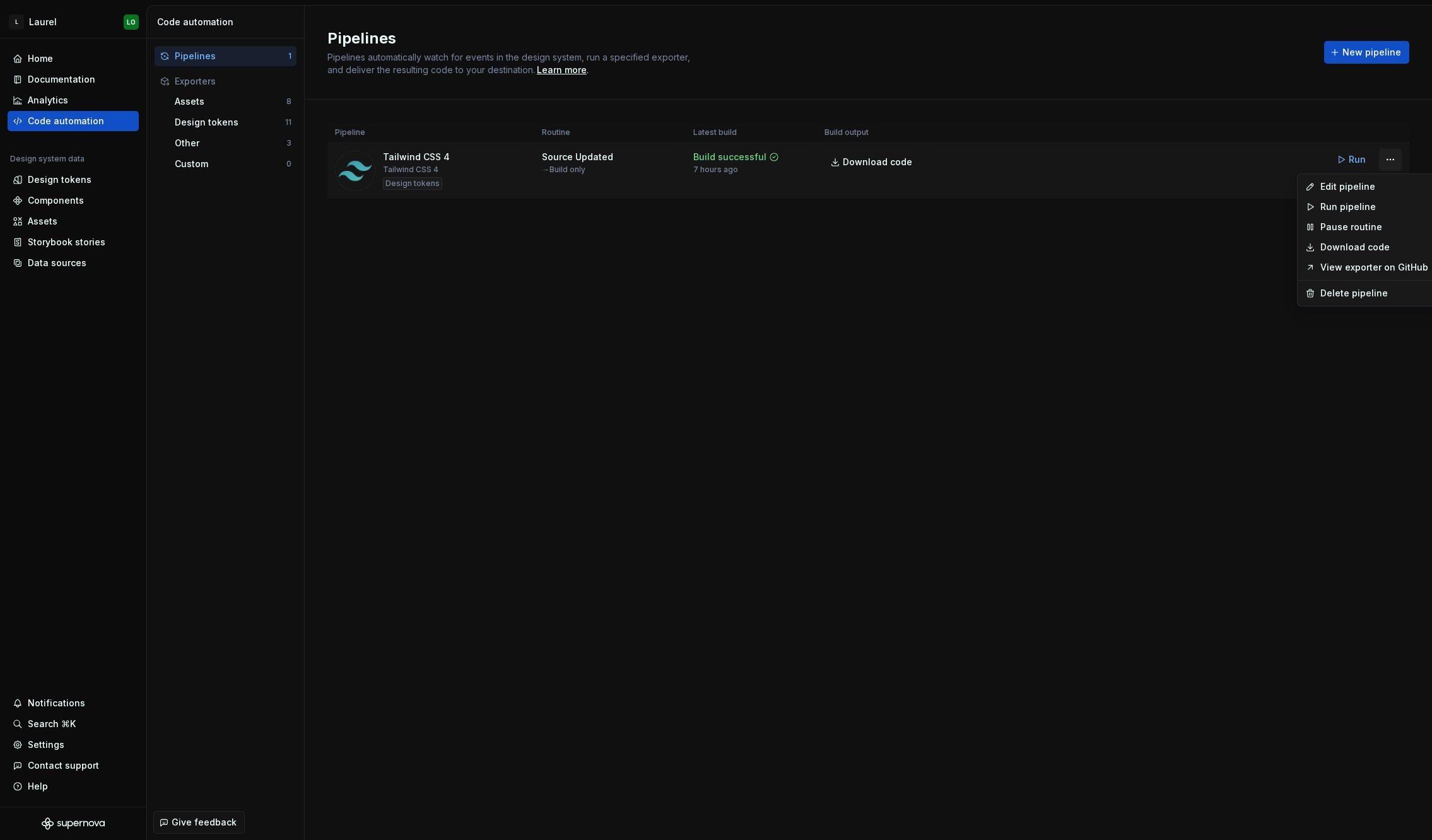
click at [1391, 159] on html "L [PERSON_NAME] Home Documentation Analytics Code automation Design system data…" at bounding box center [716, 420] width 1432 height 840
drag, startPoint x: 1037, startPoint y: 385, endPoint x: 958, endPoint y: 388, distance: 79.1
click at [1018, 389] on html "L [PERSON_NAME] Home Documentation Analytics Code automation Design system data…" at bounding box center [716, 420] width 1432 height 840
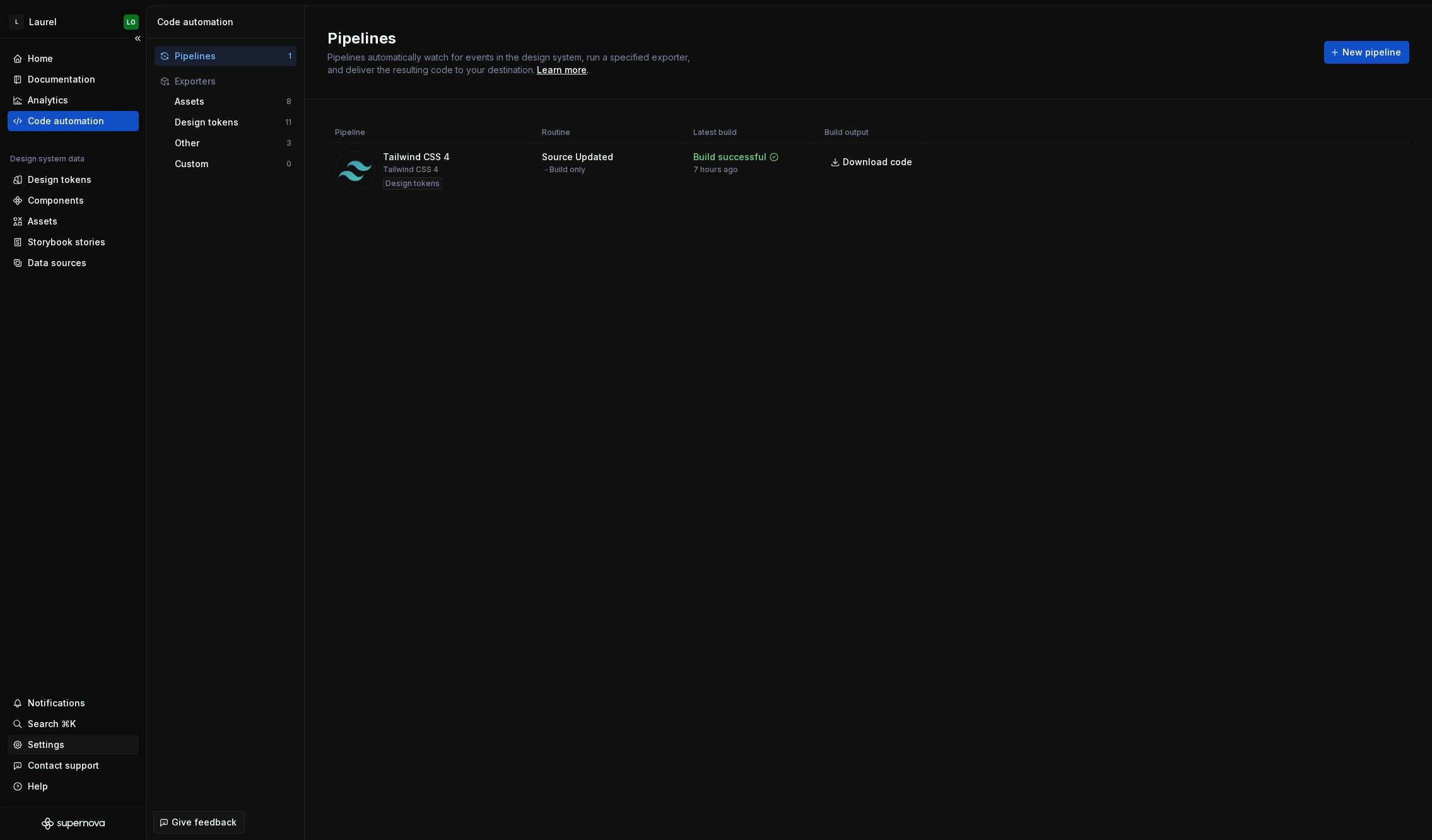
click at [55, 742] on div "Settings" at bounding box center [45, 745] width 36 height 13
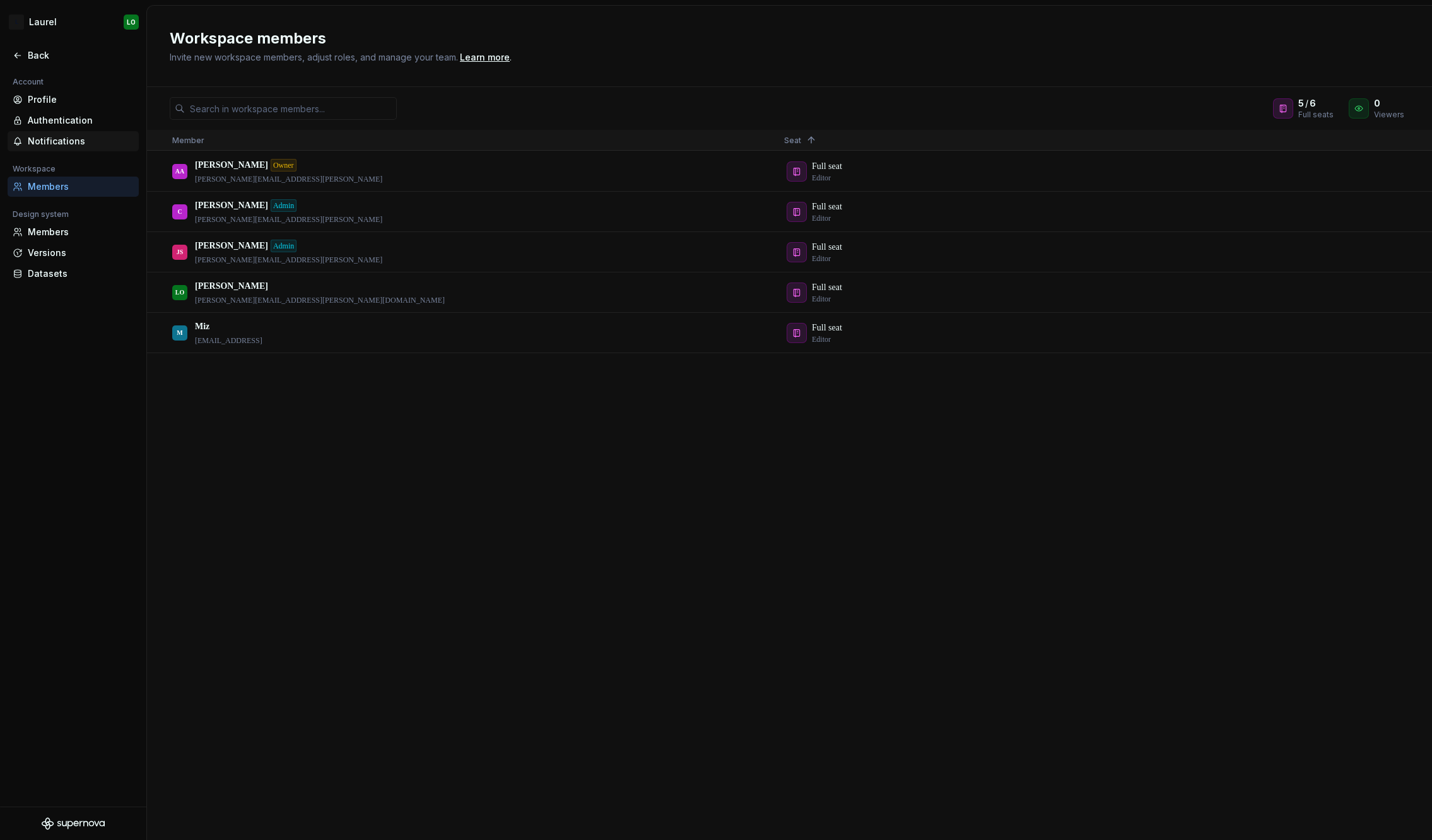
click at [81, 144] on div "Notifications" at bounding box center [81, 140] width 106 height 13
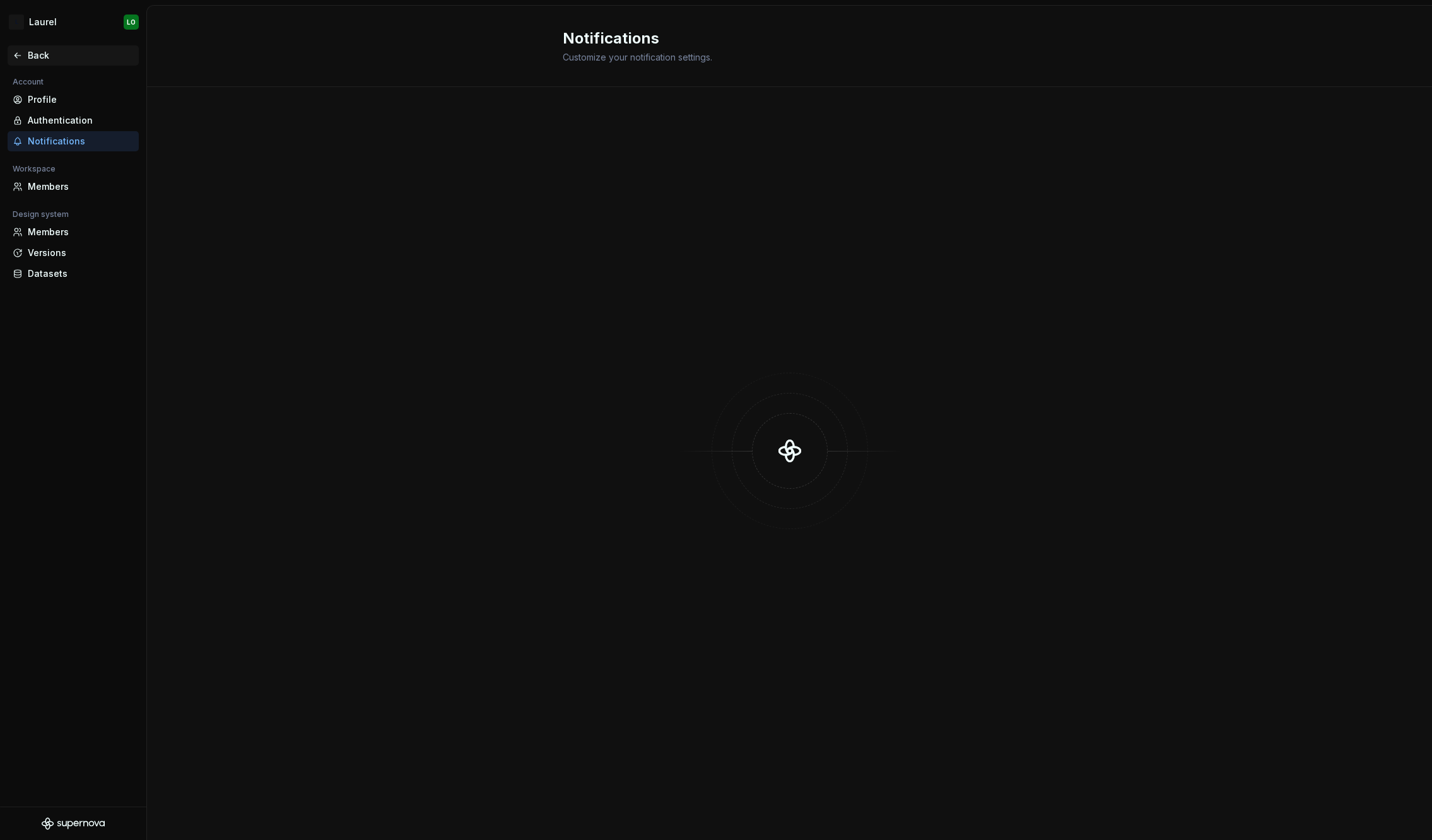
click at [55, 59] on div "Back" at bounding box center [81, 55] width 106 height 13
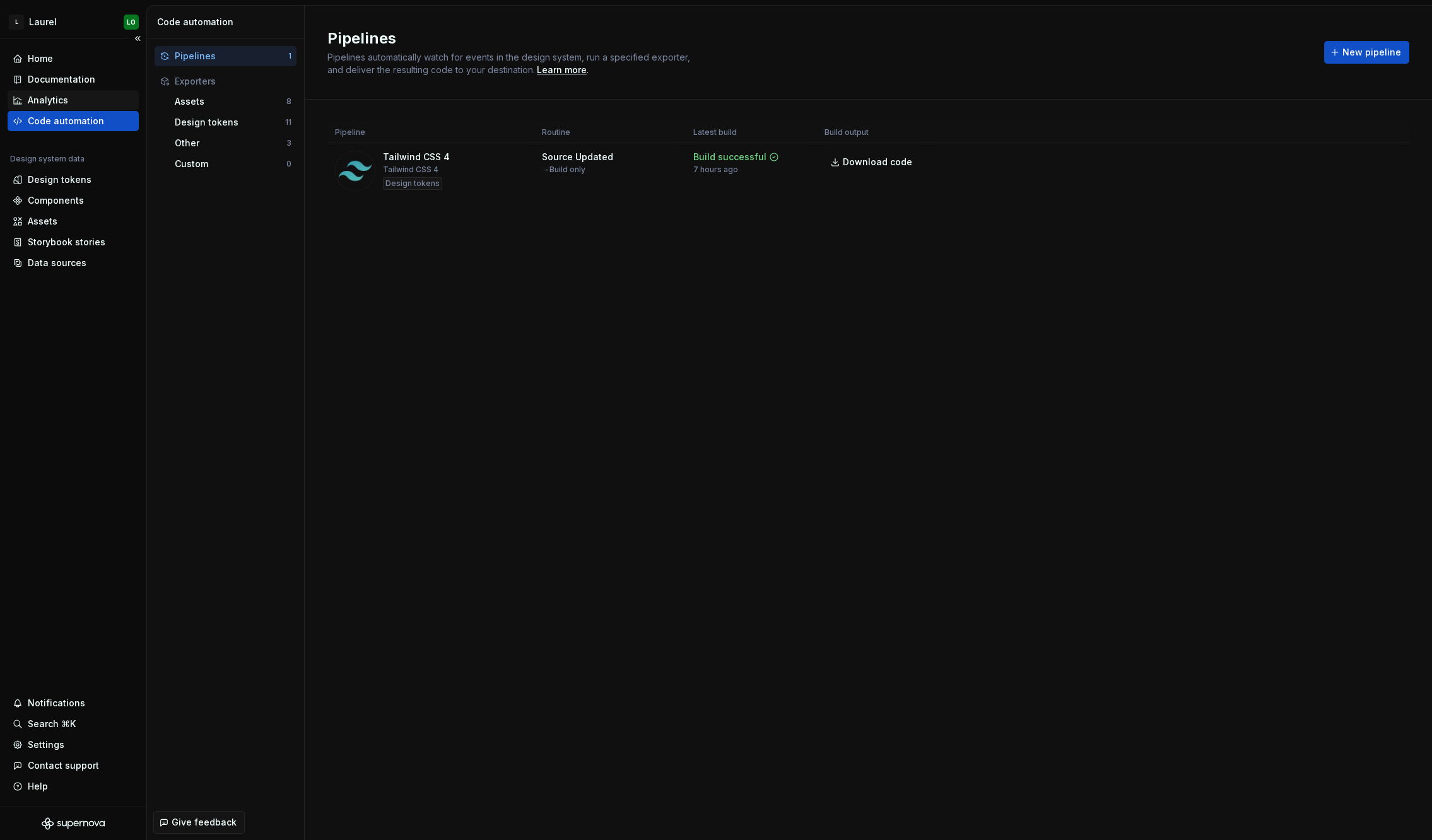
click at [94, 98] on div "Analytics" at bounding box center [73, 100] width 121 height 13
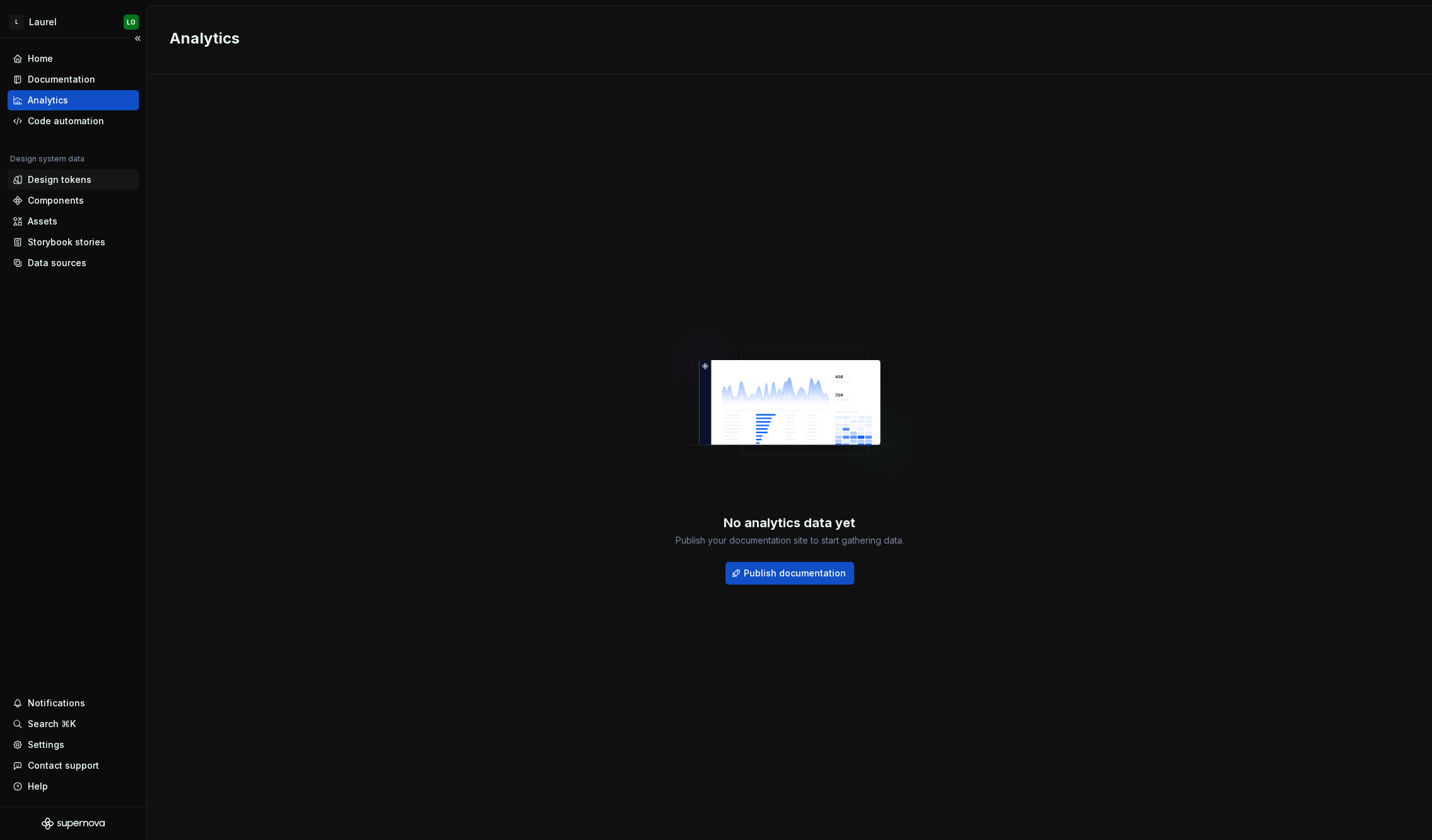
click at [96, 177] on div "Design tokens" at bounding box center [73, 179] width 121 height 13
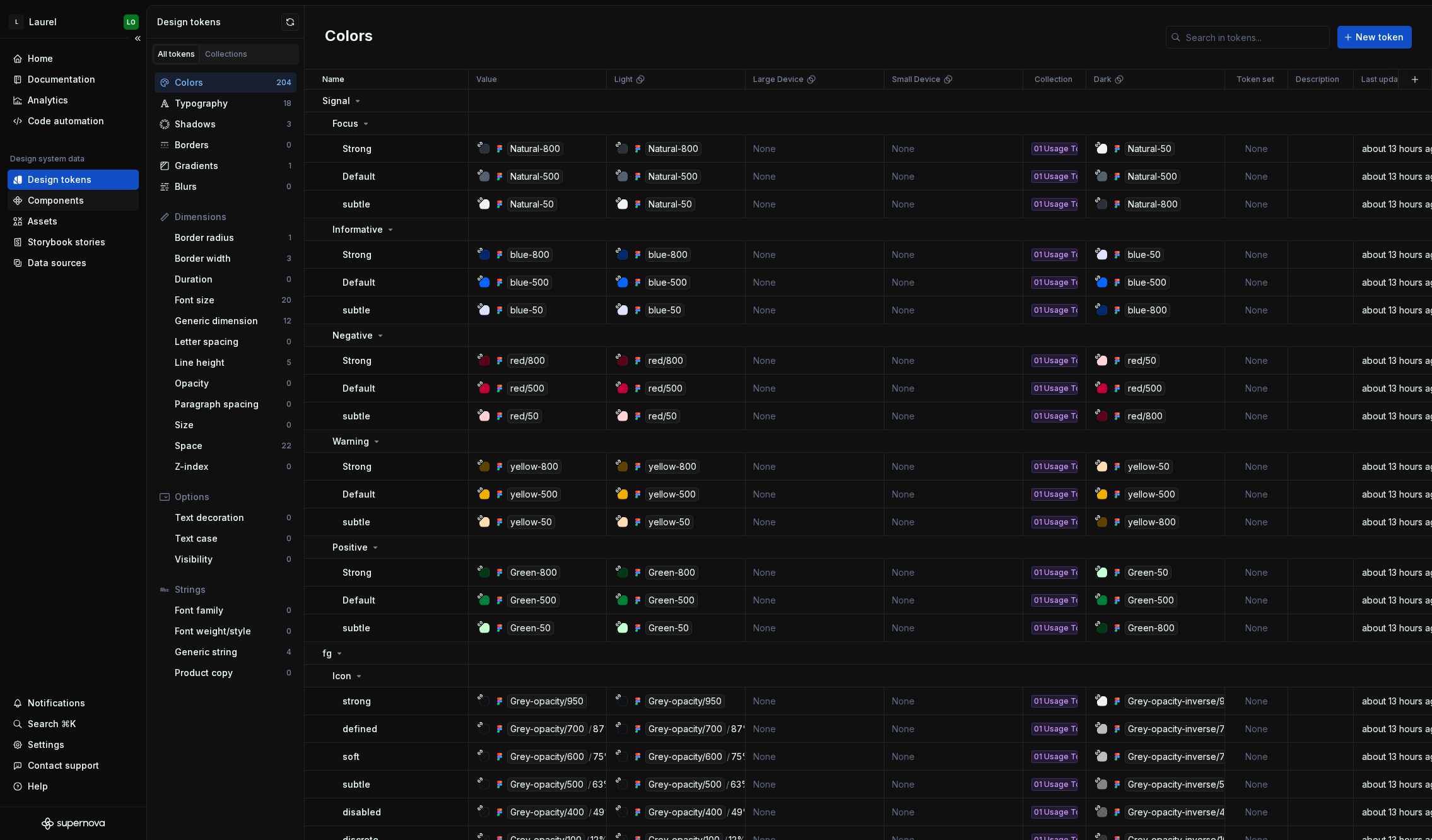
click at [86, 203] on div "Components" at bounding box center [73, 200] width 121 height 13
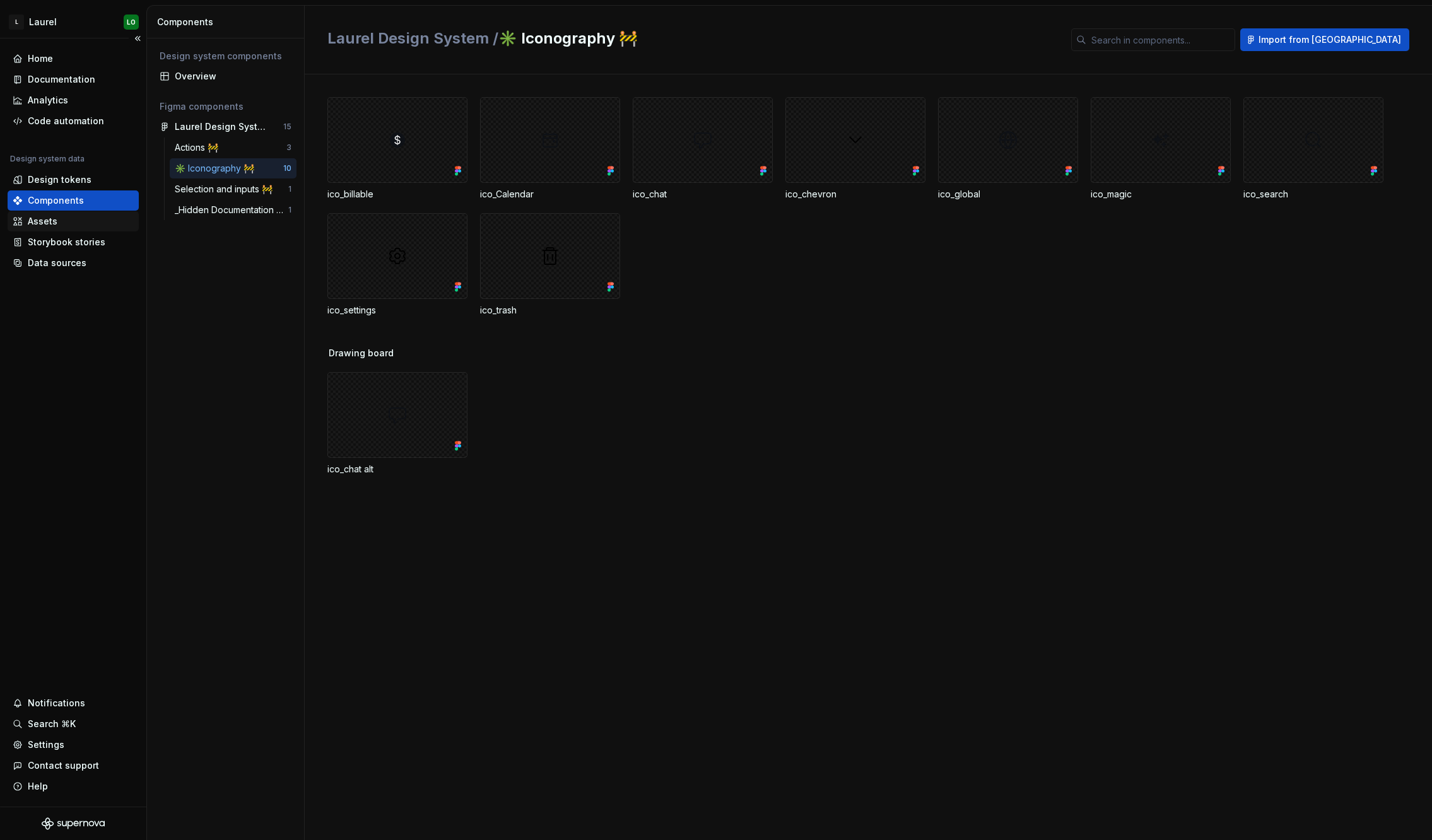
click at [82, 219] on div "Assets" at bounding box center [73, 221] width 121 height 13
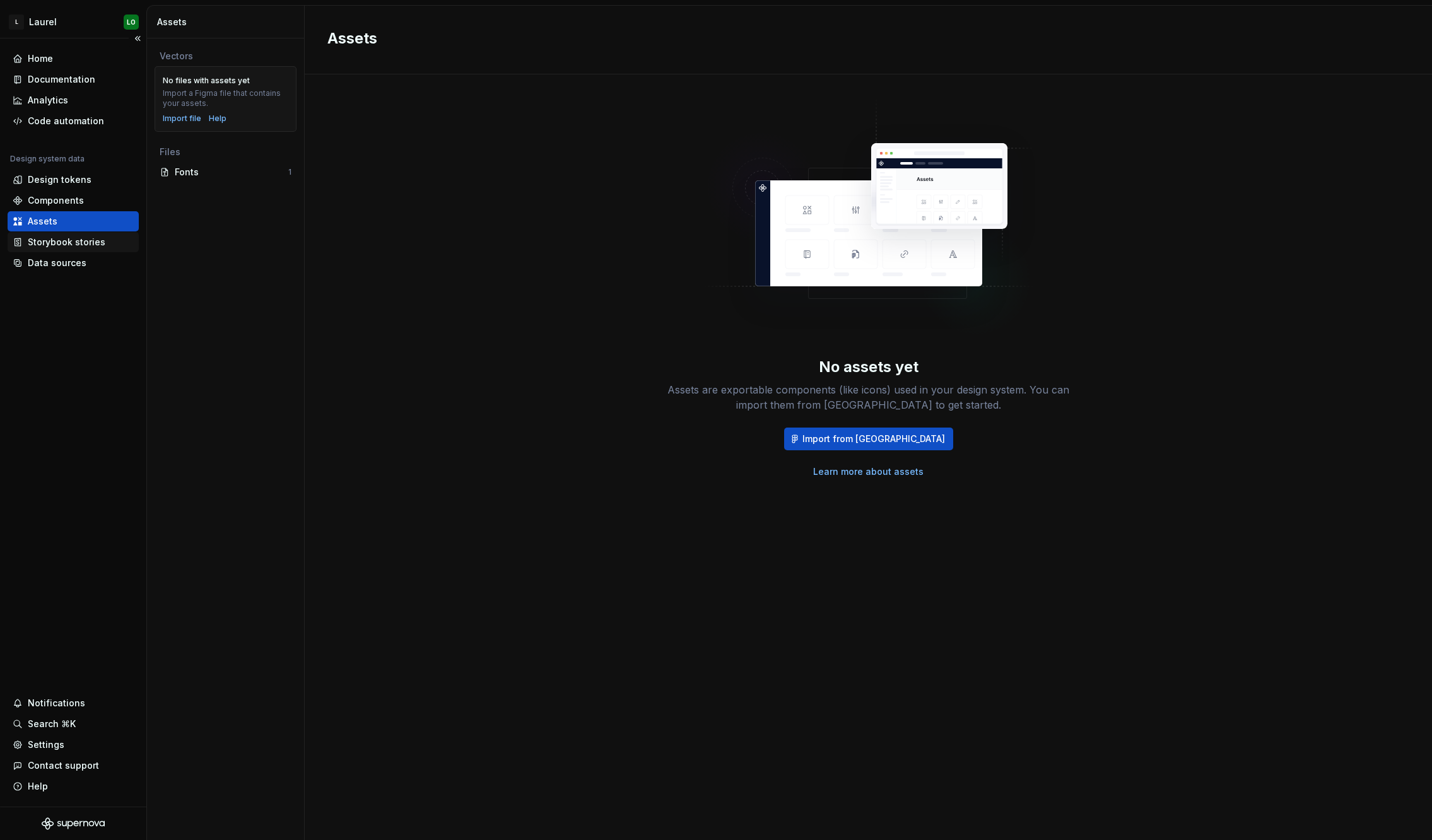
click at [88, 246] on div "Storybook stories" at bounding box center [66, 242] width 78 height 13
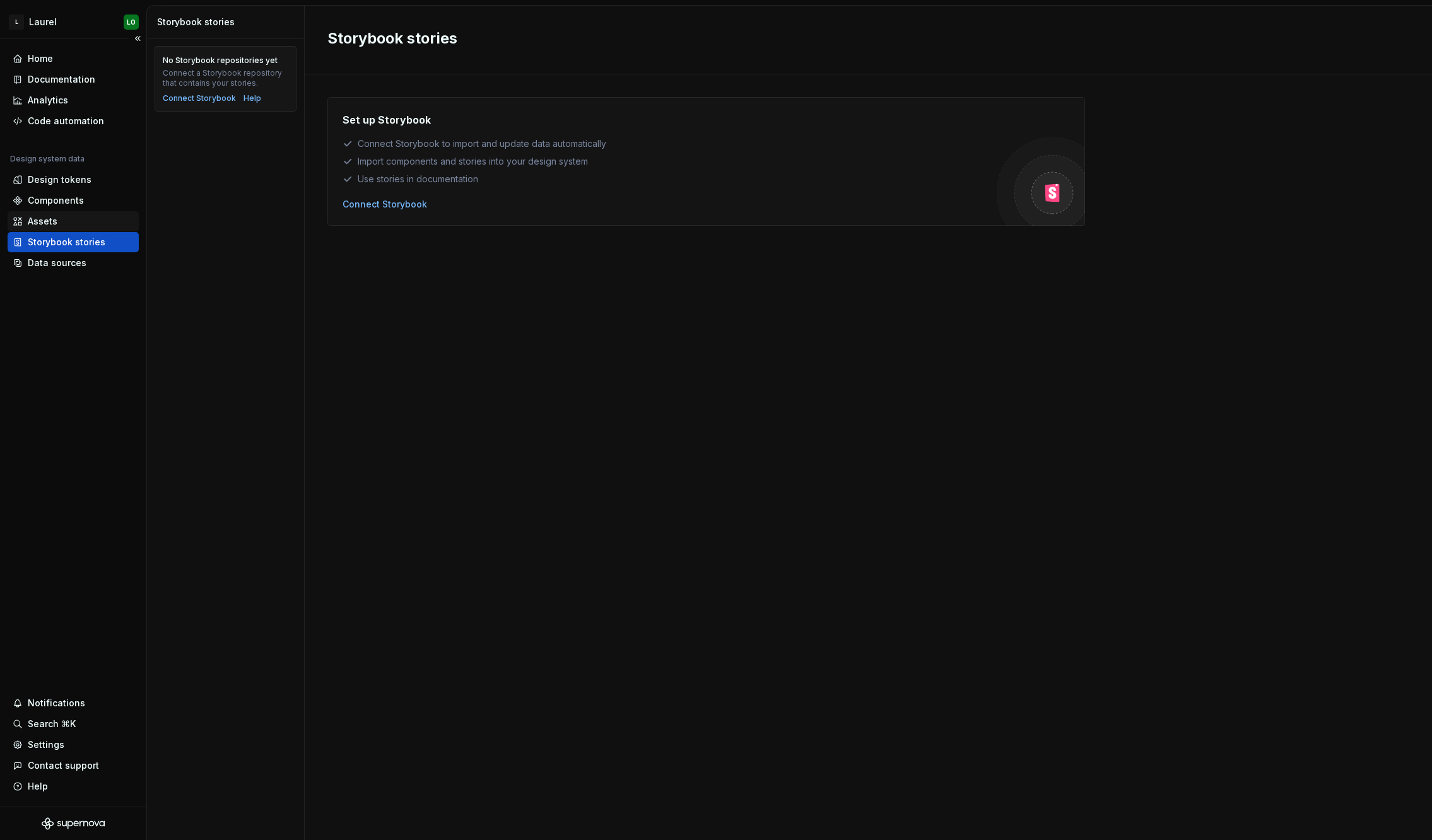
click at [87, 222] on div "Assets" at bounding box center [73, 221] width 121 height 13
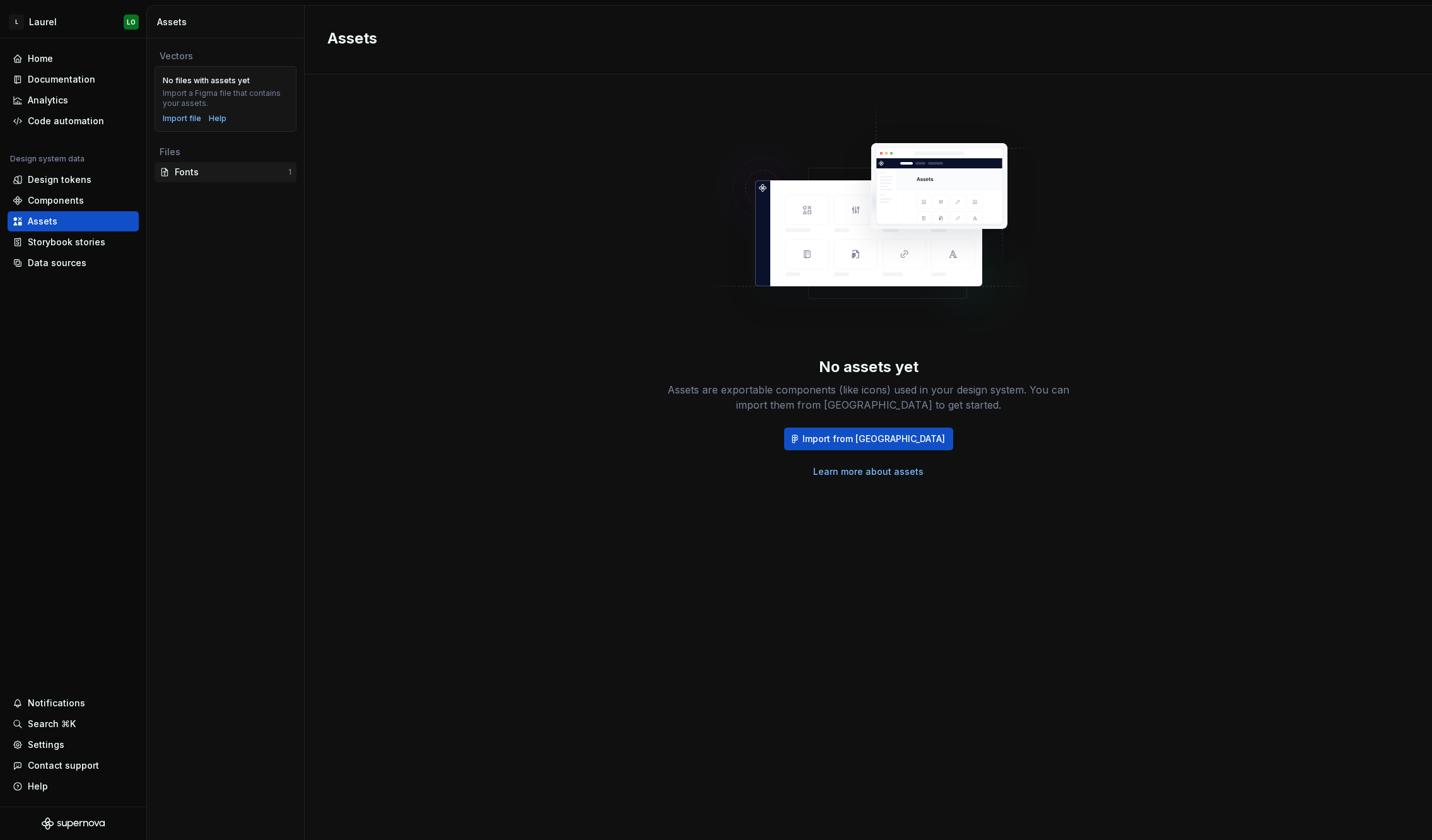
click at [219, 172] on div "Fonts" at bounding box center [232, 172] width 114 height 13
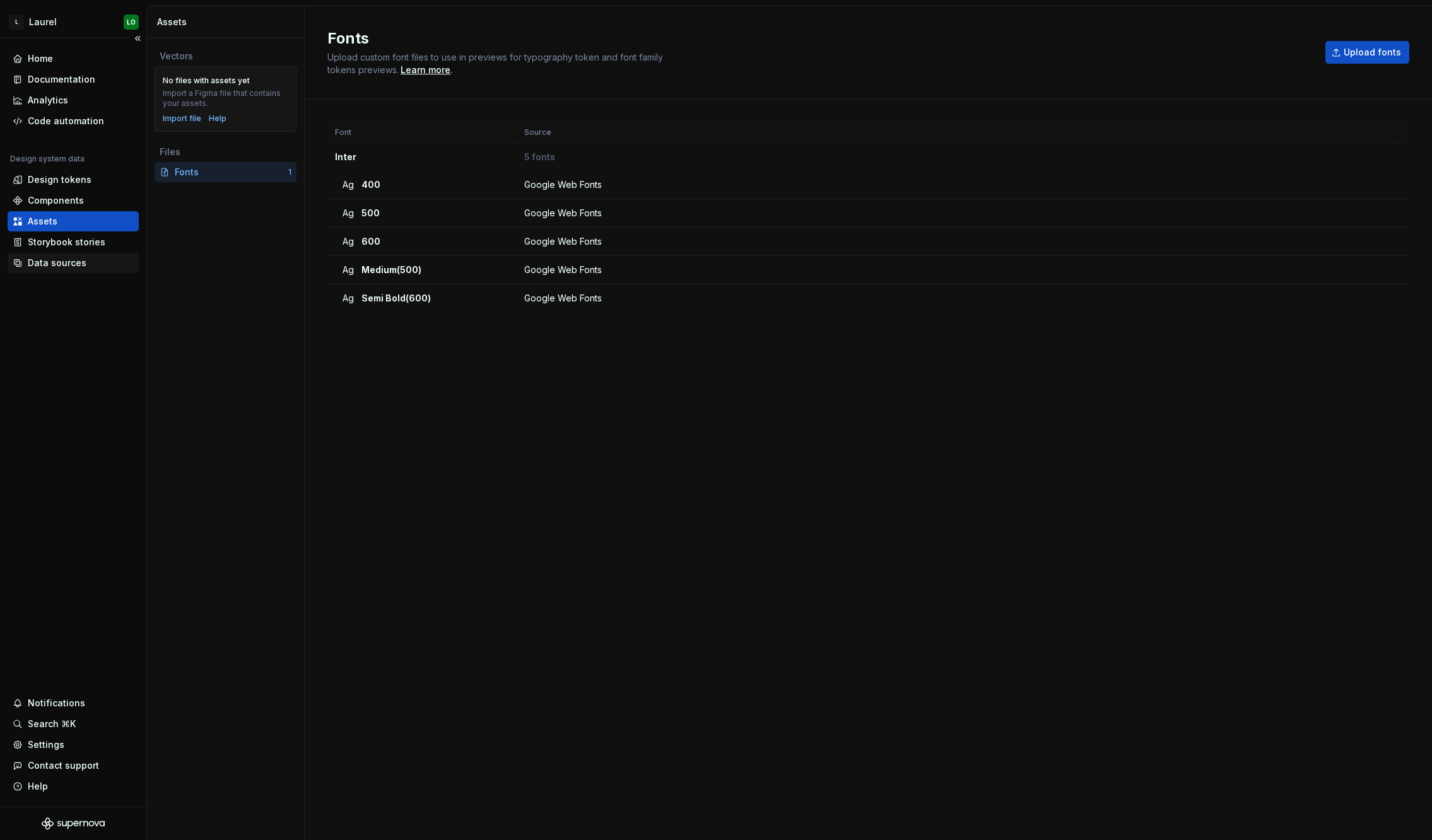
click at [59, 259] on div "Data sources" at bounding box center [57, 262] width 59 height 13
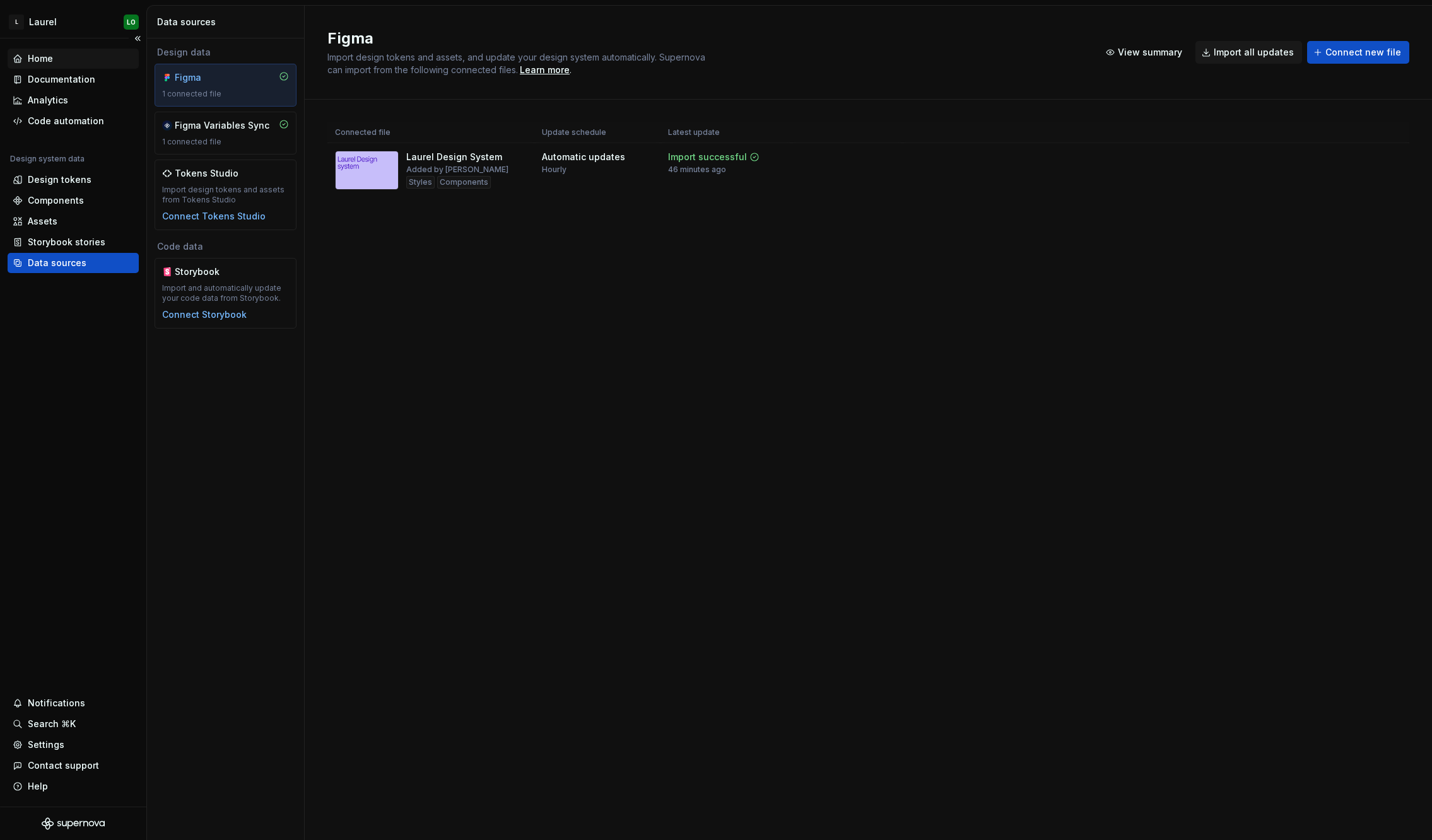
click at [52, 54] on div "Home" at bounding box center [40, 58] width 26 height 13
